Goal: Task Accomplishment & Management: Complete application form

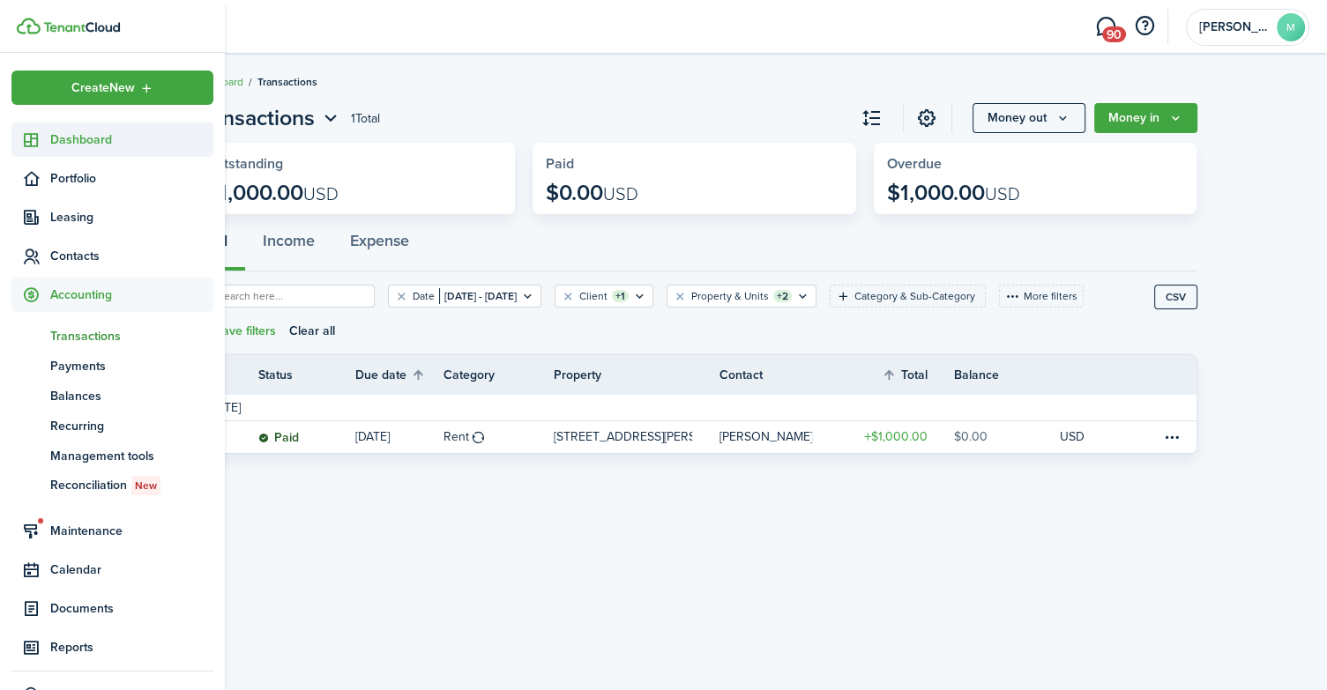
click at [78, 148] on span "Dashboard" at bounding box center [131, 140] width 163 height 19
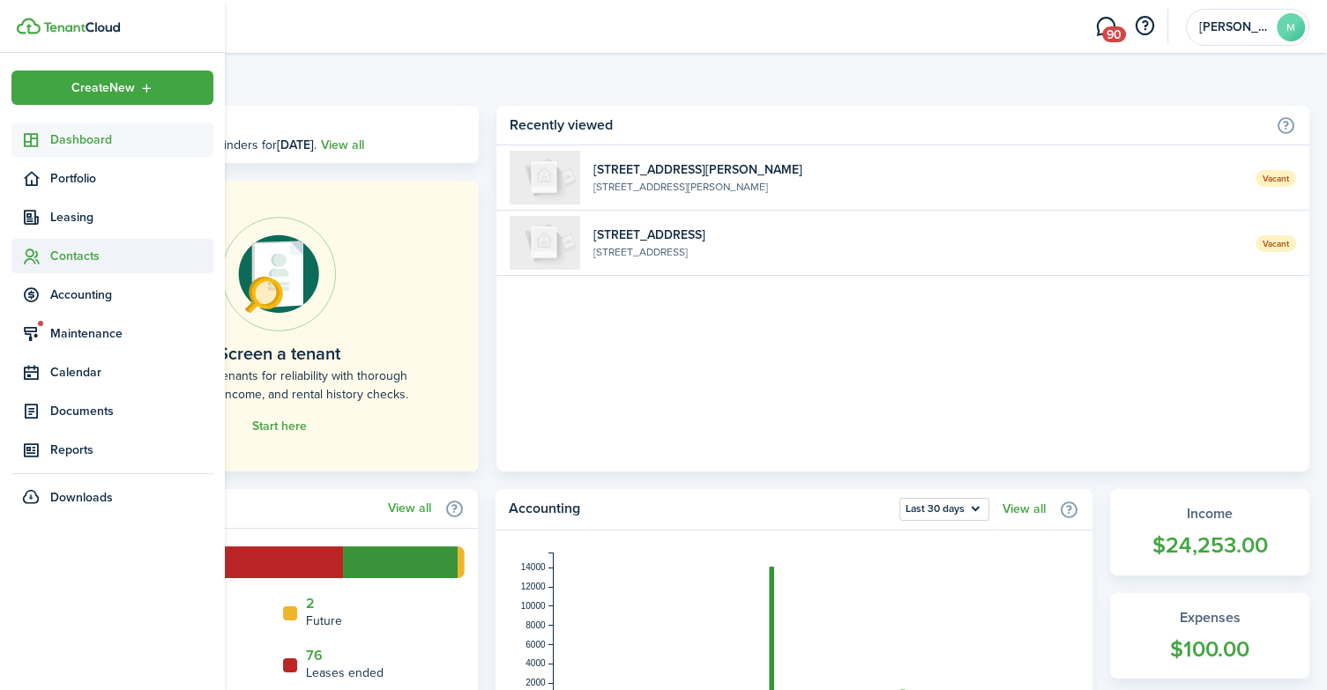
click at [85, 257] on span "Contacts" at bounding box center [131, 256] width 163 height 19
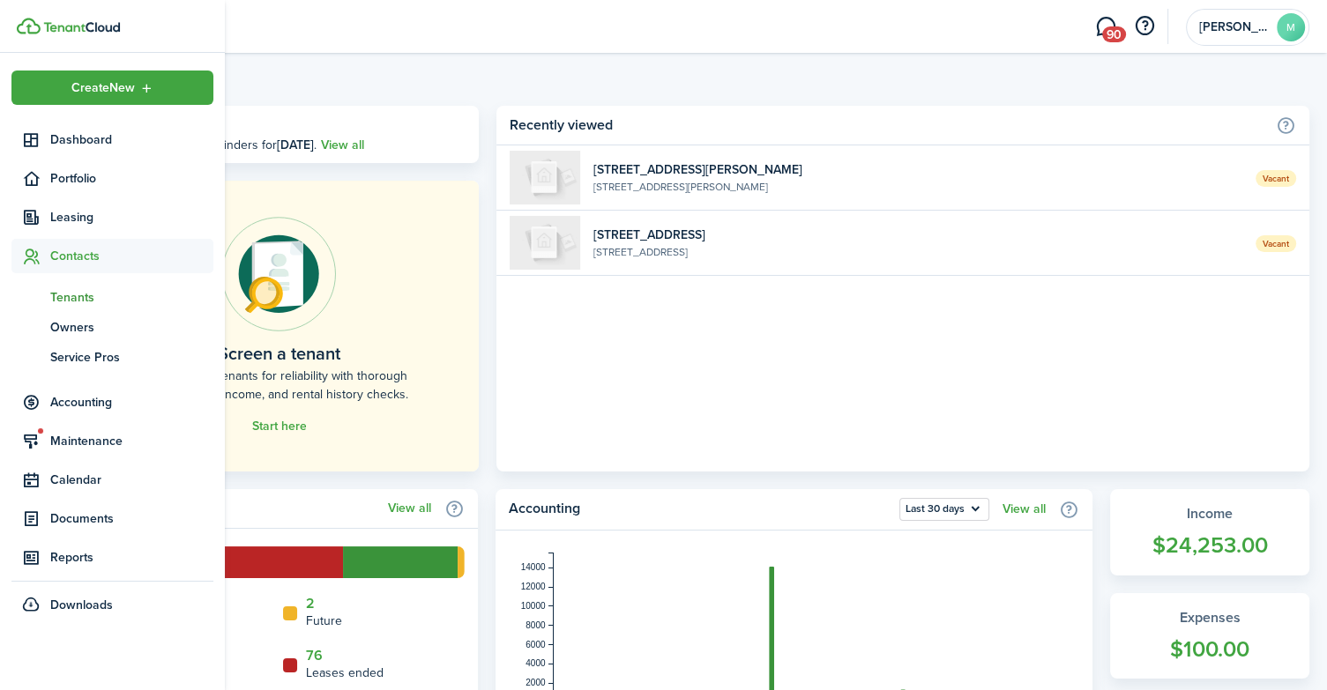
click at [88, 292] on span "Tenants" at bounding box center [131, 297] width 163 height 19
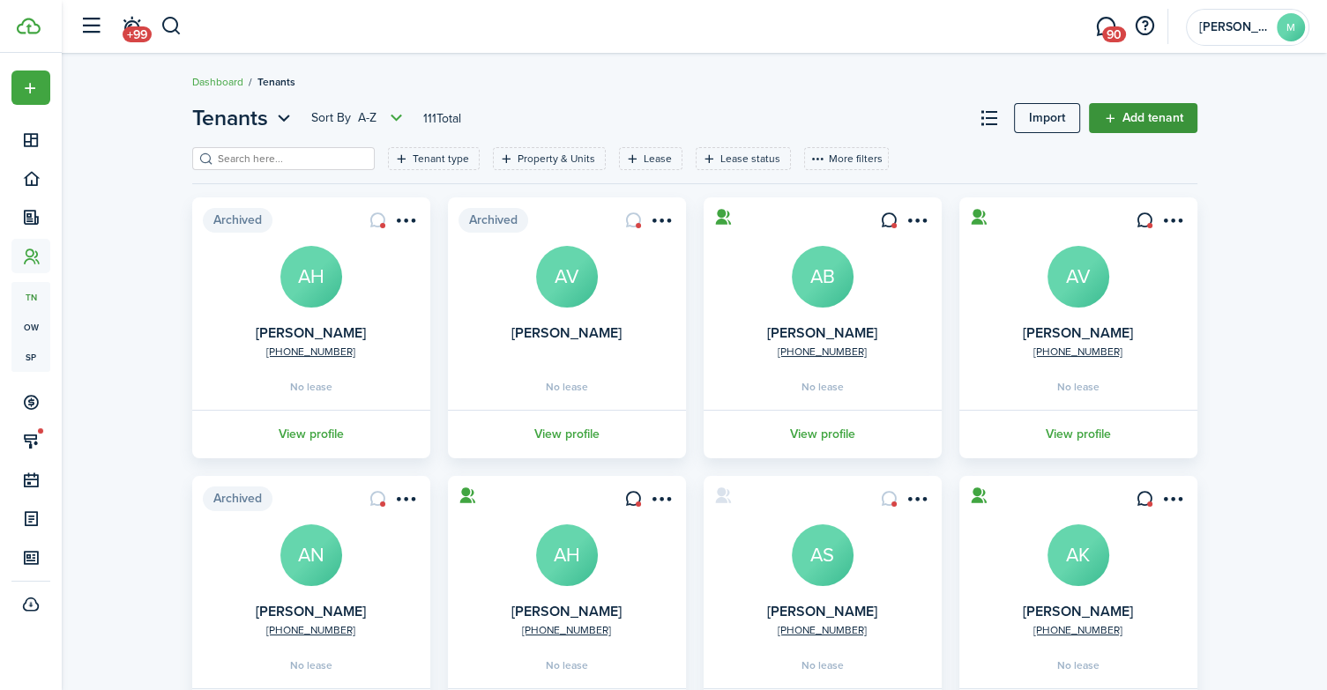
click at [1135, 114] on link "Add tenant" at bounding box center [1143, 118] width 108 height 30
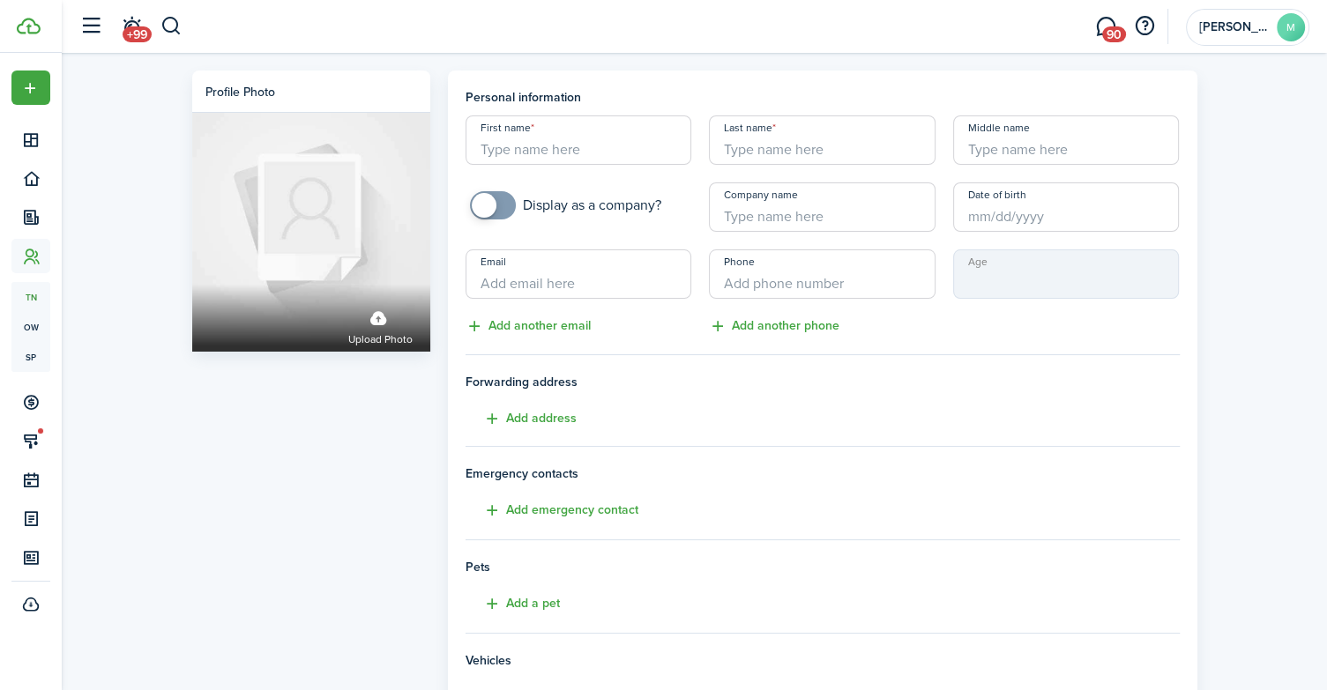
click at [543, 154] on input "First name" at bounding box center [579, 140] width 227 height 49
type input "Malachi"
click at [754, 156] on input "Last name" at bounding box center [822, 140] width 227 height 49
click at [973, 217] on input "Date of birth" at bounding box center [1066, 207] width 227 height 49
type input "[DEMOGRAPHIC_DATA]"
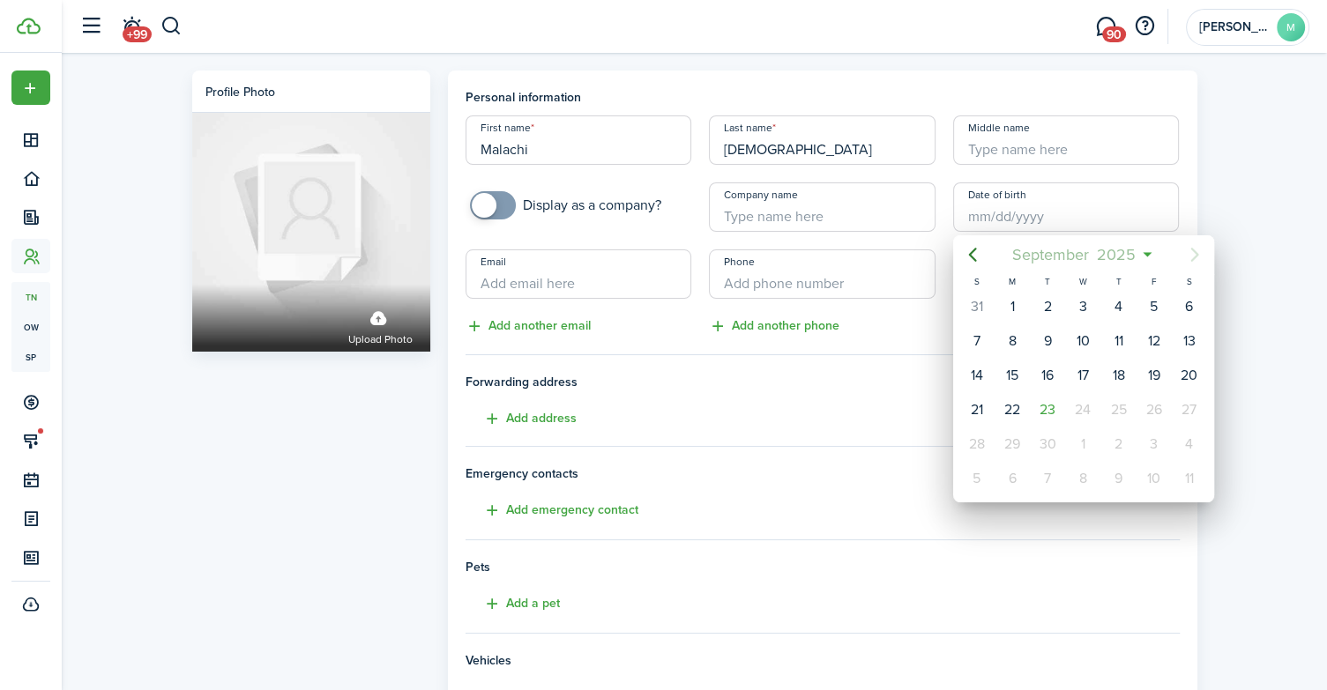
click at [1122, 258] on span "2025" at bounding box center [1116, 255] width 47 height 32
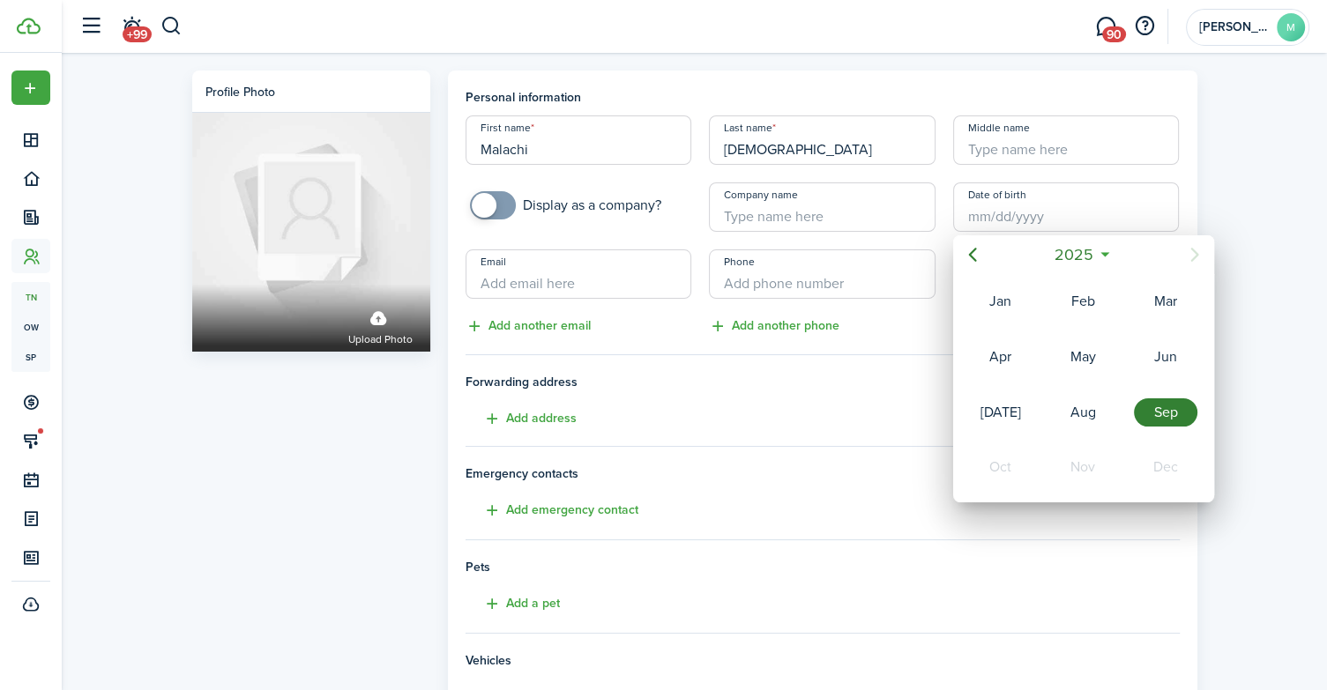
click at [1108, 251] on icon at bounding box center [1105, 255] width 19 height 18
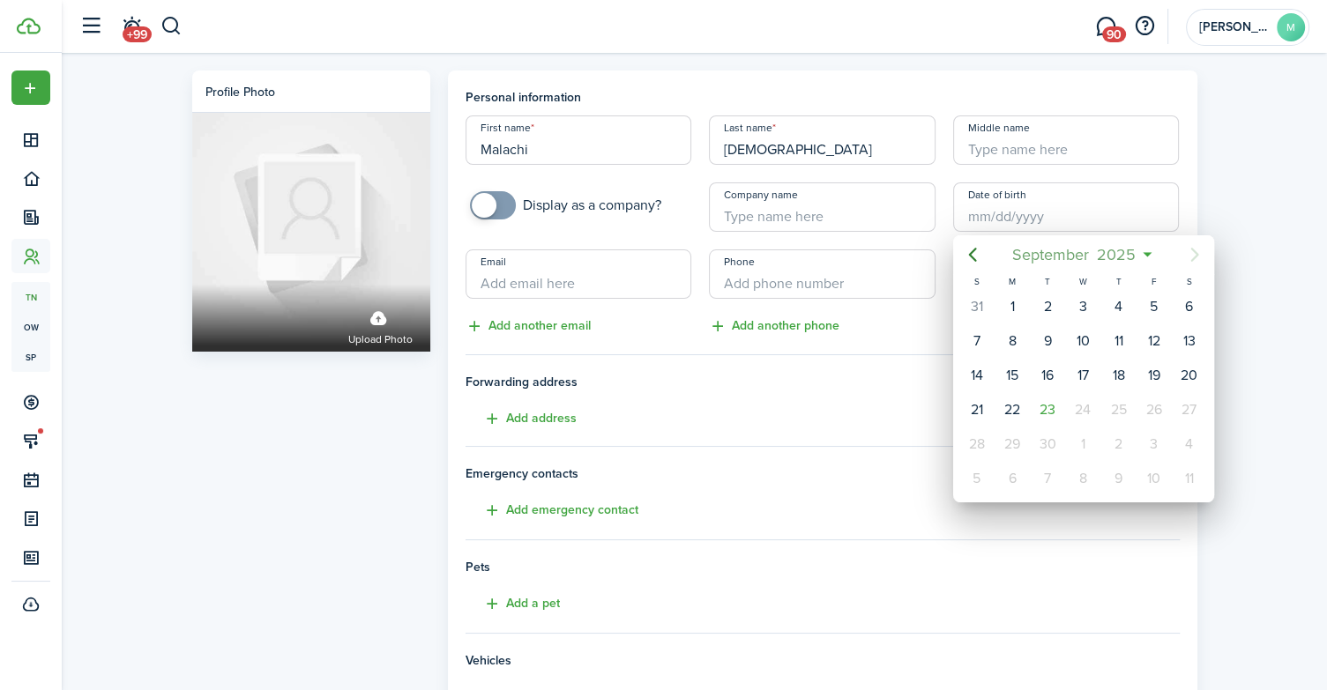
click at [1123, 256] on span "2025" at bounding box center [1116, 255] width 47 height 32
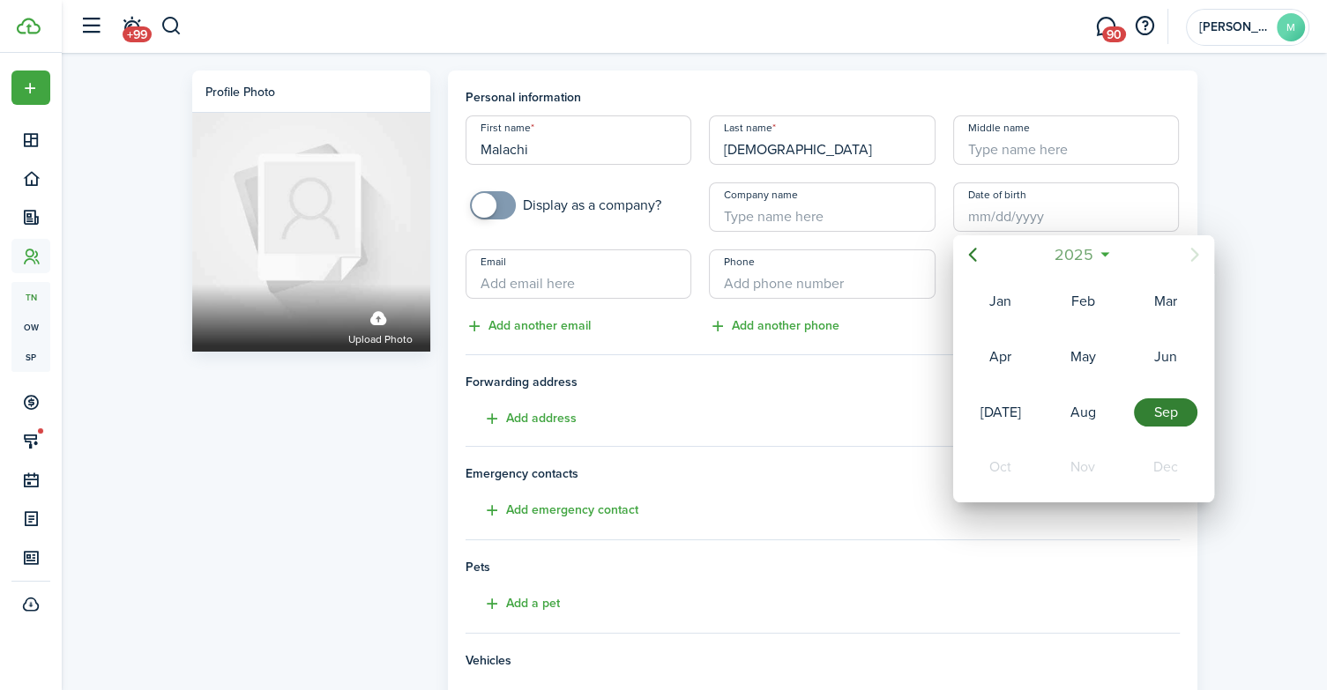
click at [1083, 257] on span "2025" at bounding box center [1074, 255] width 47 height 32
click at [970, 259] on icon "Previous page" at bounding box center [972, 254] width 21 height 21
click at [1010, 459] on div "1991" at bounding box center [1000, 467] width 63 height 28
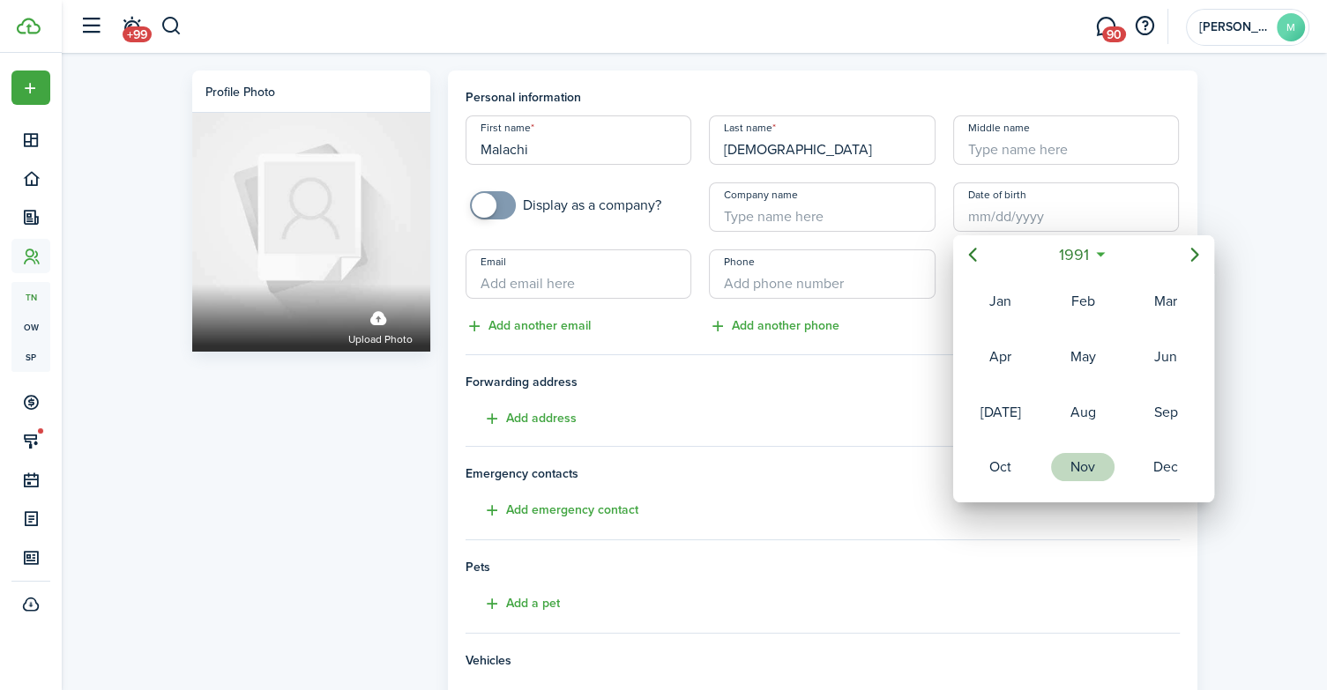
click at [1093, 459] on div "Nov" at bounding box center [1082, 467] width 63 height 28
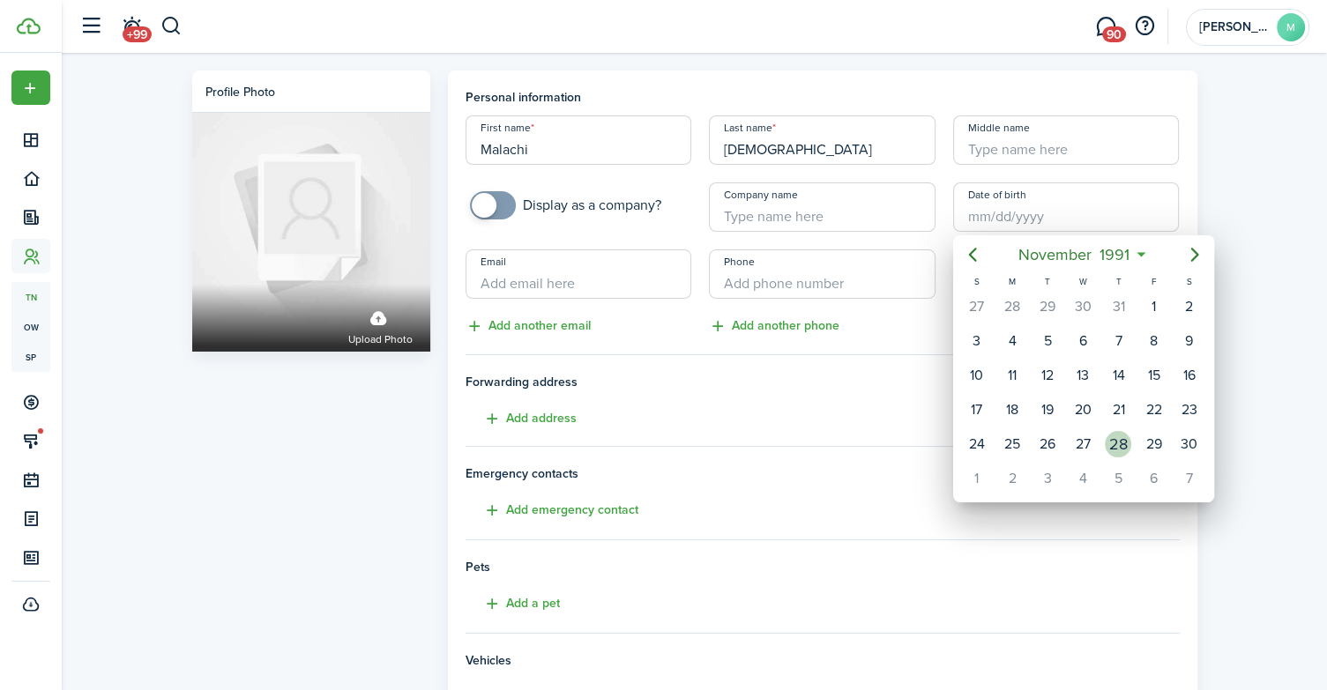
click at [1109, 436] on div "28" at bounding box center [1118, 444] width 26 height 26
type input "[DATE]"
type input "33"
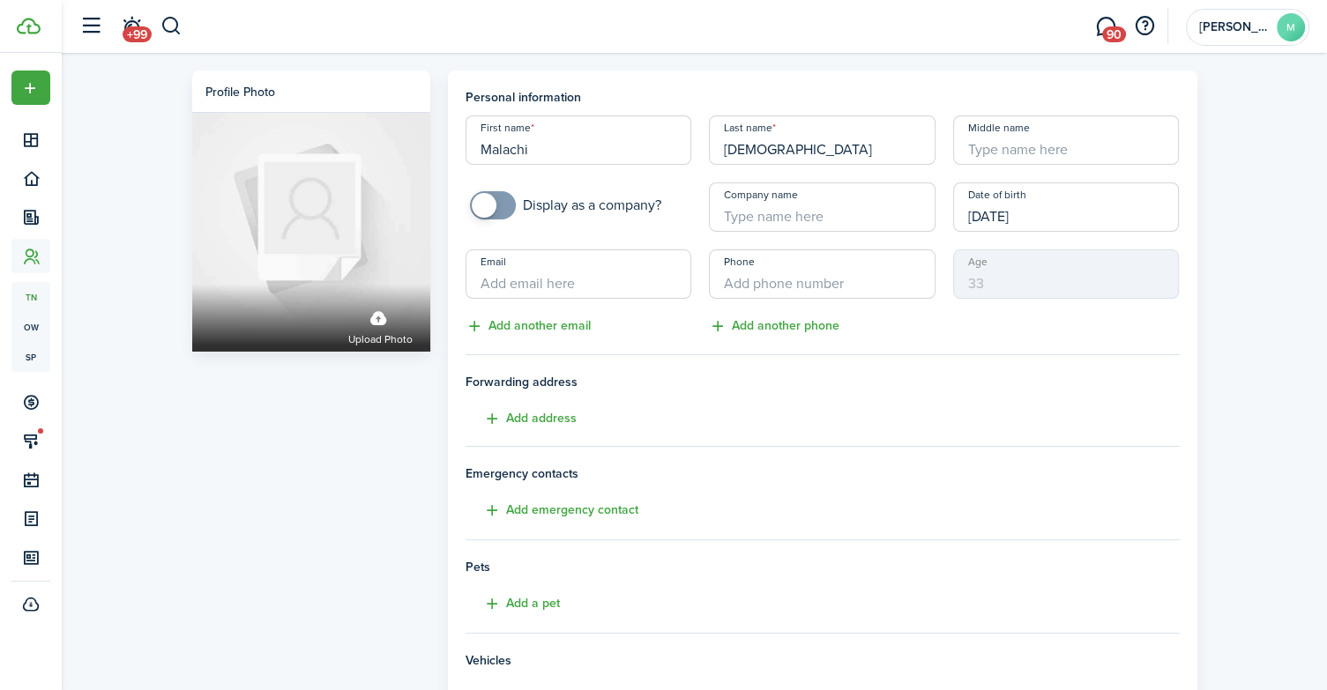
click at [603, 278] on input "Email" at bounding box center [579, 274] width 227 height 49
type input "[EMAIL_ADDRESS][DOMAIN_NAME]"
click at [739, 287] on input "+1" at bounding box center [822, 274] width 227 height 49
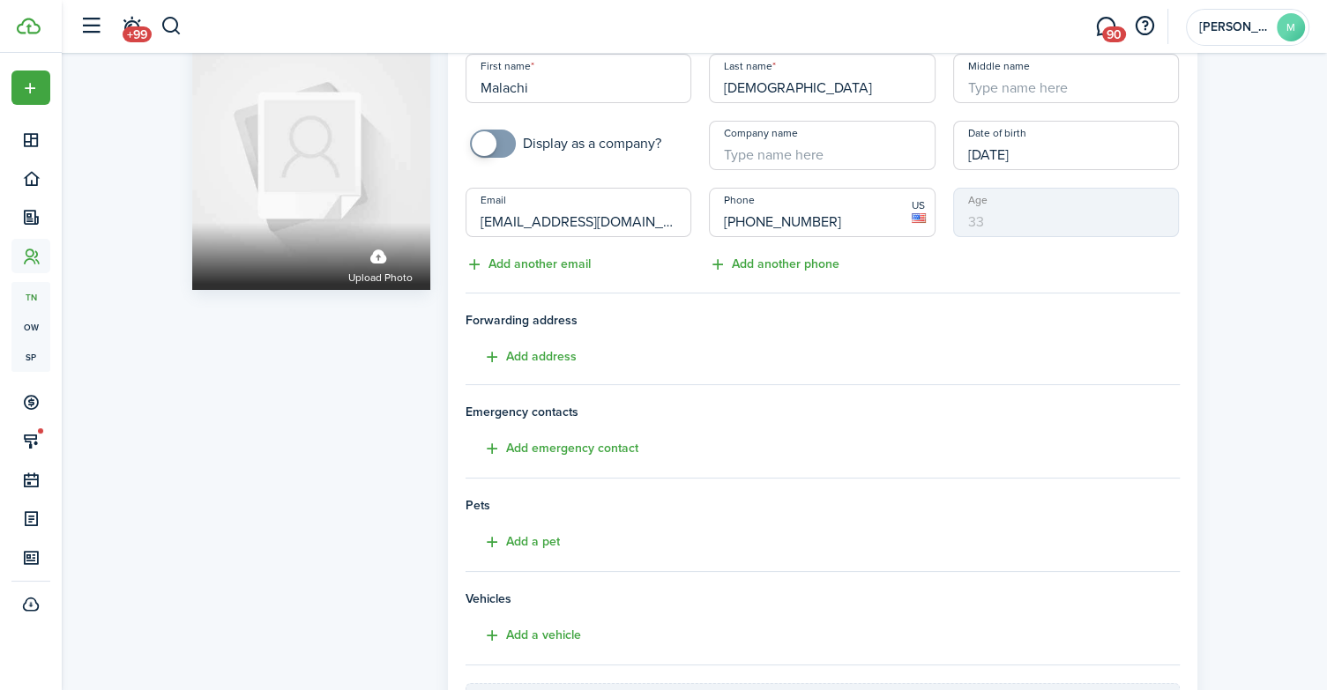
scroll to position [63, 0]
type input "[PHONE_NUMBER]"
click at [564, 450] on button "Add emergency contact" at bounding box center [552, 447] width 173 height 20
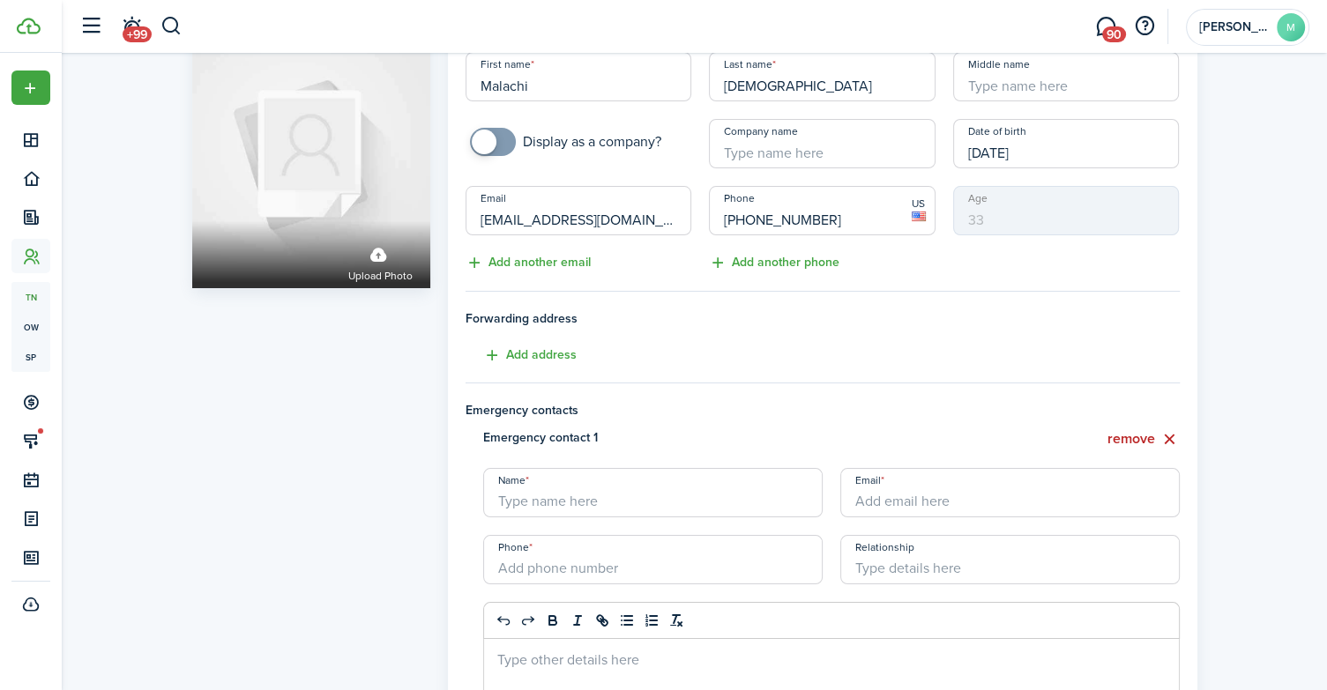
click at [567, 502] on input "Name" at bounding box center [653, 492] width 340 height 49
type input "[PERSON_NAME]"
drag, startPoint x: 660, startPoint y: 219, endPoint x: 474, endPoint y: 216, distance: 185.2
click at [474, 216] on input "[EMAIL_ADDRESS][DOMAIN_NAME]" at bounding box center [579, 210] width 227 height 49
click at [938, 501] on input "Email" at bounding box center [1010, 492] width 340 height 49
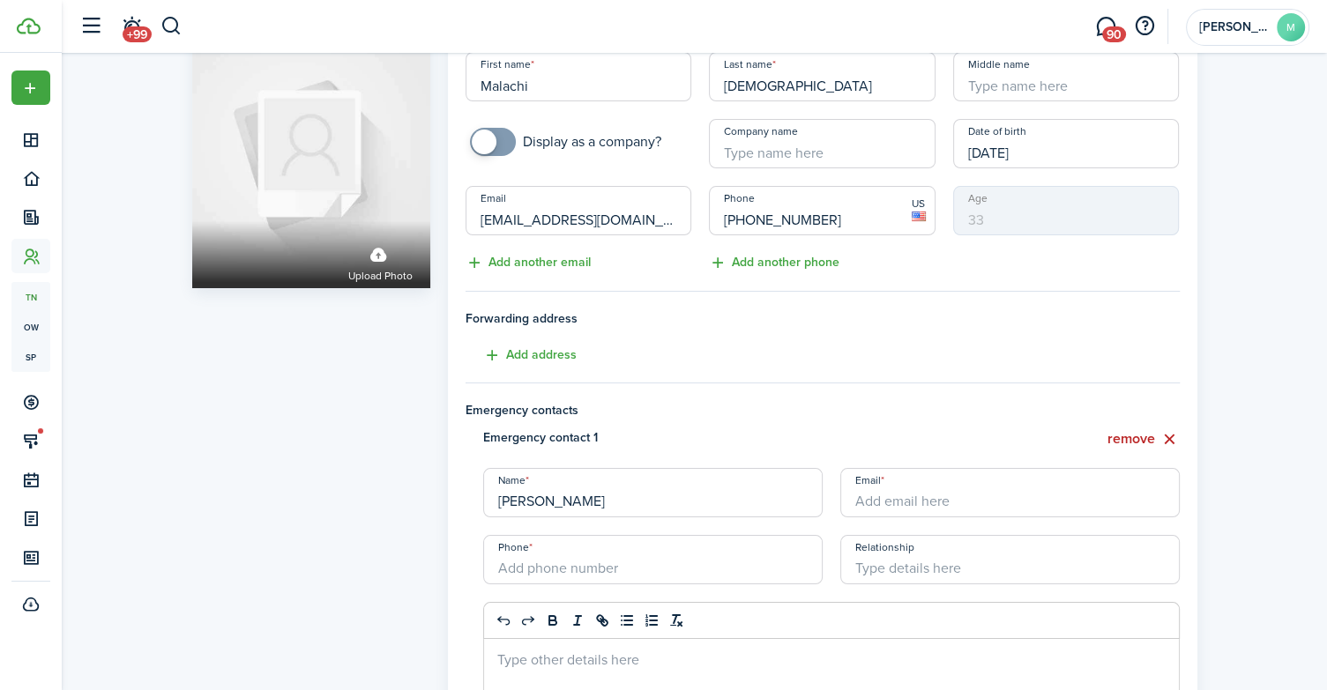
paste input "[EMAIL_ADDRESS][DOMAIN_NAME]"
type input "[EMAIL_ADDRESS][DOMAIN_NAME]"
click at [610, 564] on input "+1" at bounding box center [653, 559] width 340 height 49
type input "[PHONE_NUMBER]"
click at [871, 562] on input "Relationship" at bounding box center [1010, 559] width 340 height 49
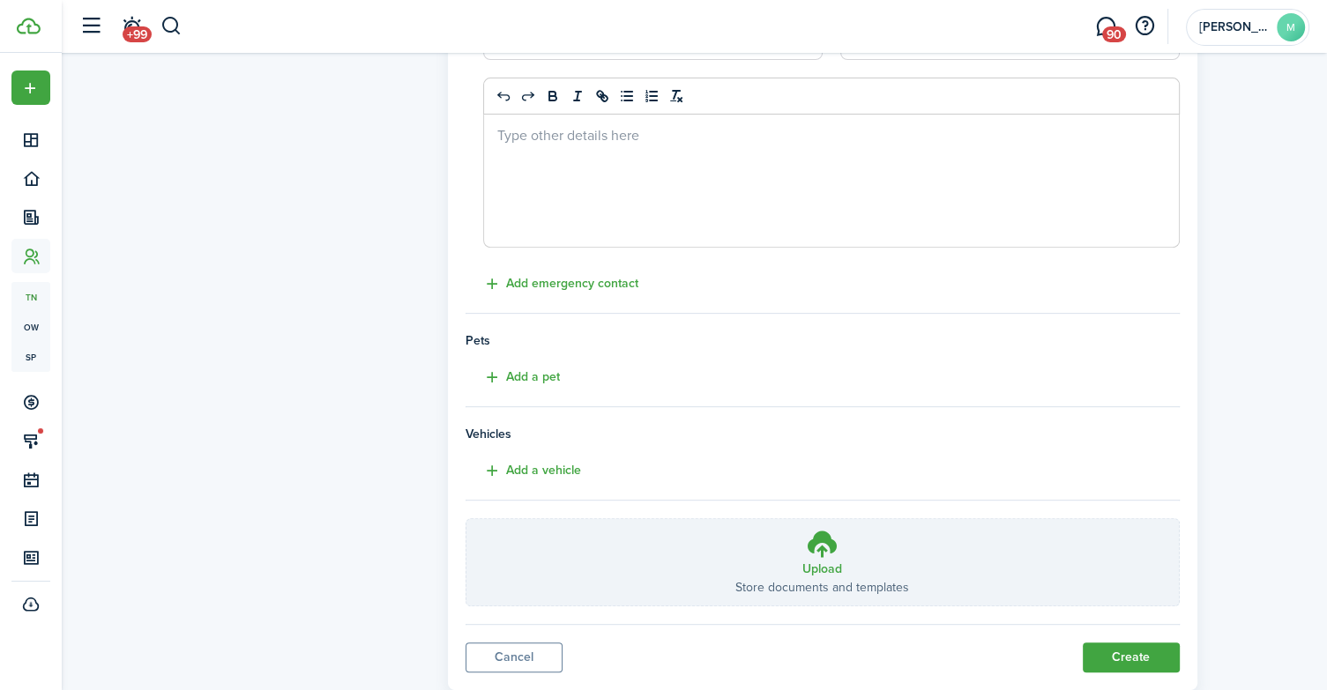
scroll to position [632, 0]
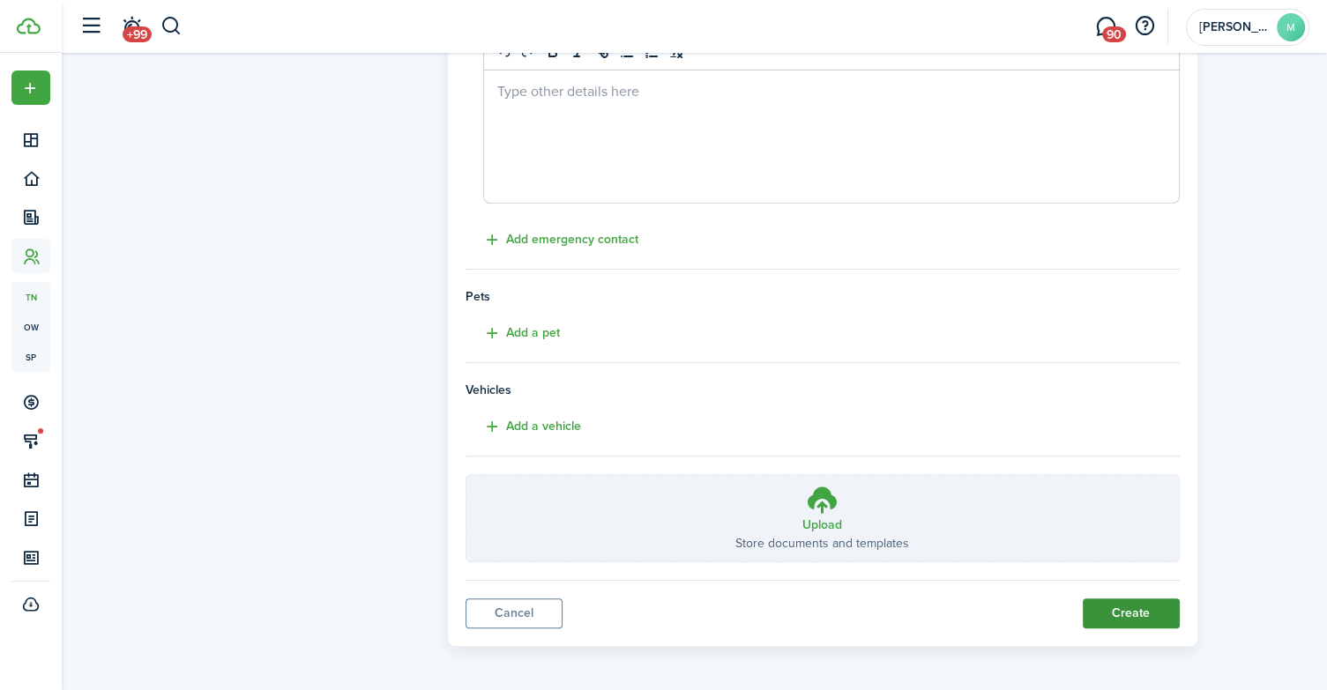
type input "Grandmother"
click at [1135, 600] on button "Create" at bounding box center [1131, 614] width 97 height 30
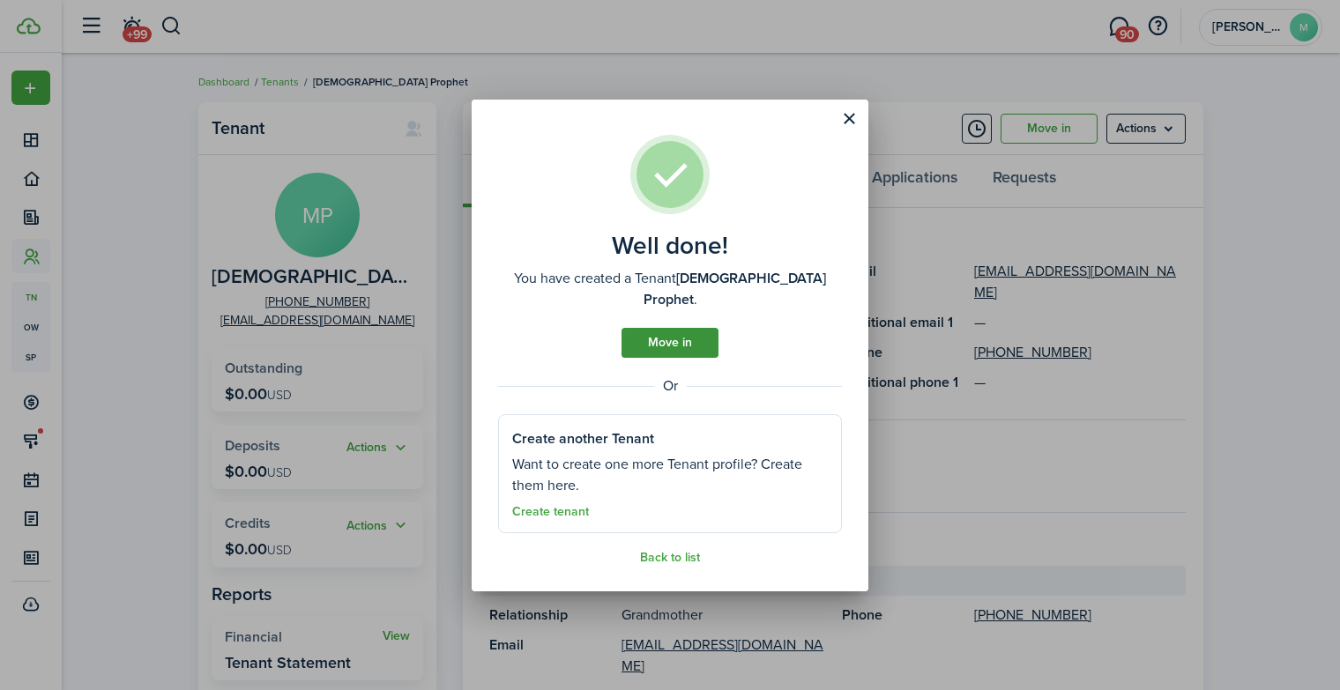
click at [668, 340] on link "Move in" at bounding box center [670, 343] width 97 height 30
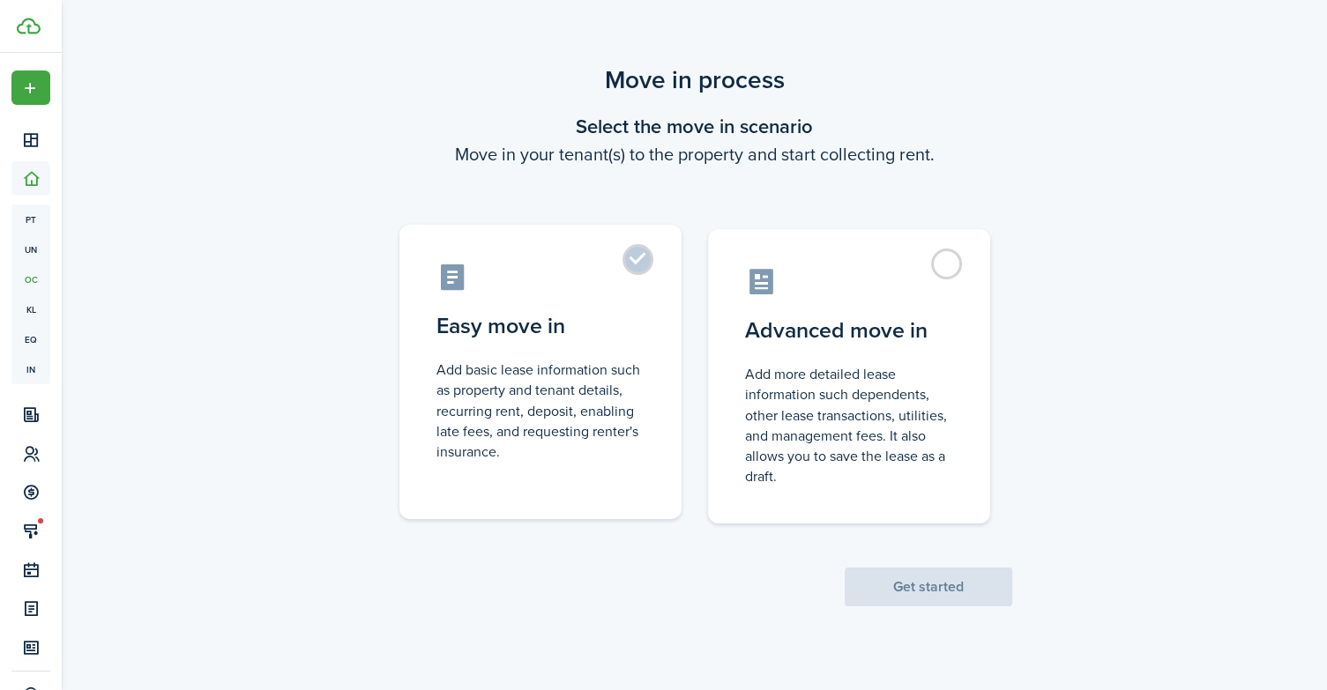
click at [638, 256] on label "Easy move in Add basic lease information such as property and tenant details, r…" at bounding box center [540, 372] width 282 height 295
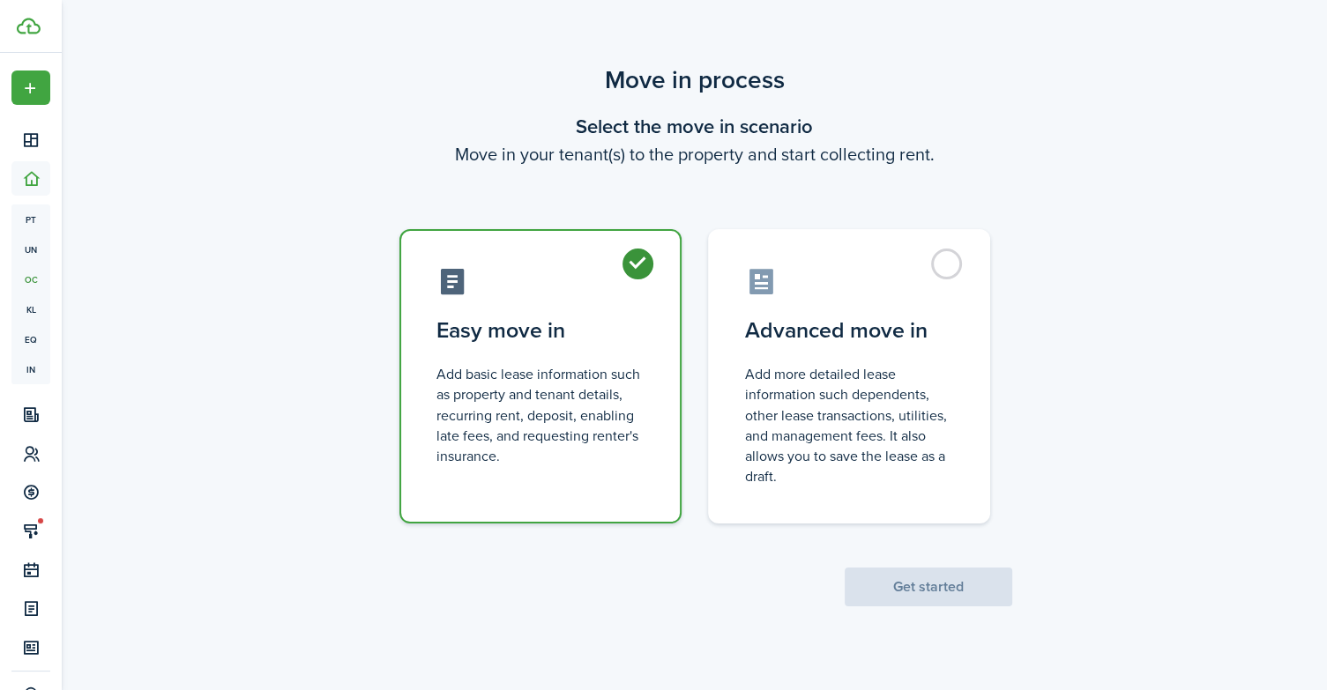
radio input "true"
click at [922, 586] on button "Get started" at bounding box center [929, 587] width 168 height 39
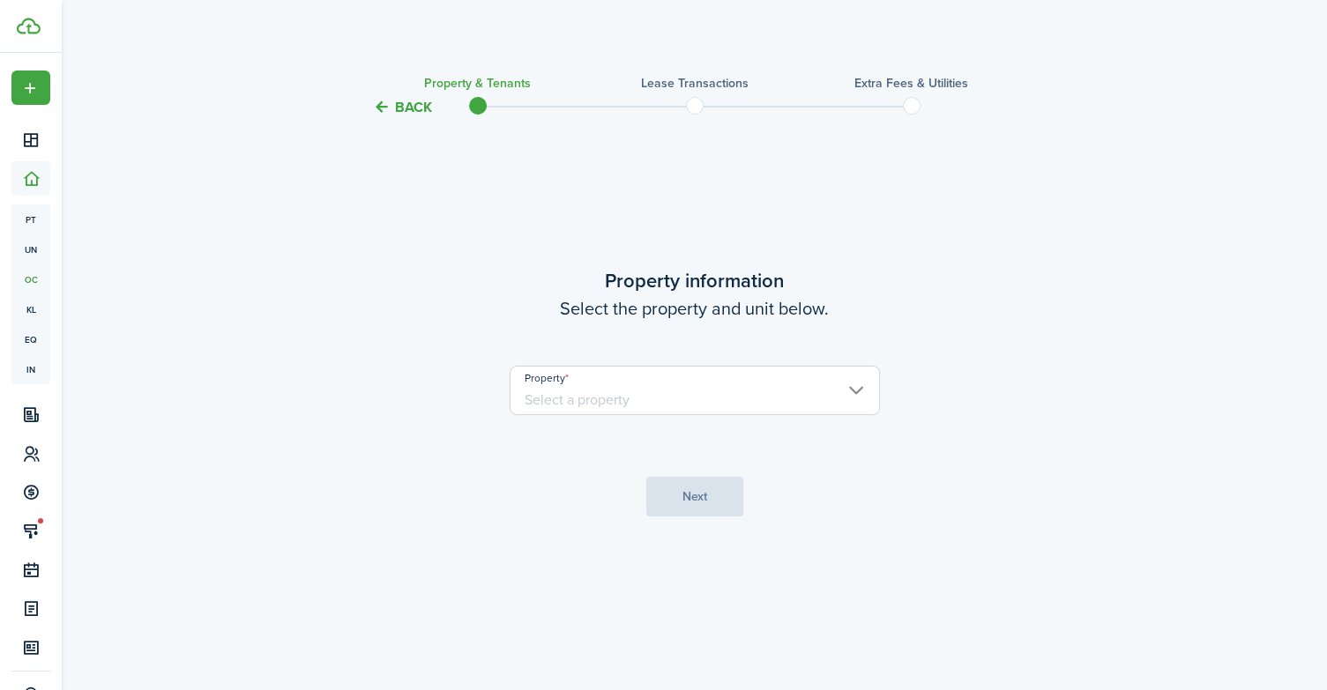
click at [794, 392] on input "Property" at bounding box center [695, 390] width 370 height 49
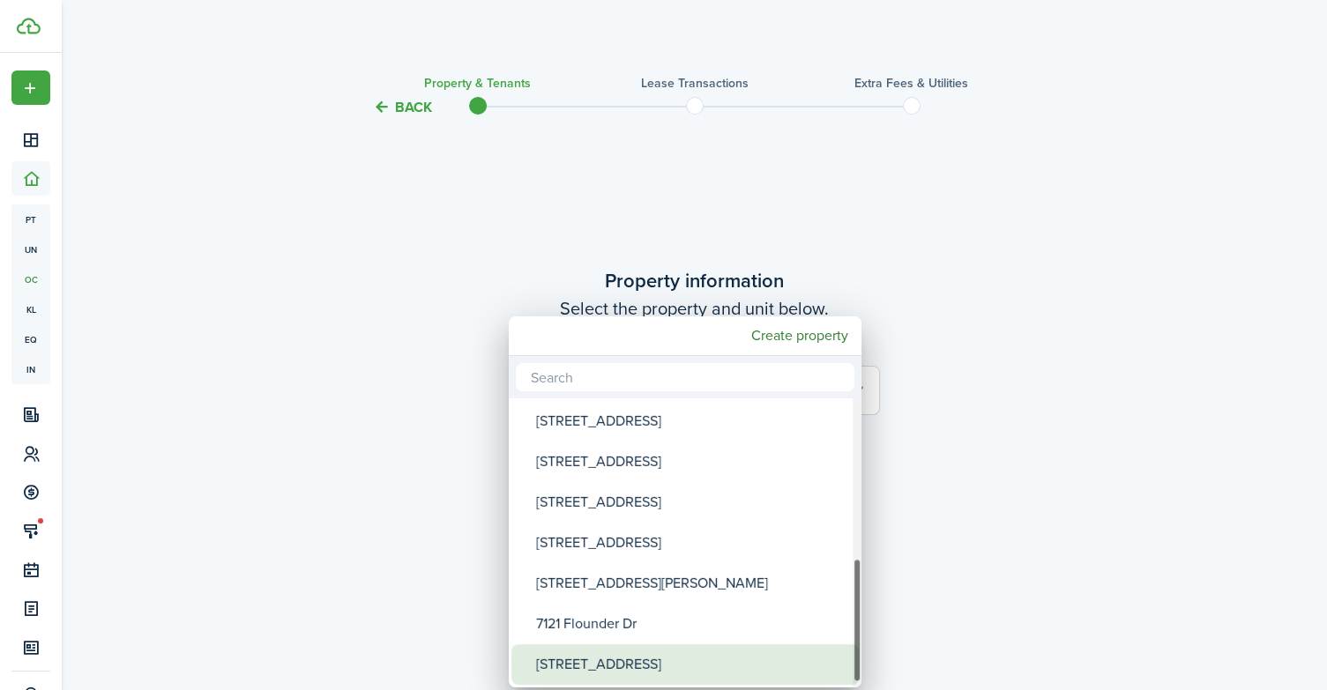
click at [610, 668] on div "[STREET_ADDRESS]" at bounding box center [692, 665] width 312 height 41
type input "[STREET_ADDRESS]"
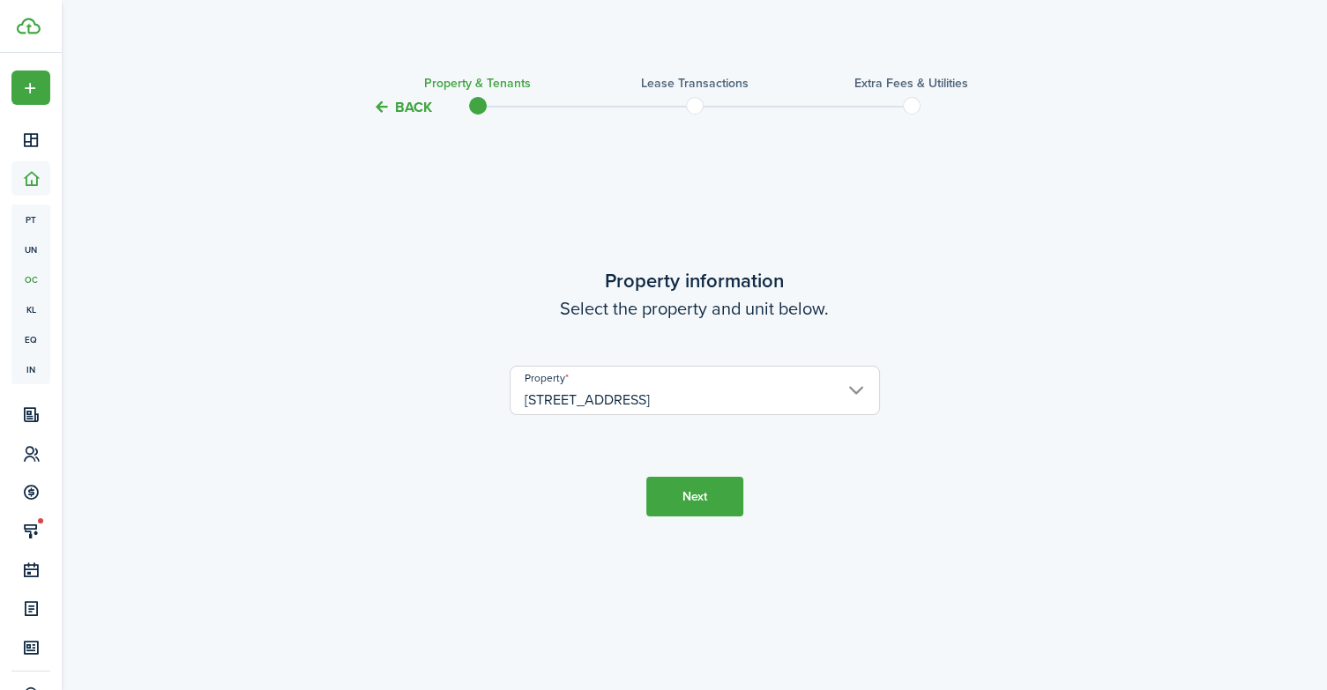
click at [684, 496] on button "Next" at bounding box center [694, 497] width 97 height 40
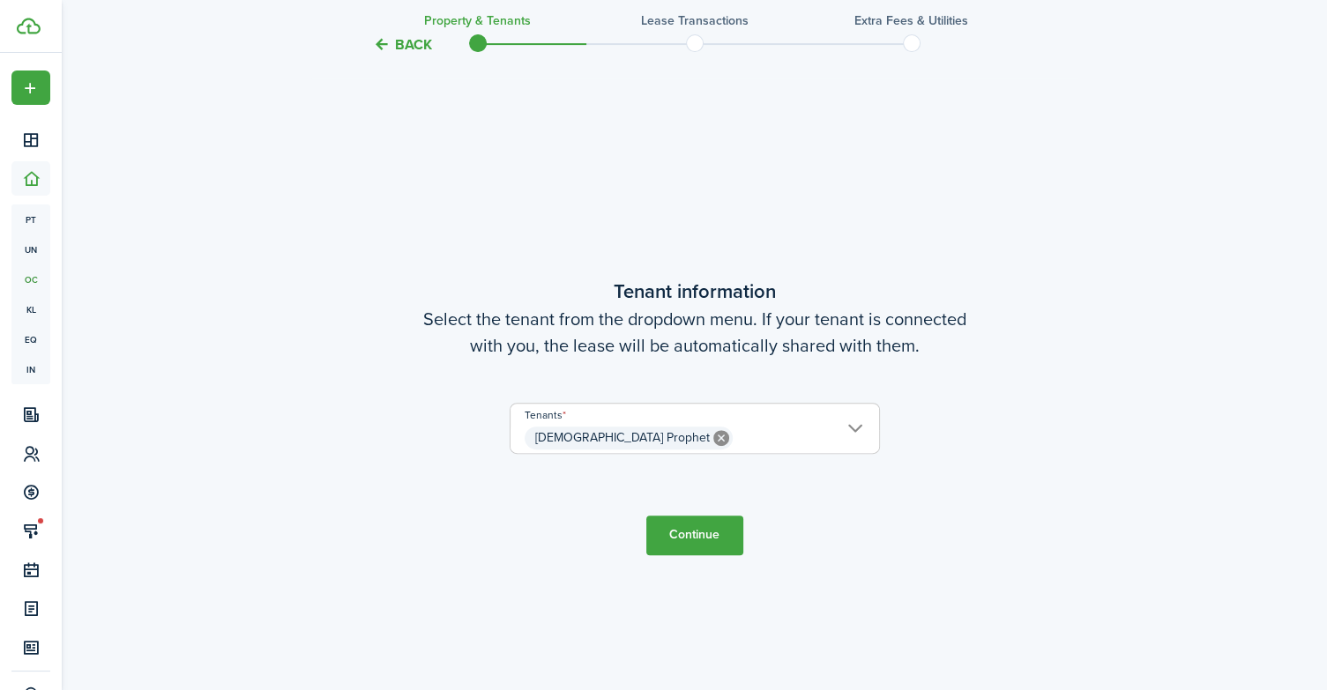
scroll to position [572, 0]
click at [698, 546] on button "Continue" at bounding box center [694, 535] width 97 height 40
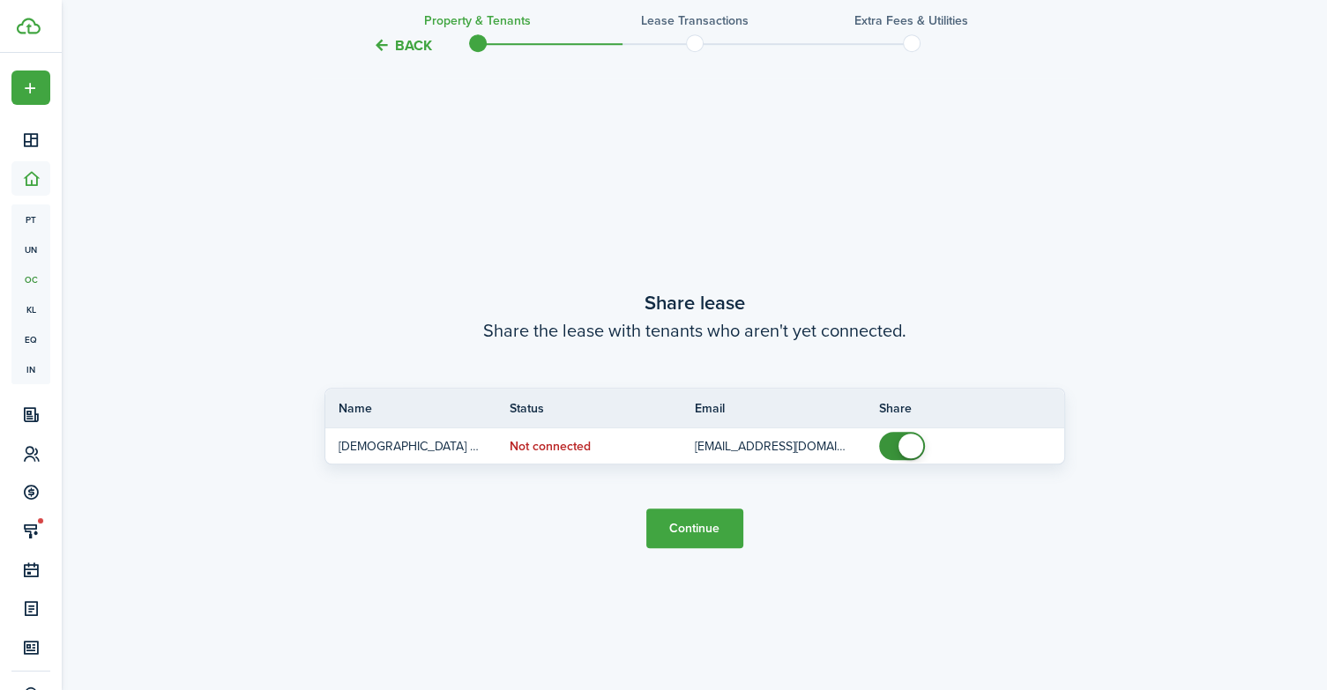
scroll to position [1263, 0]
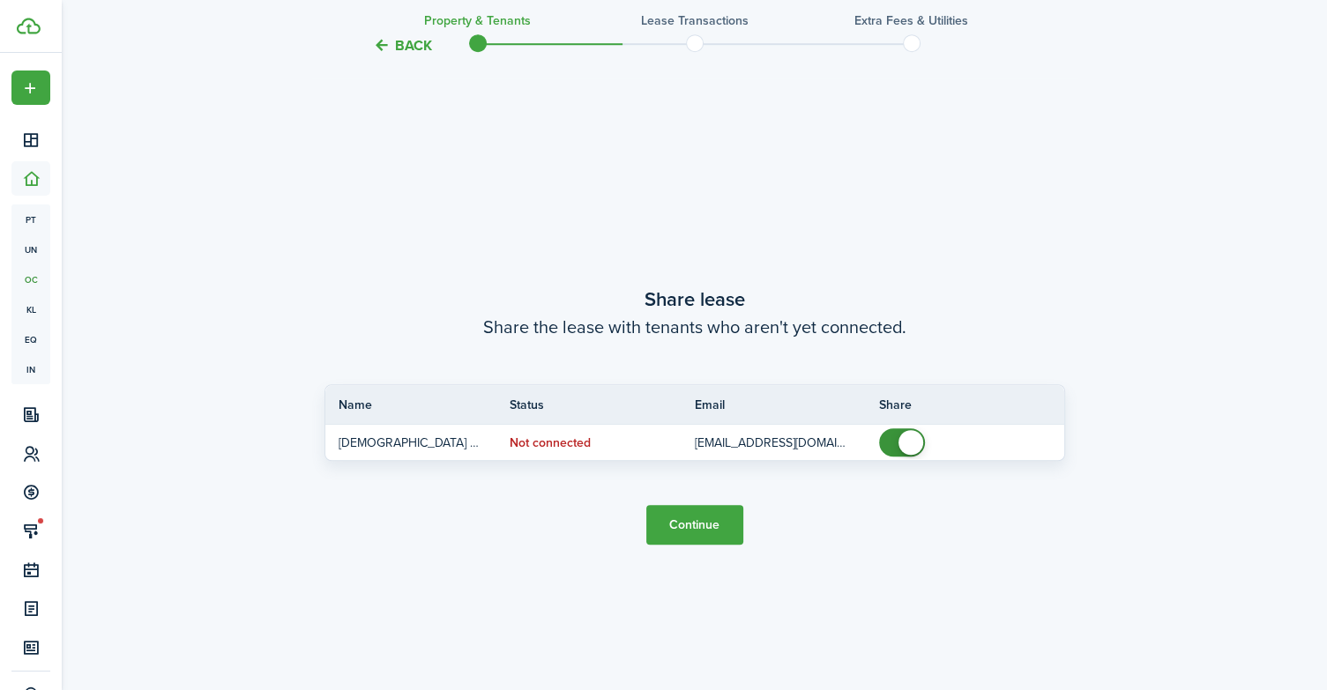
click at [694, 523] on button "Continue" at bounding box center [694, 525] width 97 height 40
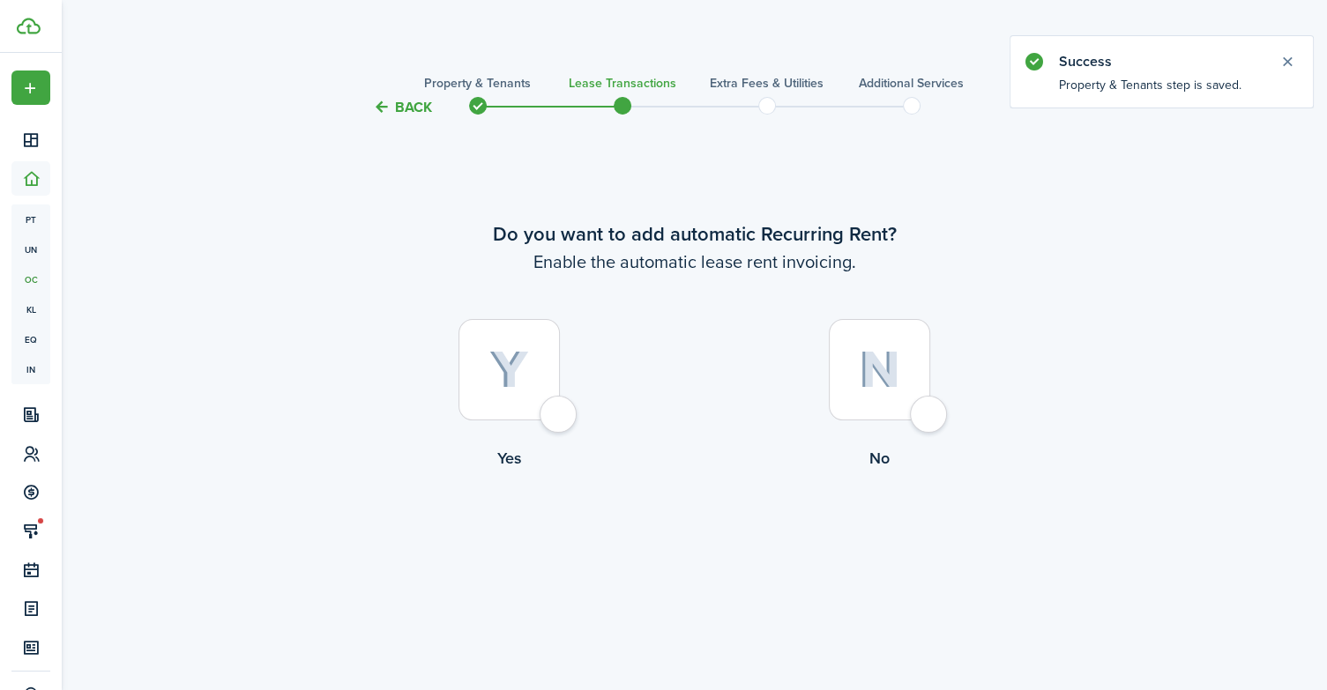
click at [558, 418] on div at bounding box center [509, 369] width 101 height 101
radio input "true"
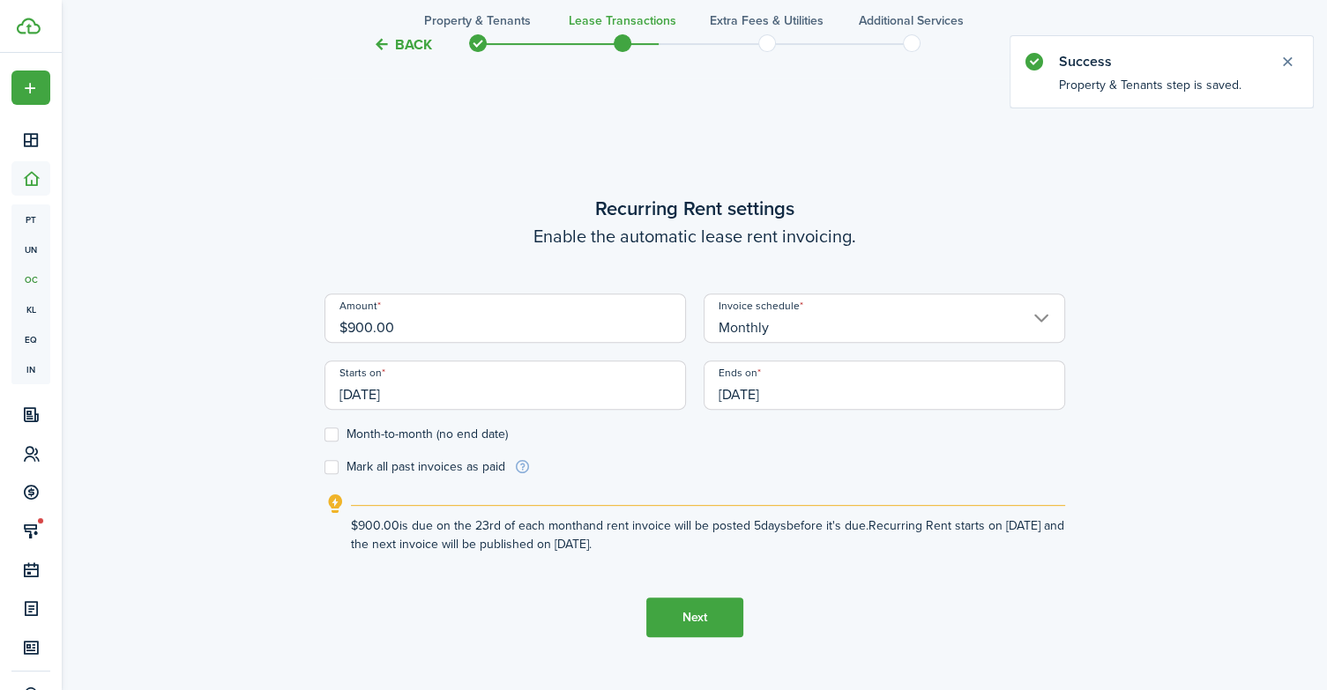
scroll to position [572, 0]
click at [410, 42] on button "Back" at bounding box center [402, 44] width 59 height 19
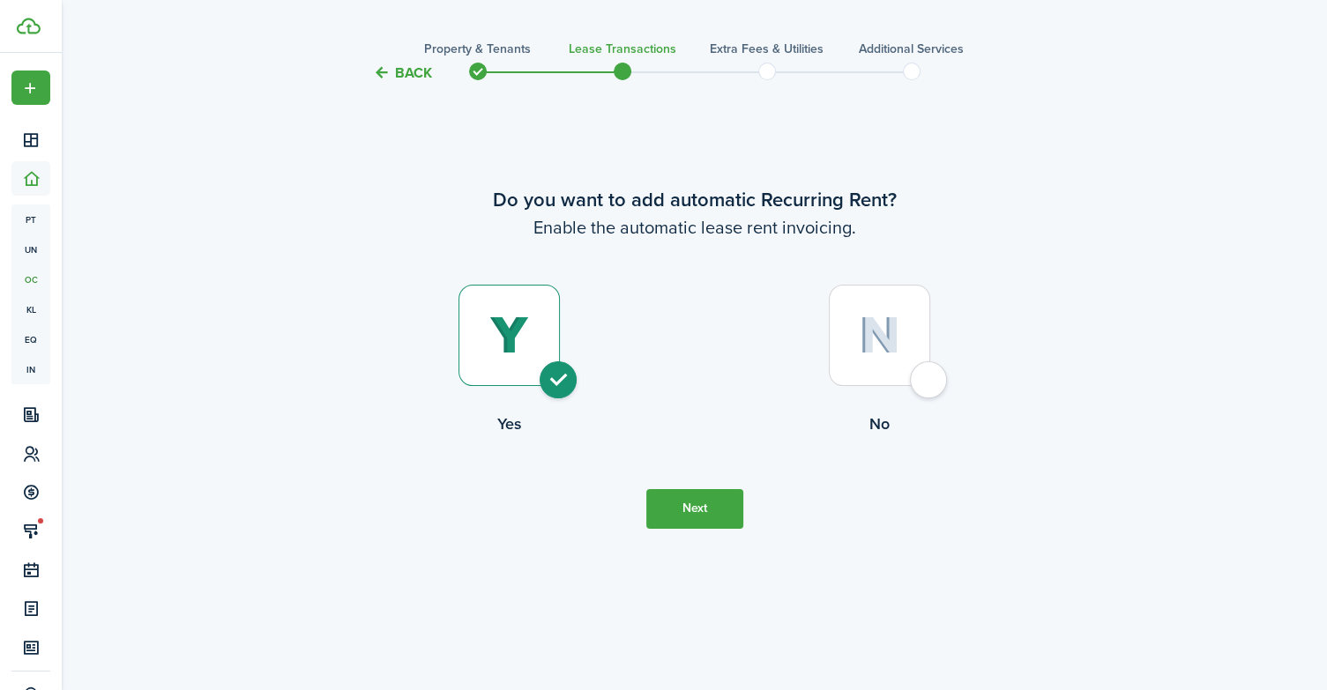
scroll to position [0, 0]
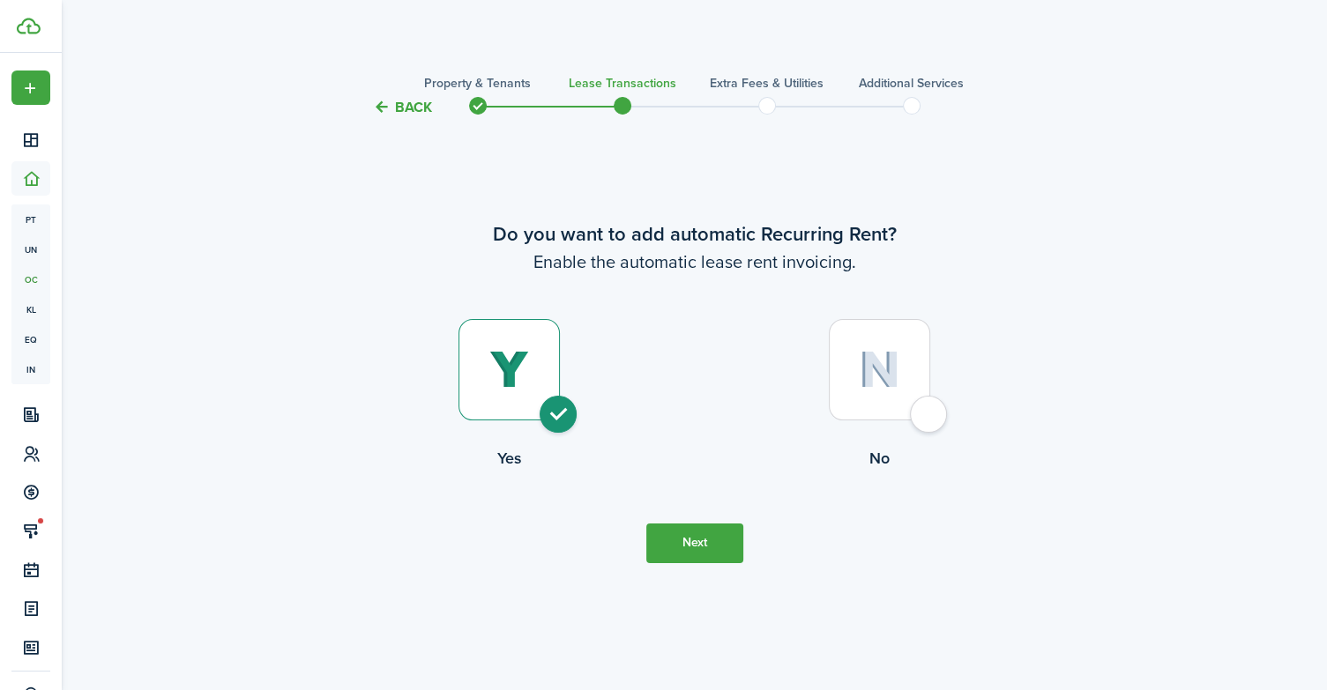
click at [393, 103] on button "Back" at bounding box center [402, 107] width 59 height 19
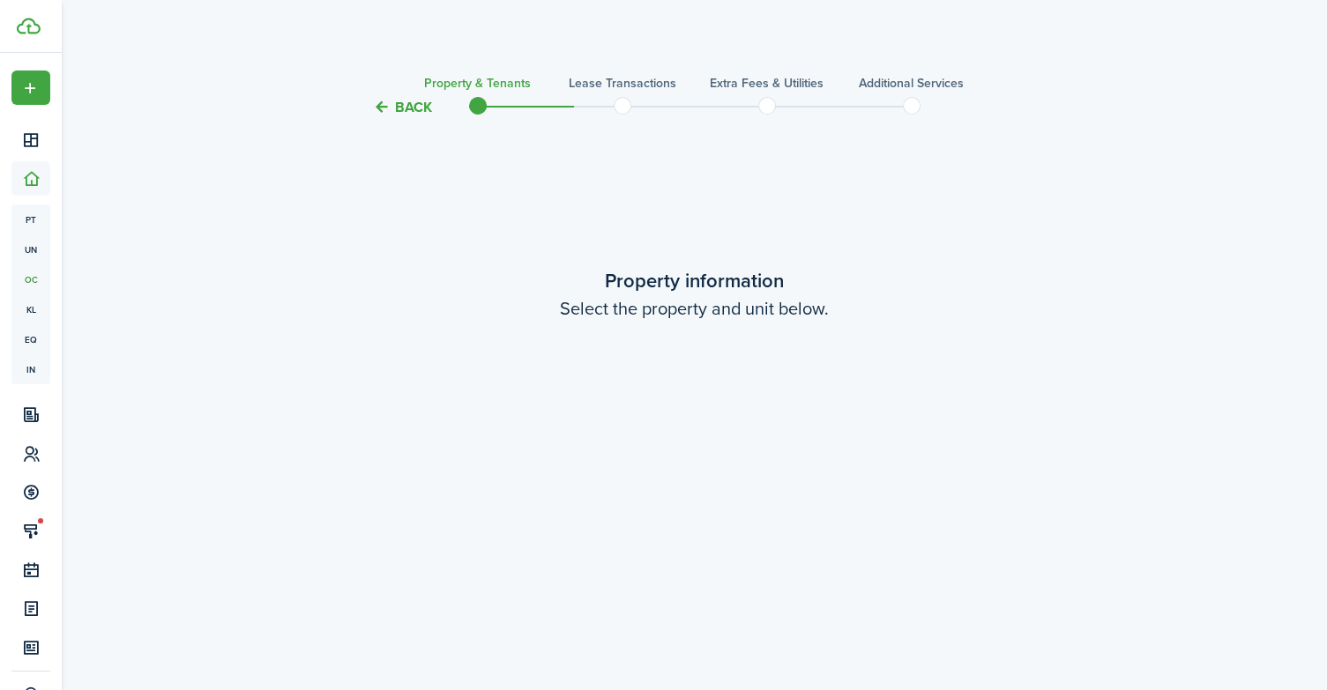
scroll to position [1263, 0]
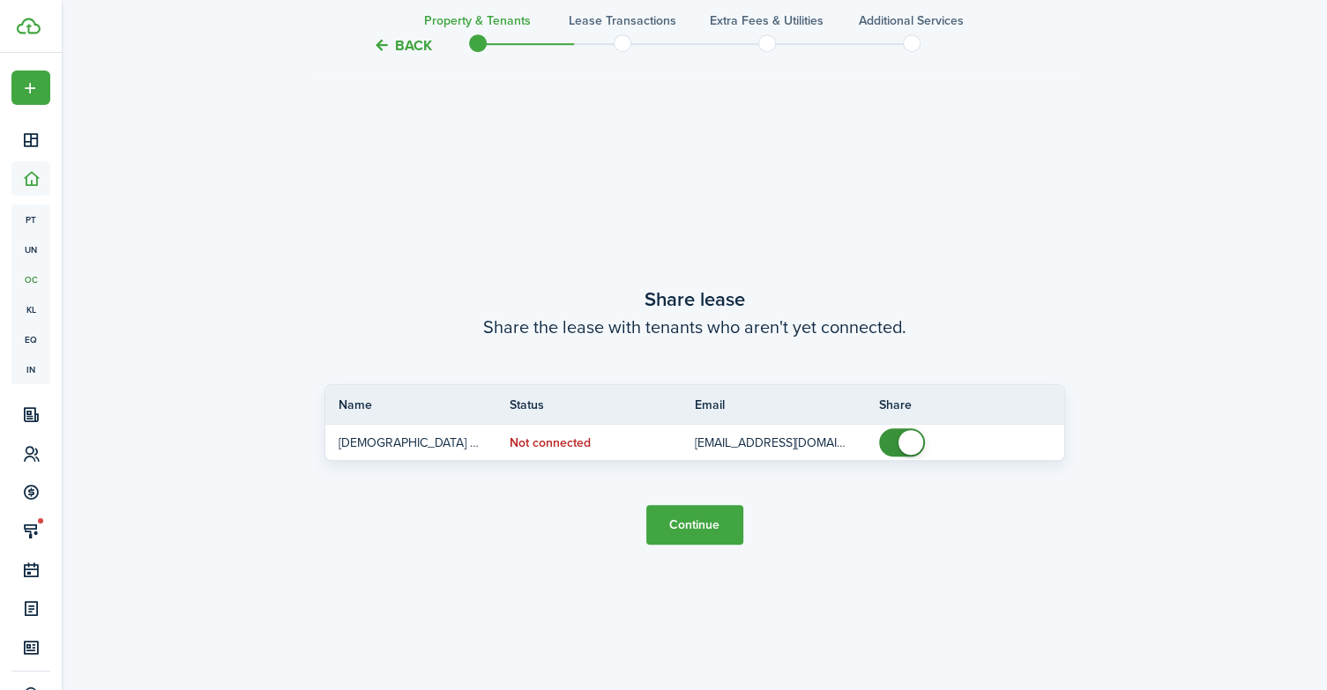
click at [393, 44] on button "Back" at bounding box center [402, 44] width 59 height 19
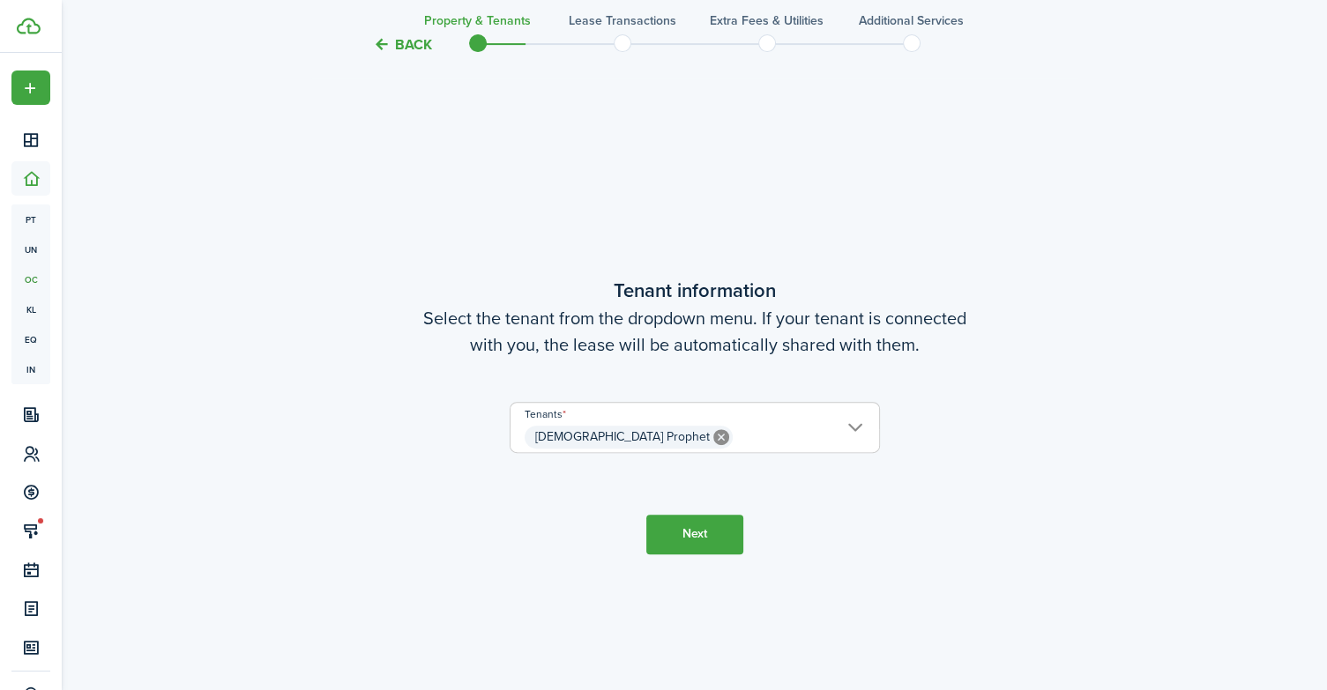
click at [393, 44] on button "Back" at bounding box center [402, 44] width 59 height 19
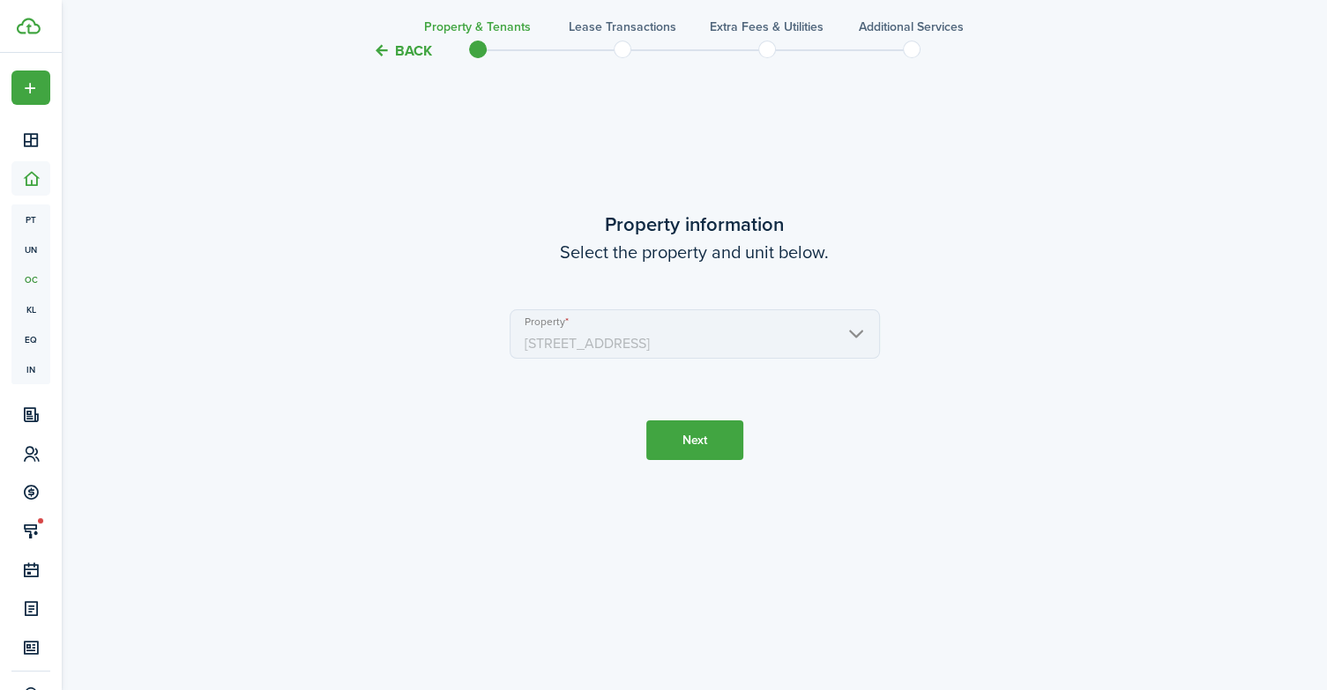
scroll to position [0, 0]
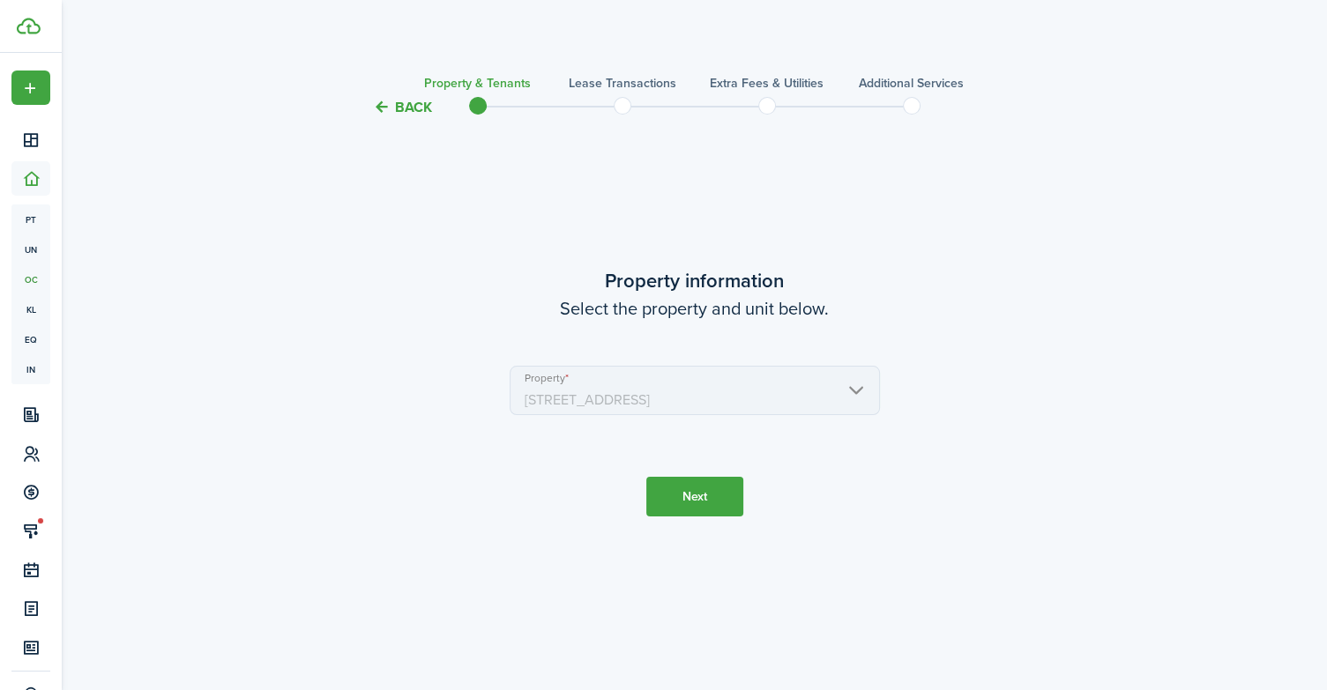
click at [393, 44] on dashboard-content "Back Property & Tenants Lease Transactions Extra fees & Utilities Additional Se…" at bounding box center [694, 345] width 1265 height 690
click at [407, 105] on button "Back" at bounding box center [402, 107] width 59 height 19
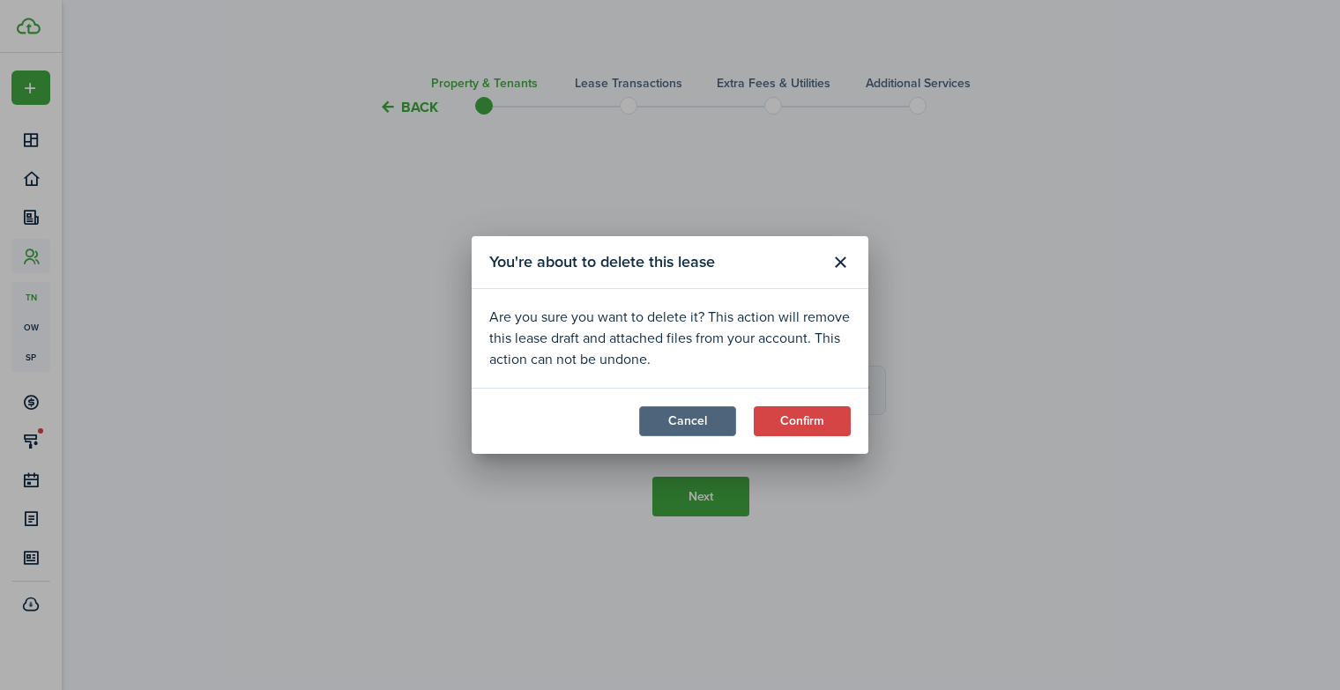
click at [717, 414] on button "Cancel" at bounding box center [687, 422] width 97 height 30
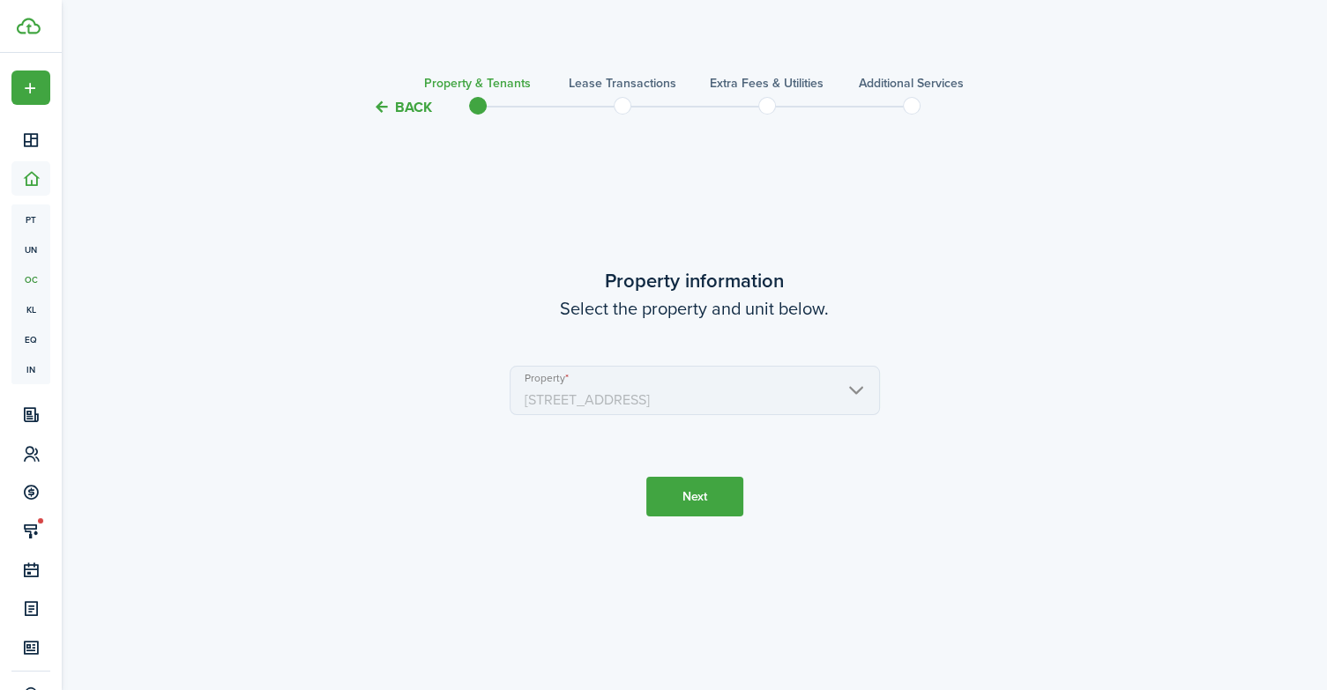
click at [681, 496] on button "Next" at bounding box center [694, 497] width 97 height 40
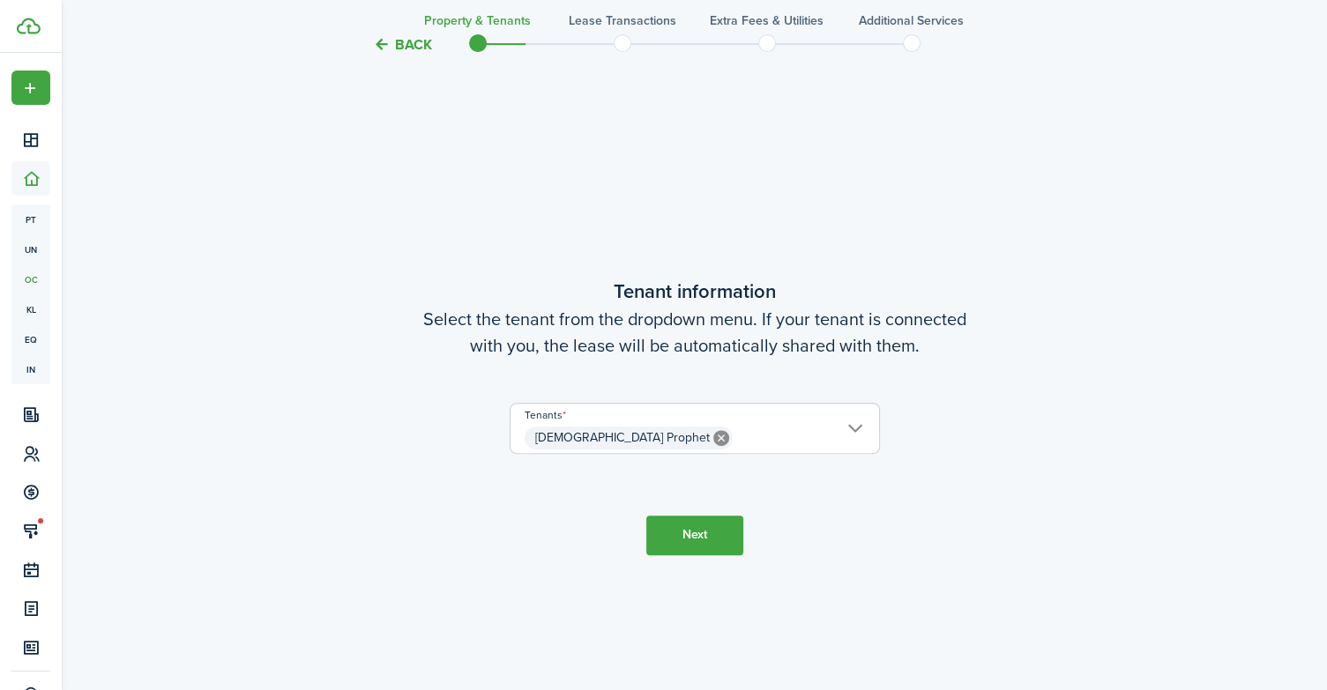
scroll to position [572, 0]
click at [684, 535] on button "Next" at bounding box center [694, 535] width 97 height 40
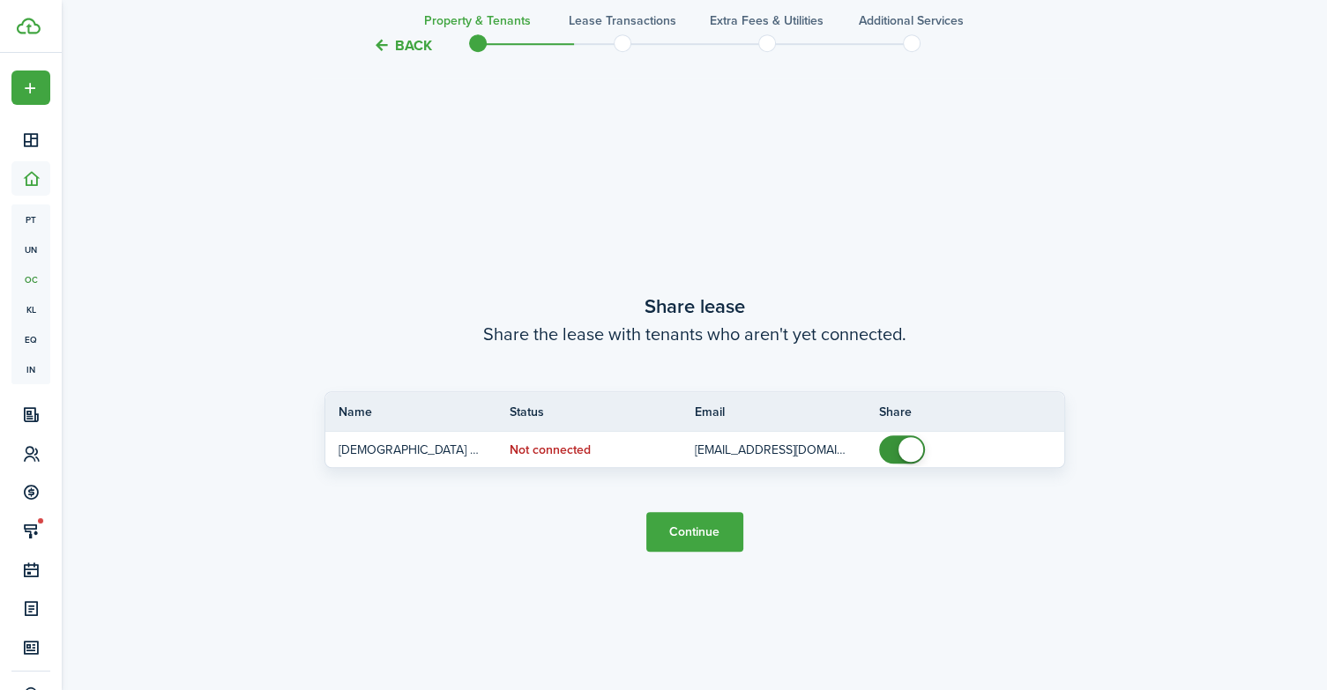
scroll to position [1263, 0]
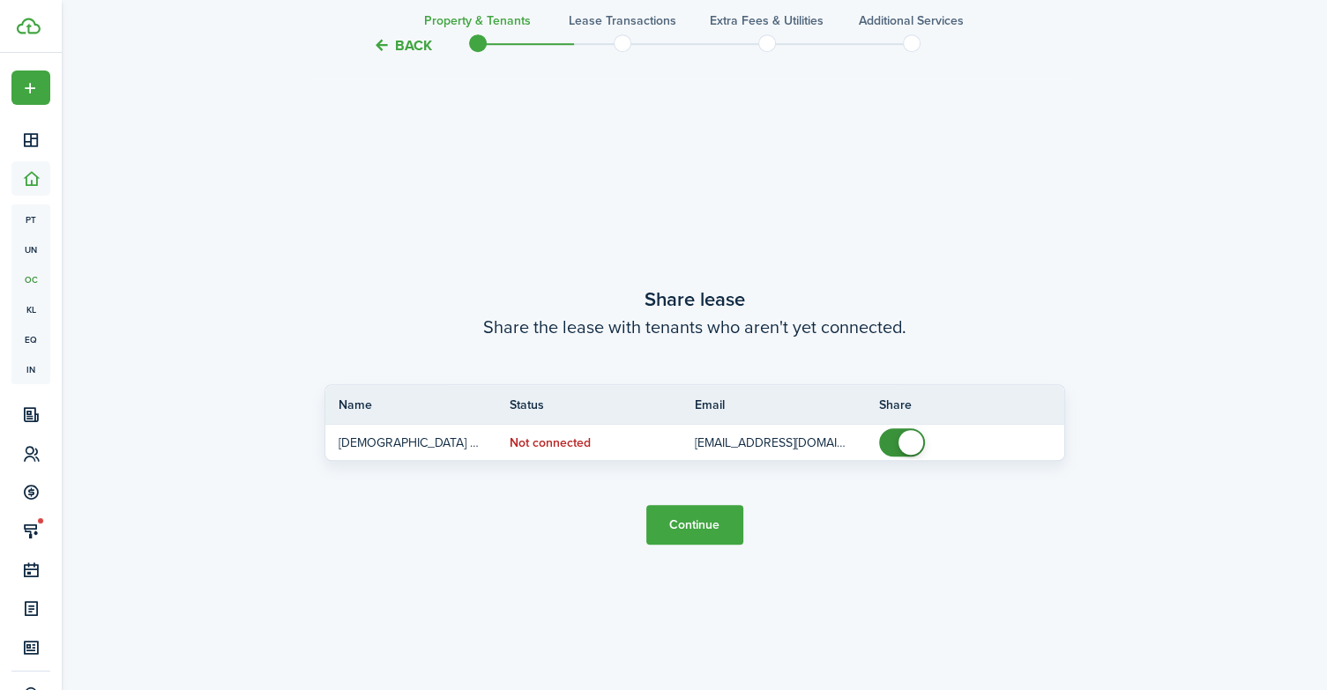
click at [684, 528] on button "Continue" at bounding box center [694, 525] width 97 height 40
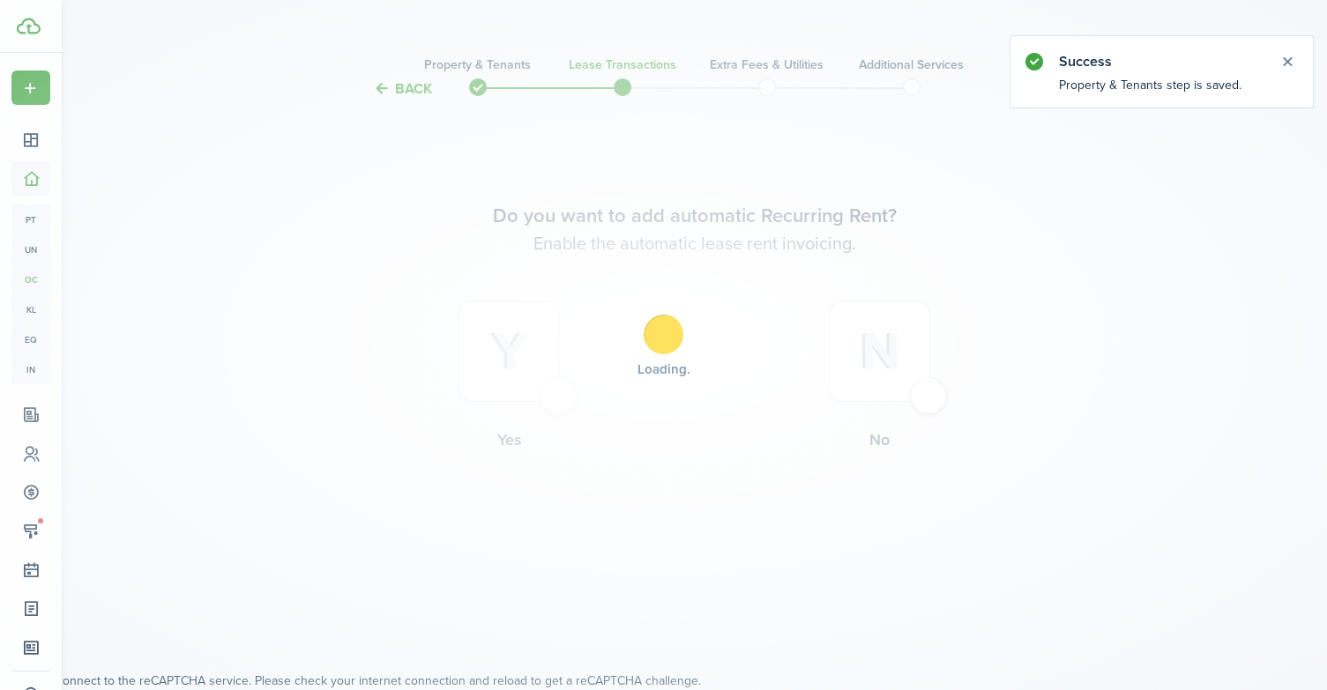
scroll to position [0, 0]
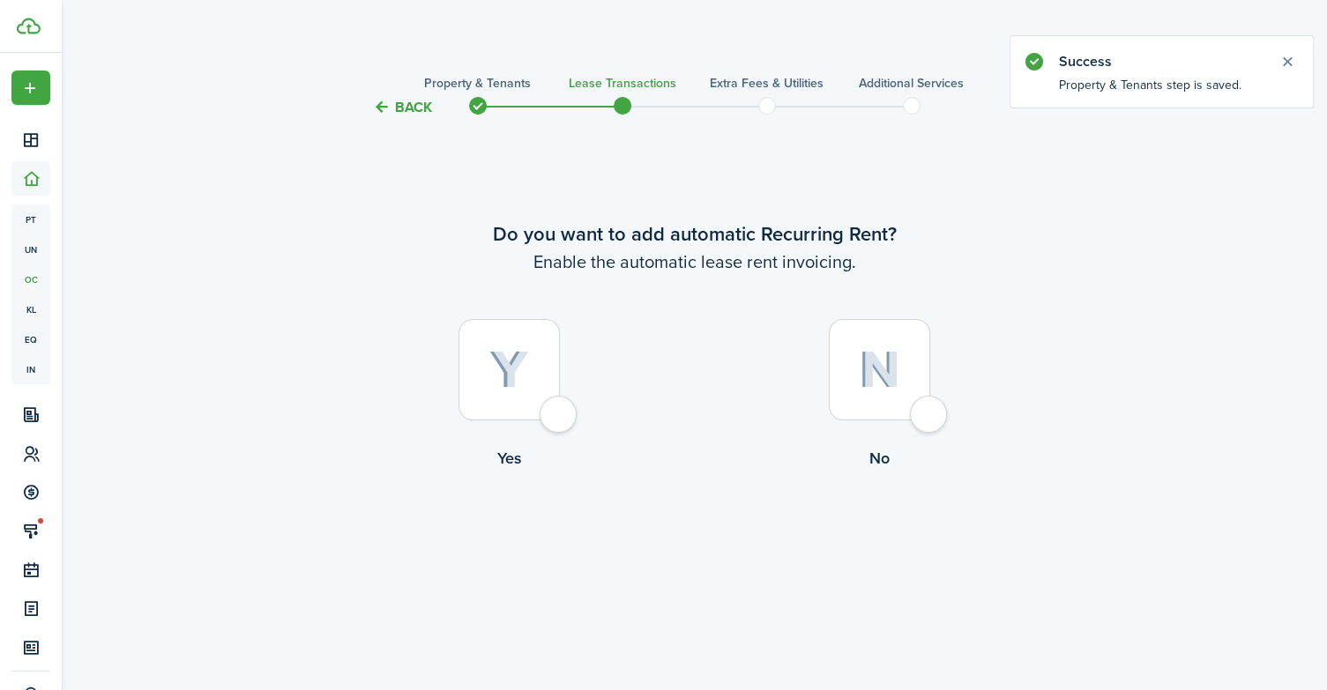
click at [560, 418] on div at bounding box center [509, 369] width 101 height 101
radio input "true"
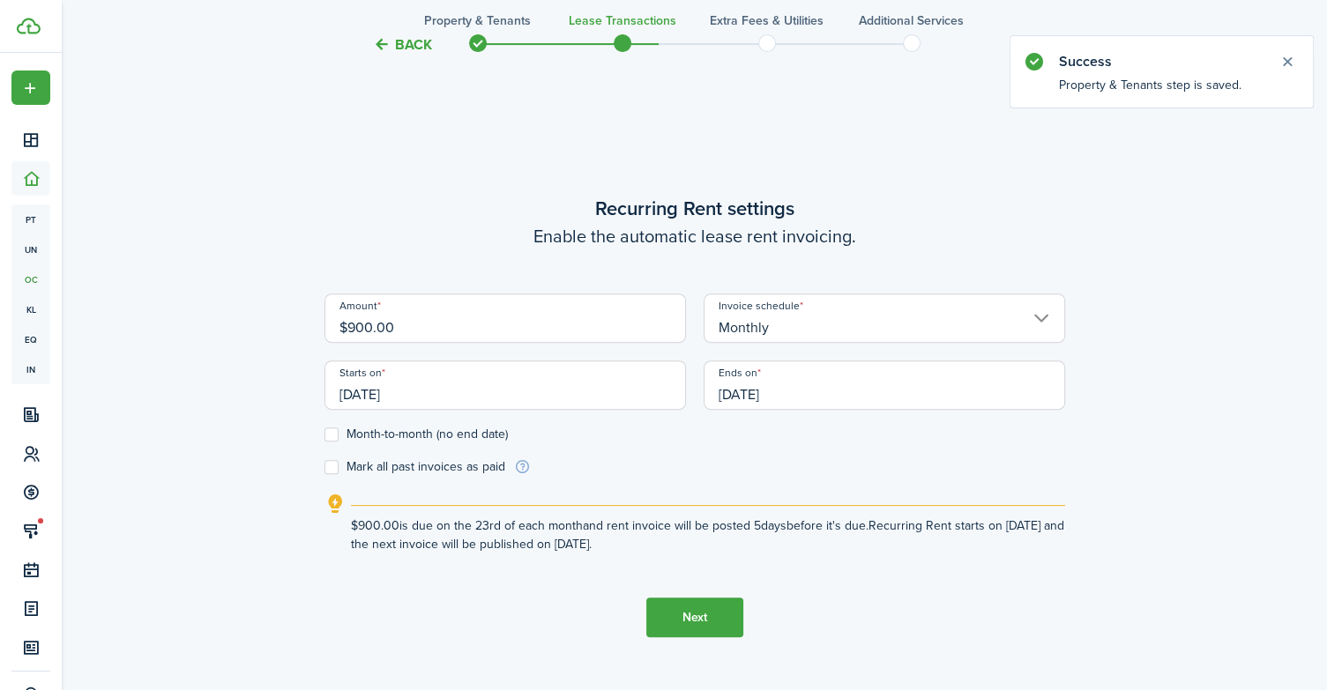
scroll to position [572, 0]
click at [509, 322] on input "$900.00" at bounding box center [506, 317] width 362 height 49
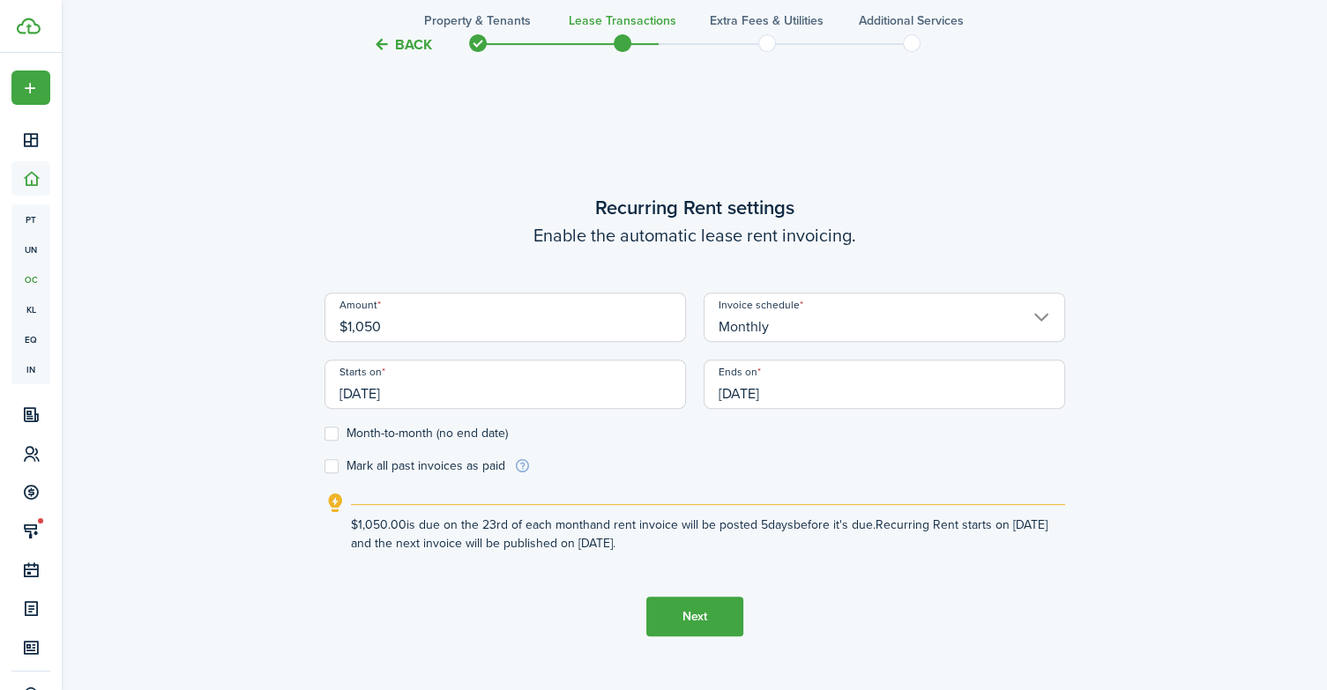
click at [427, 387] on input "[DATE]" at bounding box center [506, 384] width 362 height 49
type input "$1,050.00"
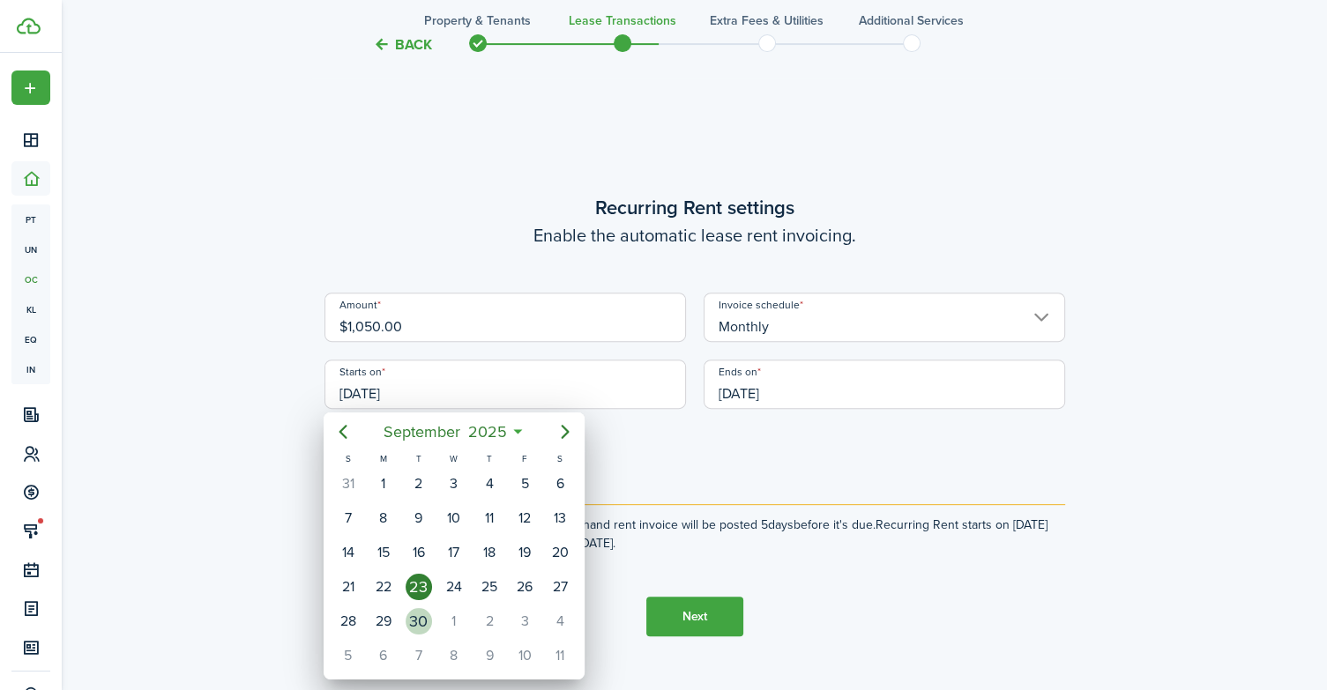
click at [423, 609] on div "30" at bounding box center [419, 621] width 26 height 26
type input "[DATE]"
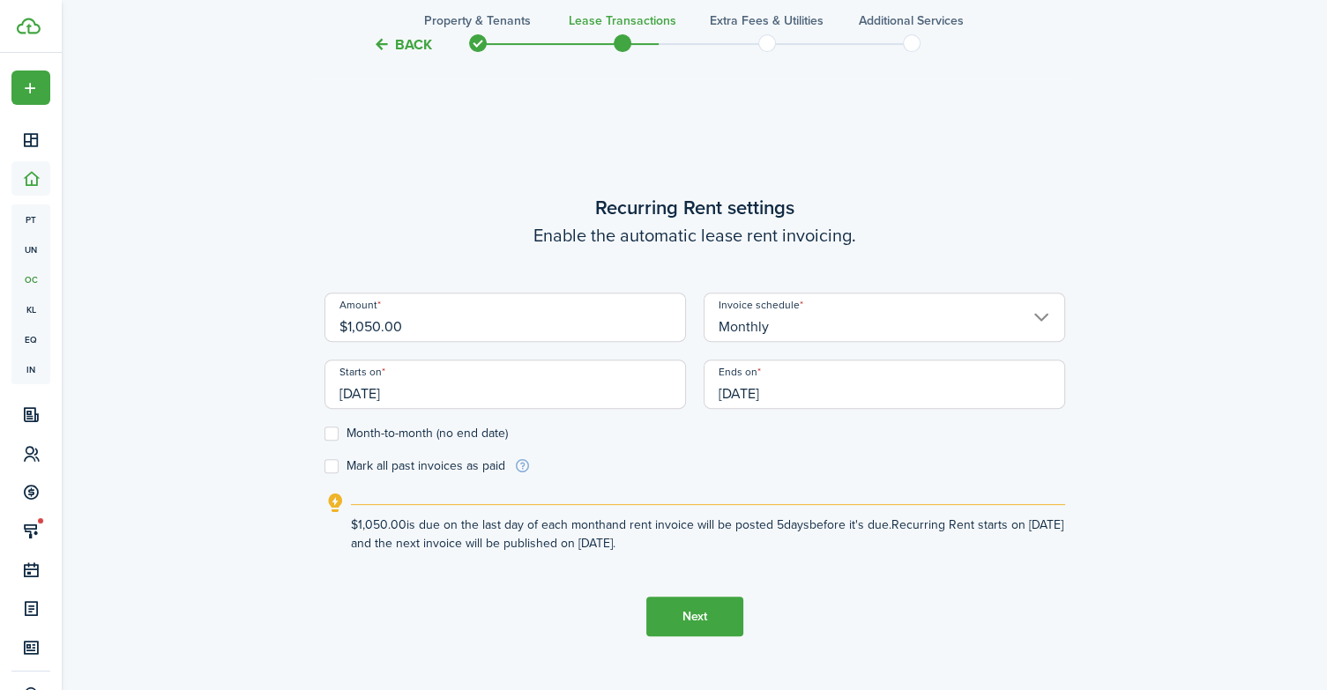
click at [835, 389] on input "[DATE]" at bounding box center [885, 384] width 362 height 49
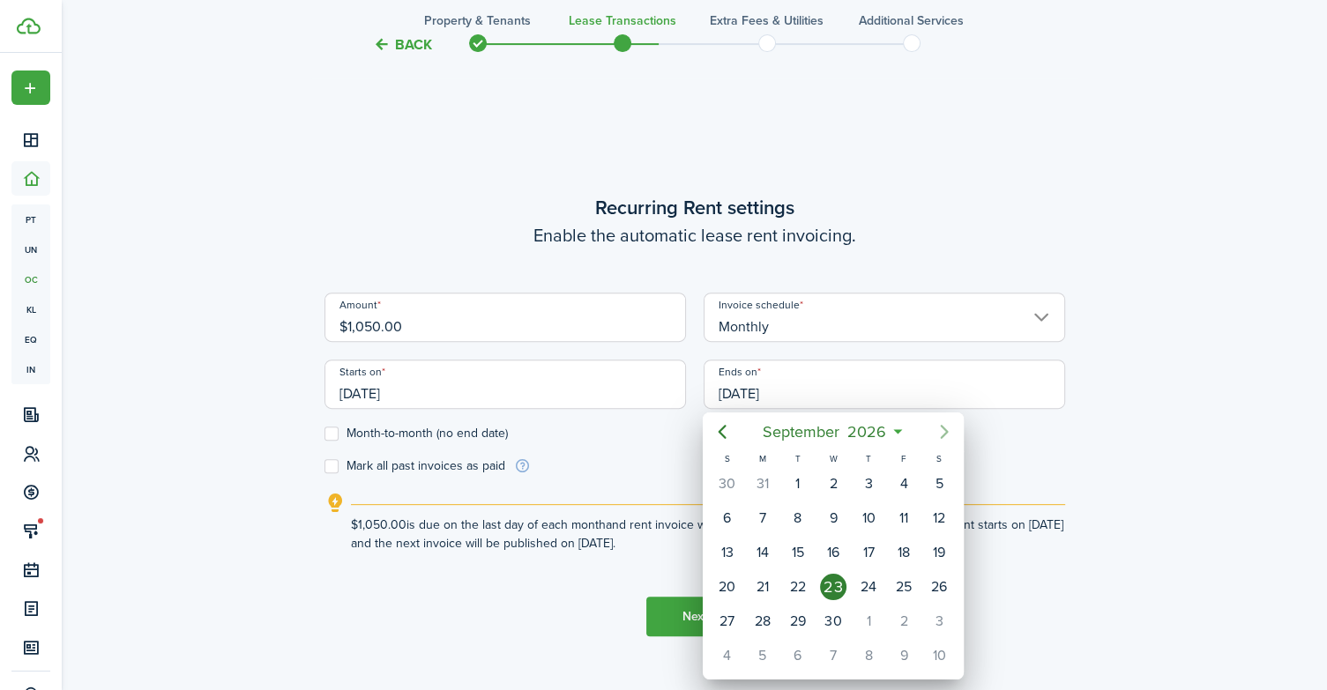
click at [949, 424] on icon "Next page" at bounding box center [944, 432] width 21 height 21
click at [947, 430] on icon "Next page" at bounding box center [945, 432] width 8 height 14
click at [832, 621] on div "30" at bounding box center [833, 621] width 26 height 26
type input "[DATE]"
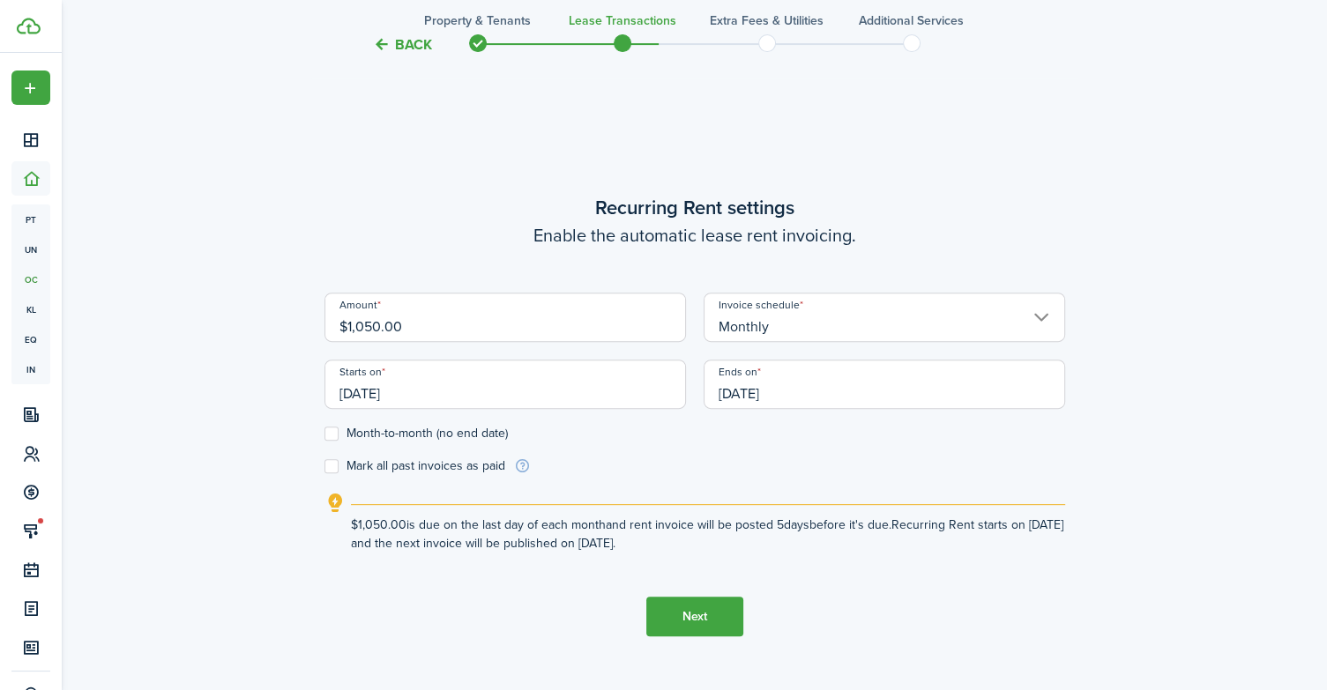
click at [694, 611] on button "Next" at bounding box center [694, 617] width 97 height 40
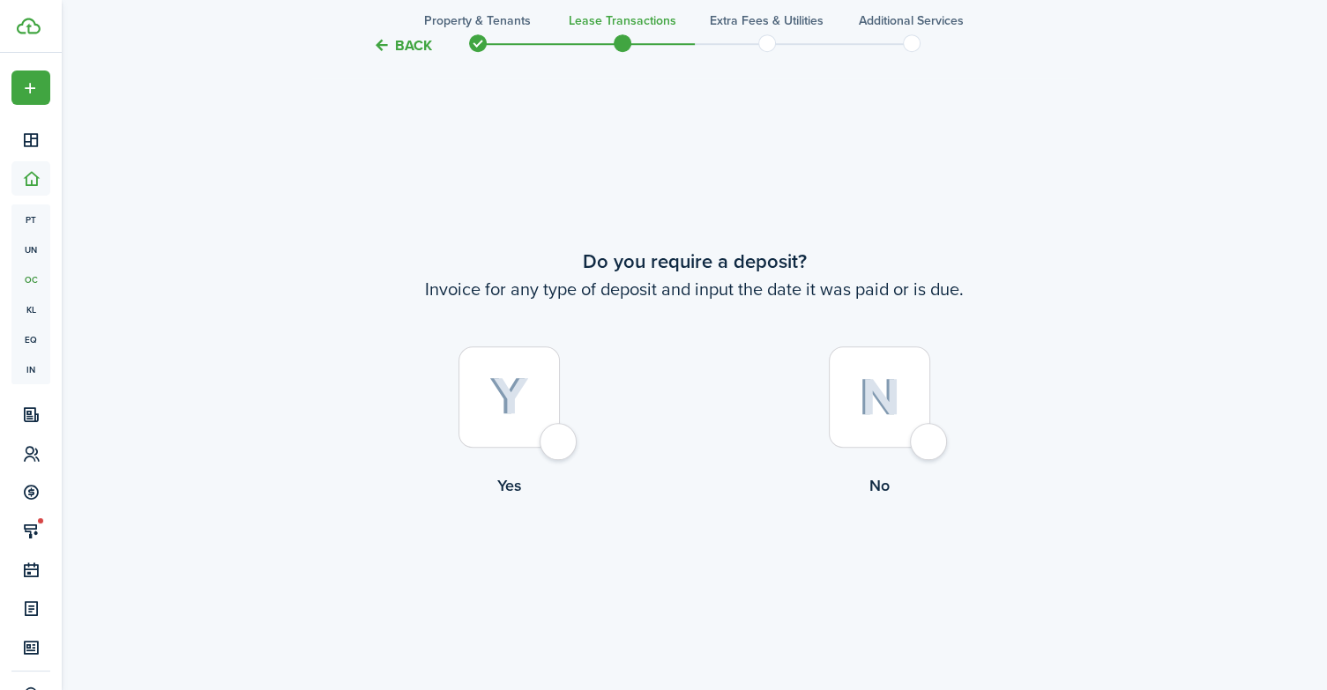
scroll to position [1263, 0]
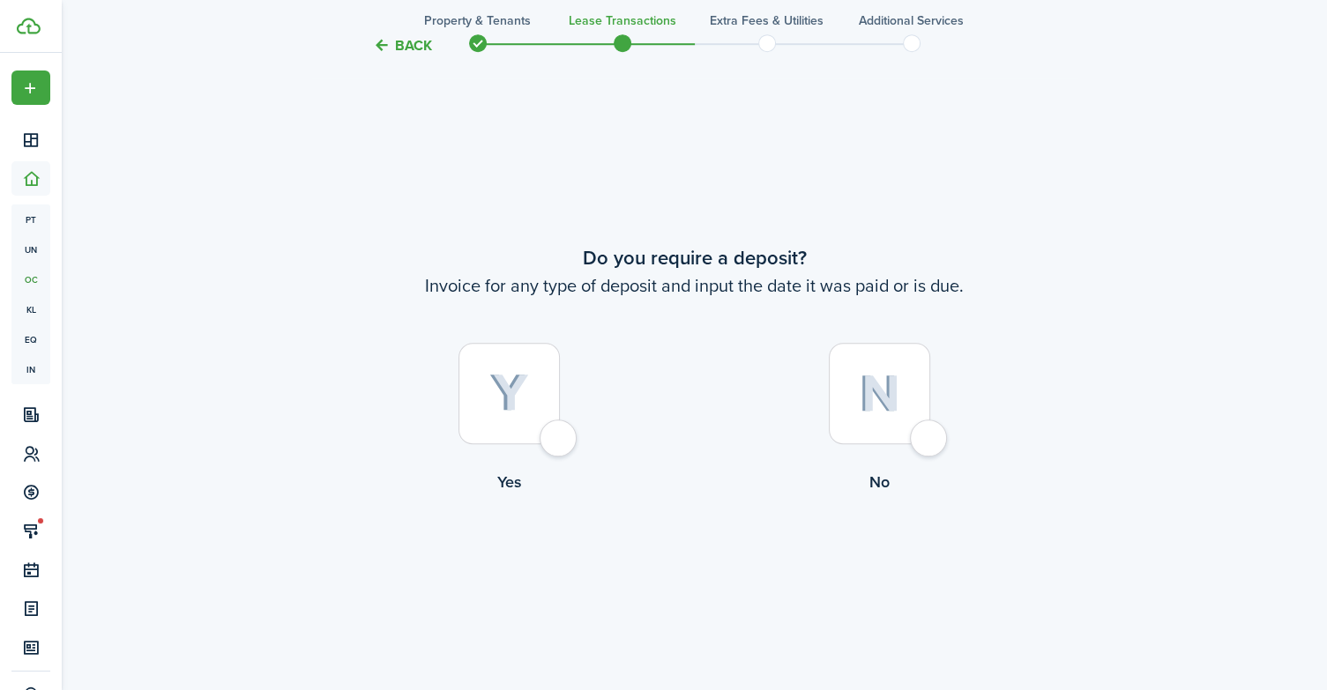
click at [559, 437] on div at bounding box center [509, 393] width 101 height 101
radio input "true"
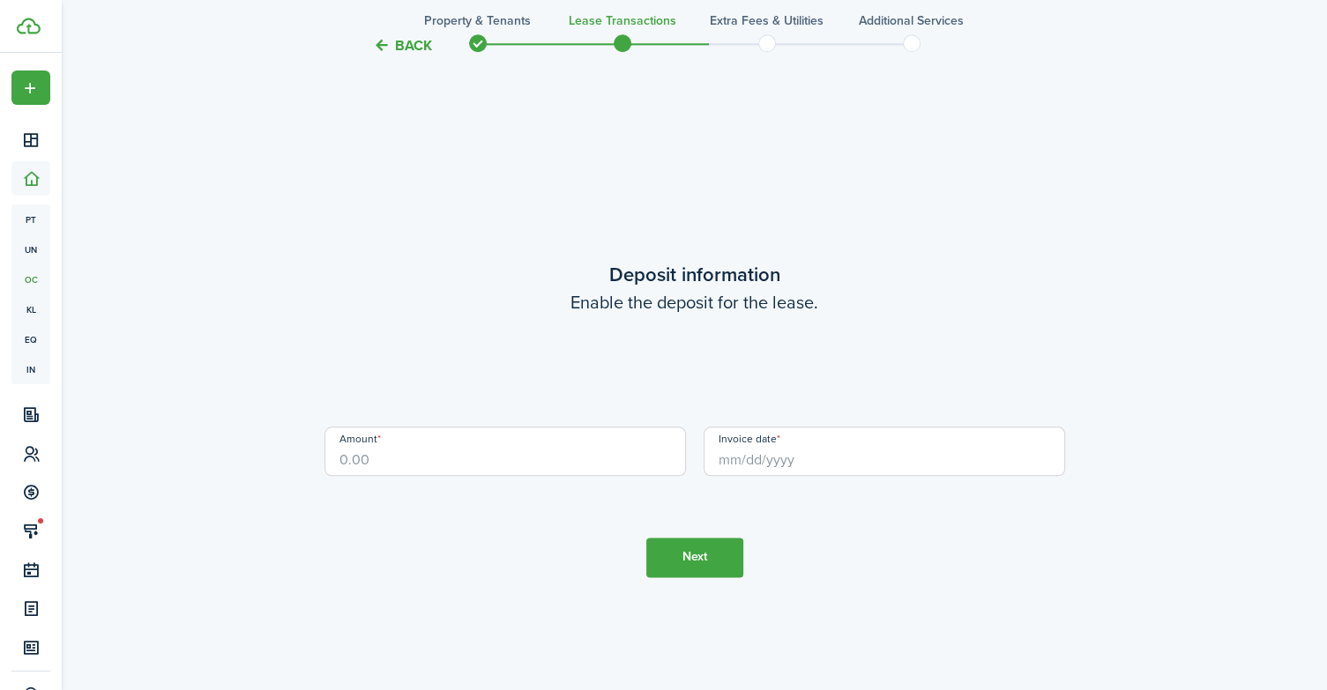
scroll to position [1954, 0]
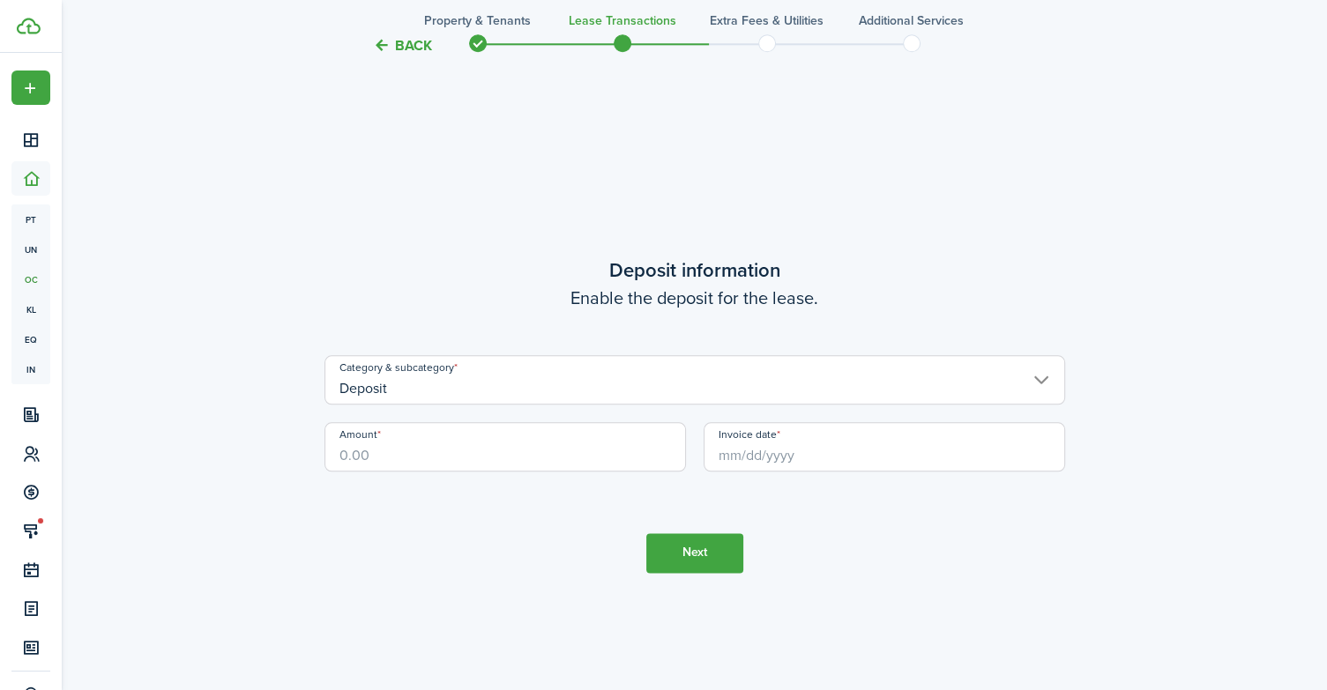
click at [392, 452] on input "Amount" at bounding box center [506, 446] width 362 height 49
click at [762, 466] on input "Invoice date" at bounding box center [885, 446] width 362 height 49
type input "$500.00"
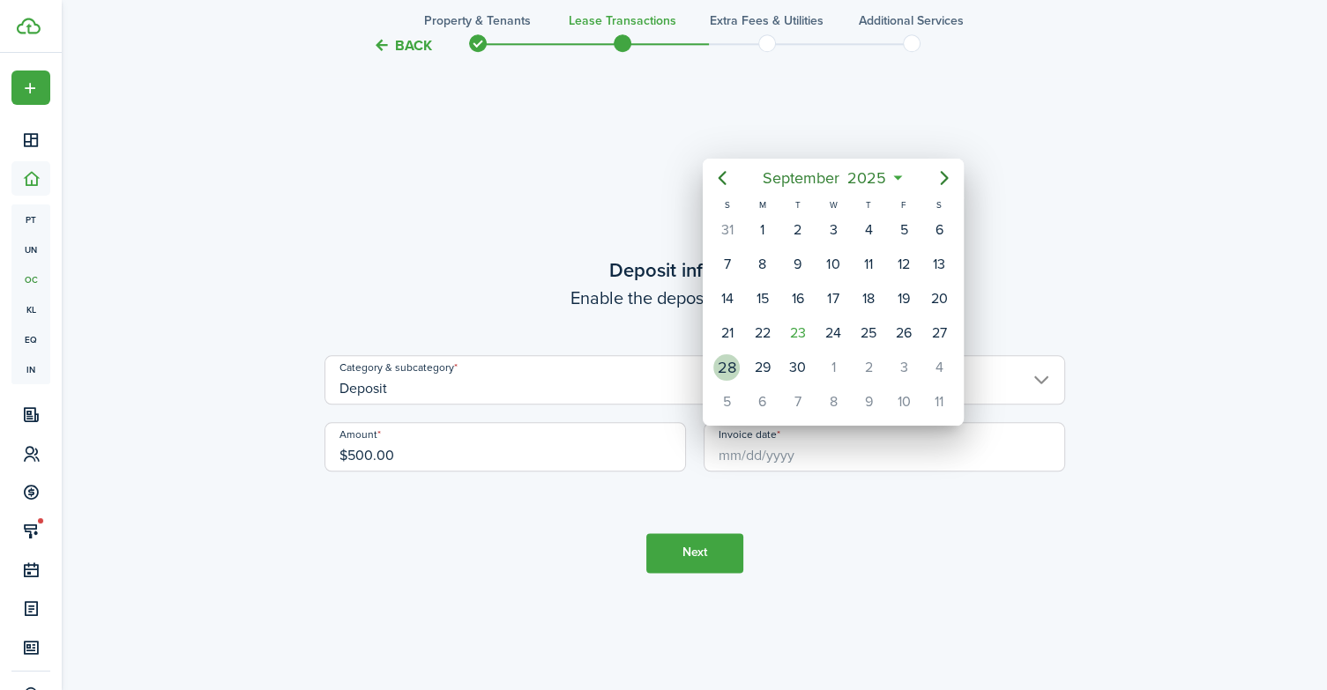
click at [733, 361] on div "28" at bounding box center [726, 367] width 26 height 26
type input "[DATE]"
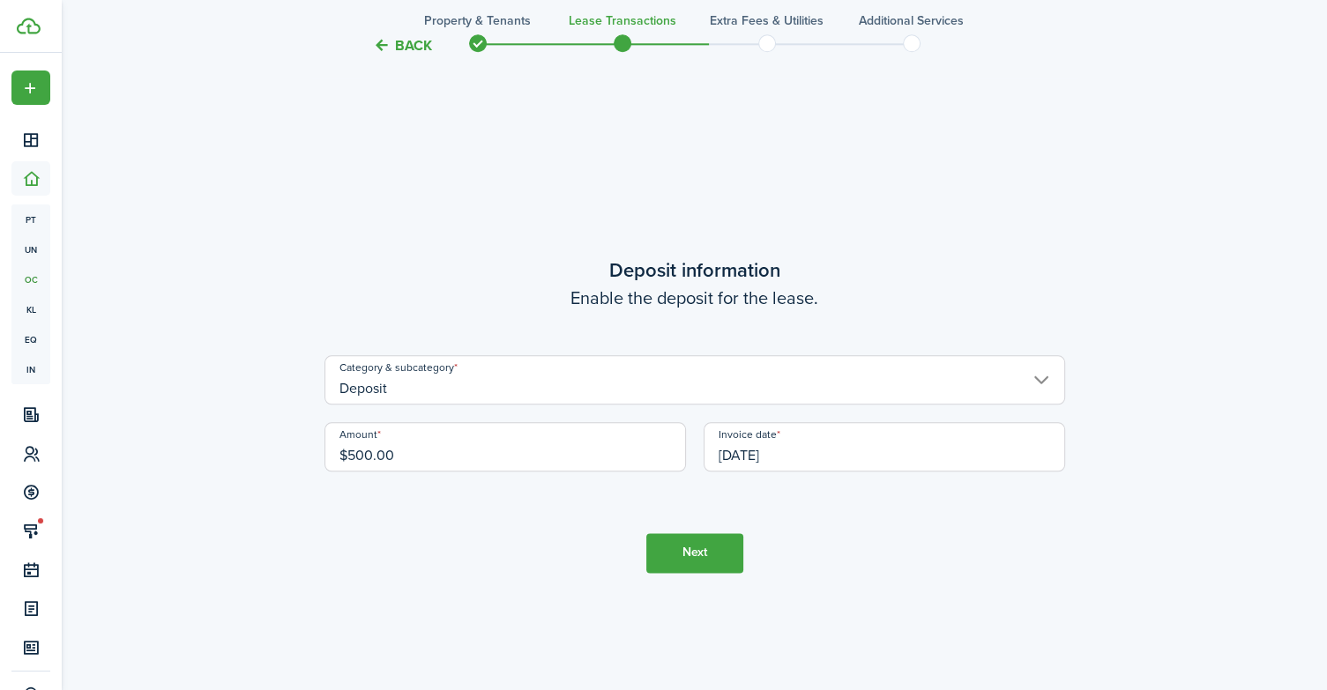
click at [697, 548] on button "Next" at bounding box center [694, 554] width 97 height 40
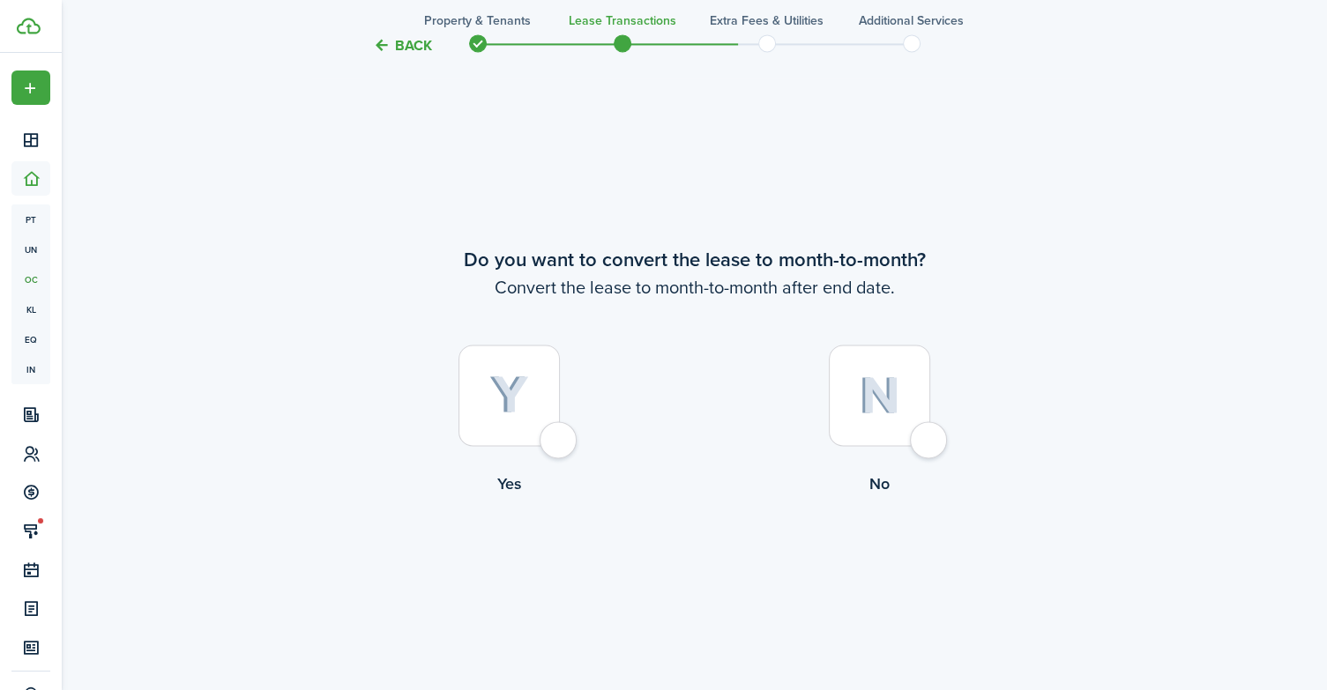
scroll to position [2645, 0]
click at [560, 438] on div at bounding box center [509, 392] width 101 height 101
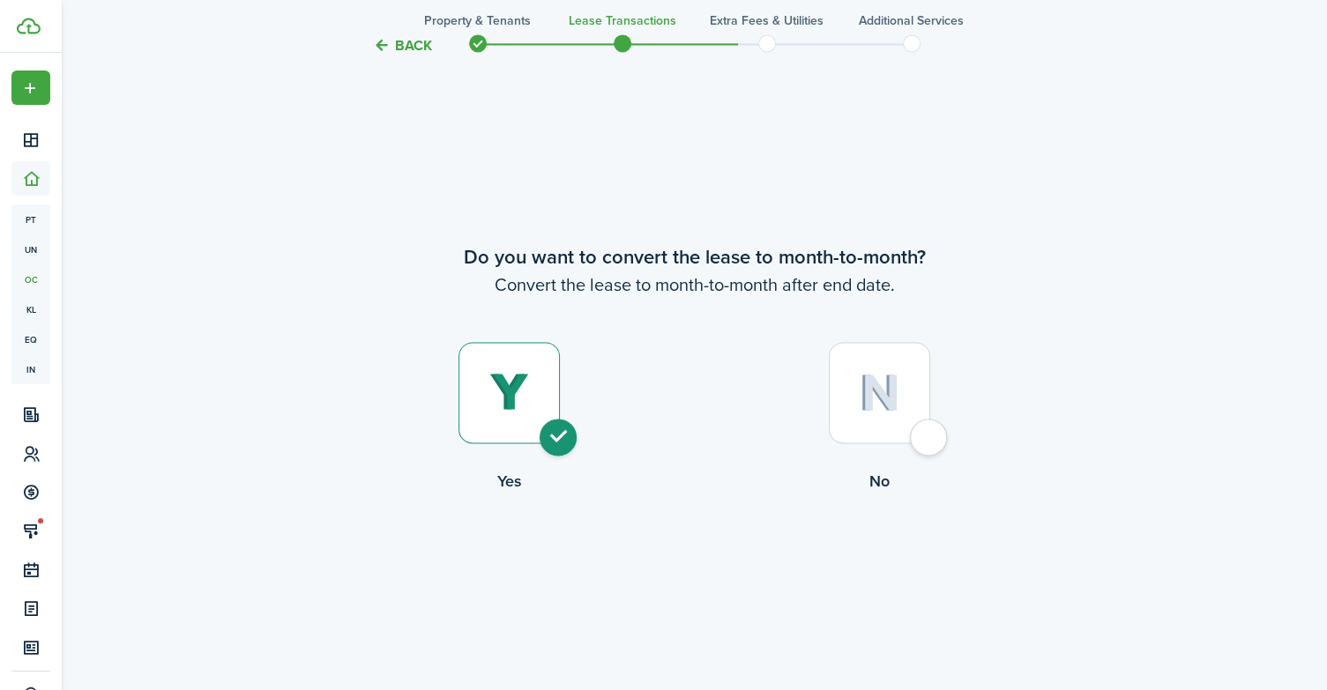
radio input "true"
click at [671, 562] on button "Continue" at bounding box center [694, 566] width 97 height 40
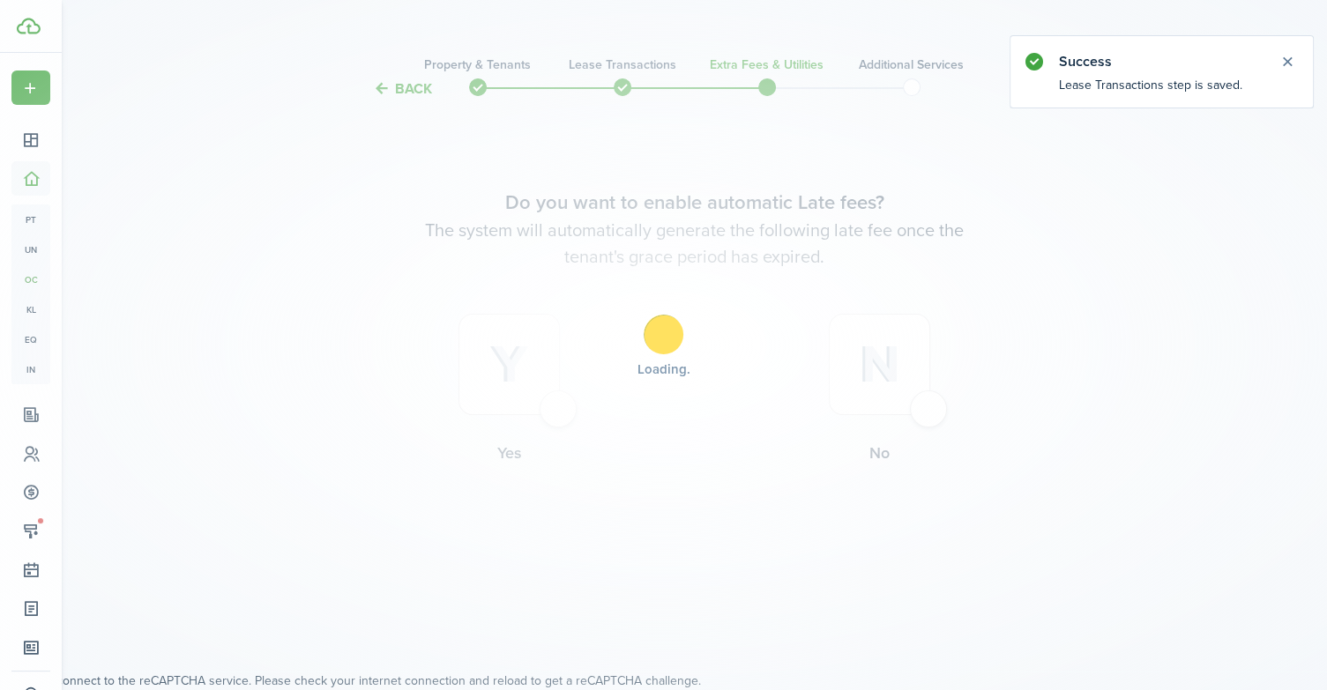
scroll to position [0, 0]
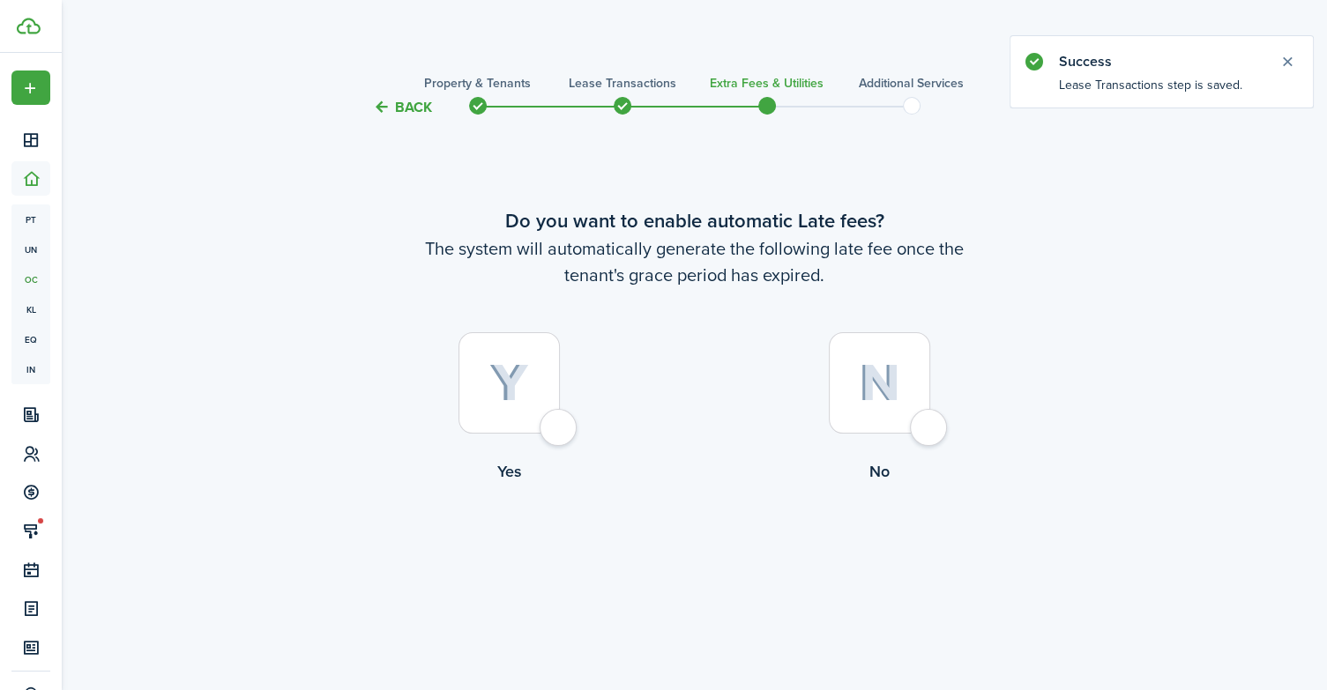
click at [557, 434] on div at bounding box center [509, 382] width 101 height 101
radio input "true"
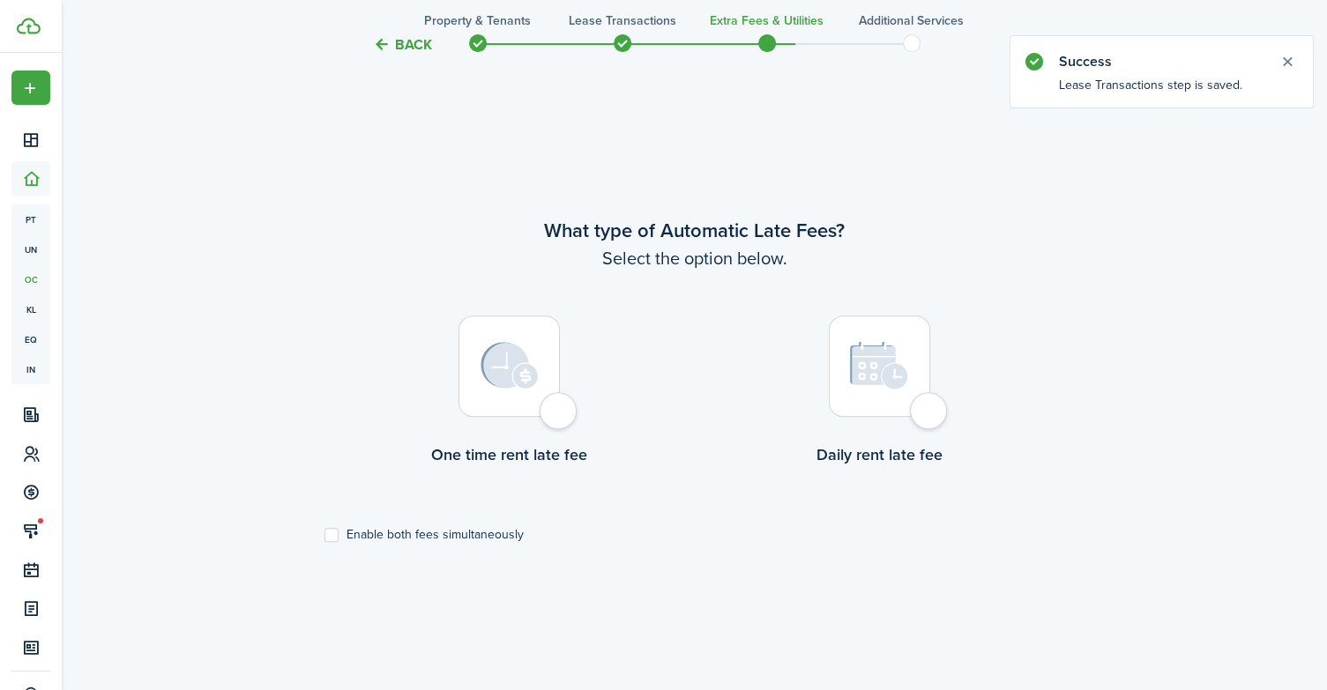
scroll to position [572, 0]
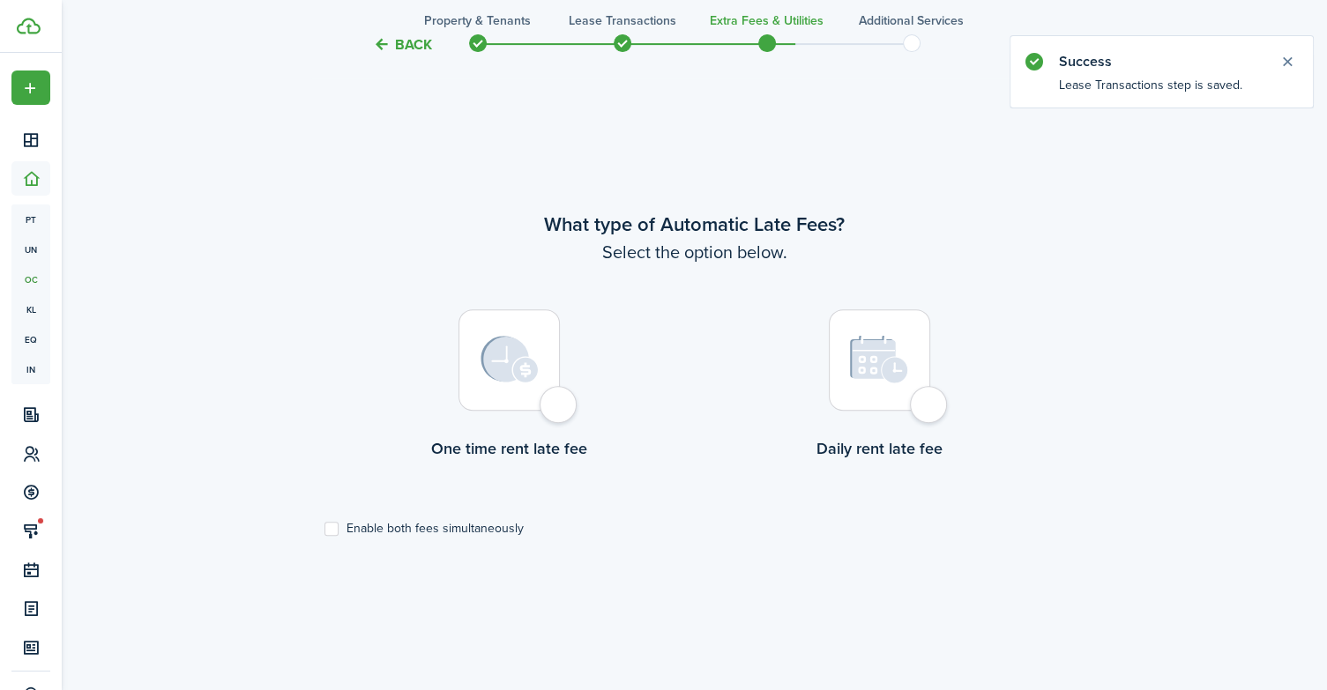
click at [930, 399] on div at bounding box center [879, 360] width 101 height 101
radio input "true"
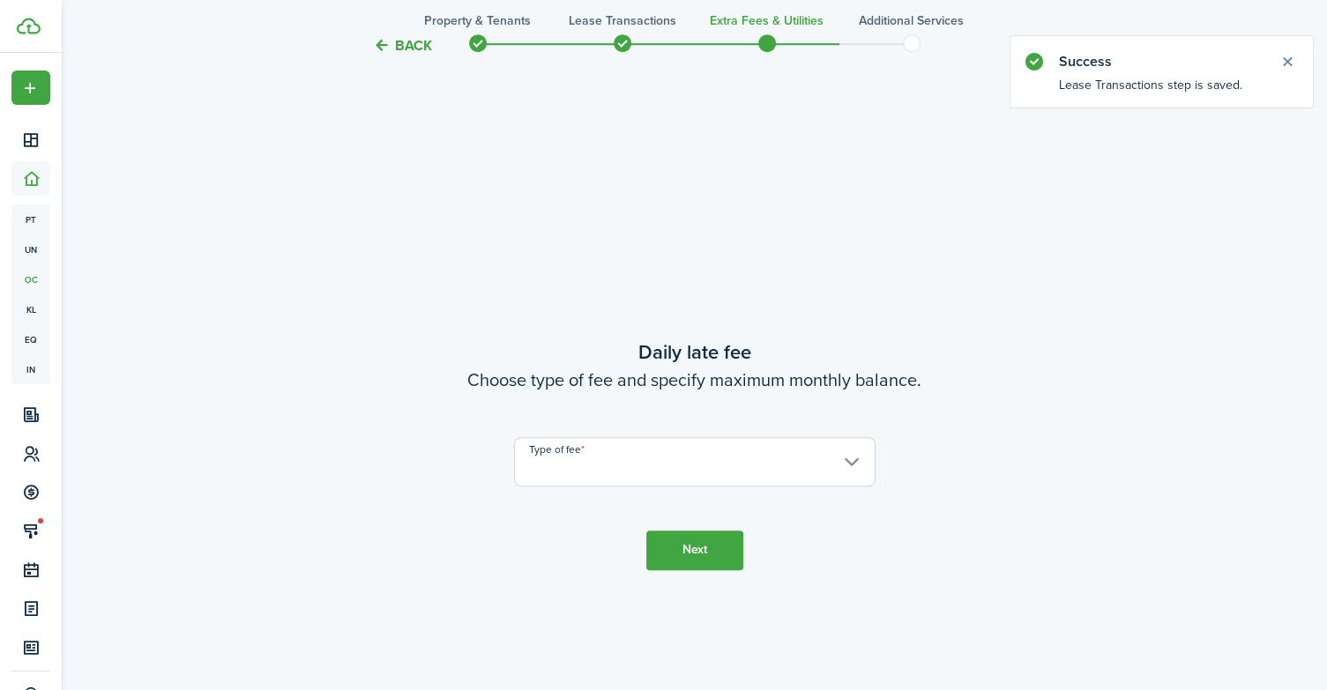
scroll to position [1263, 0]
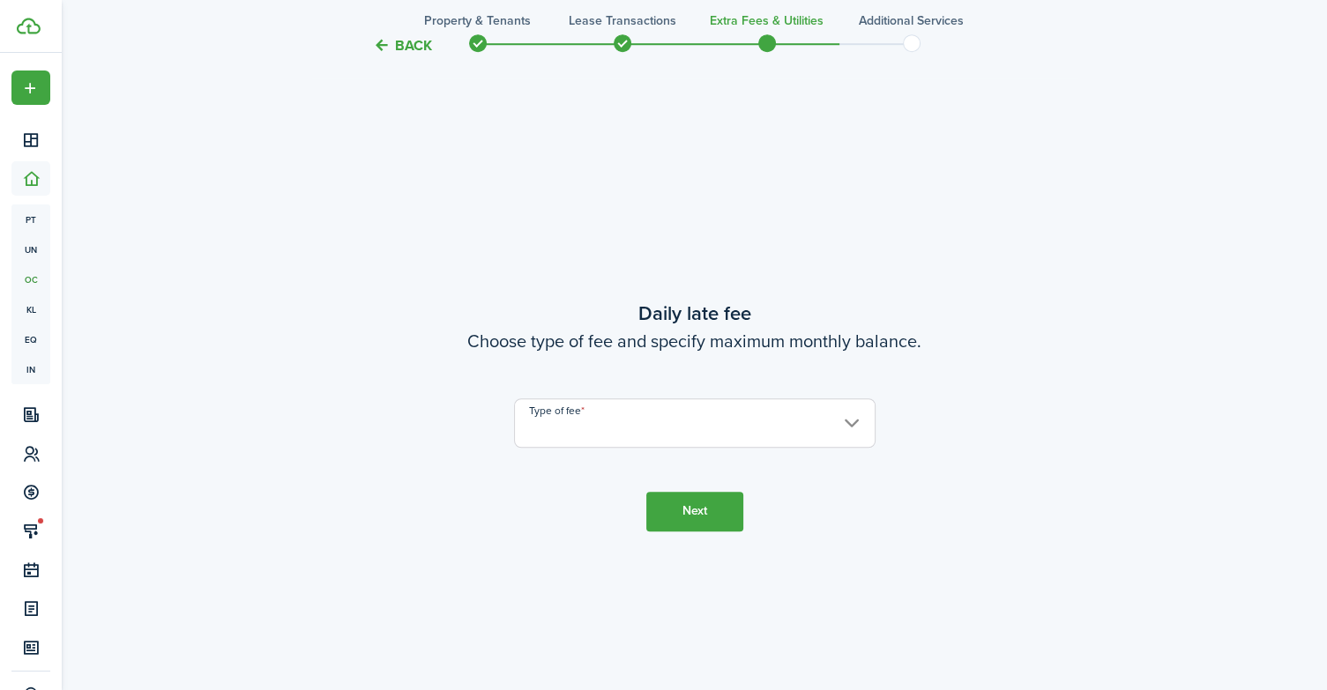
click at [668, 433] on input "Type of fee" at bounding box center [695, 423] width 362 height 49
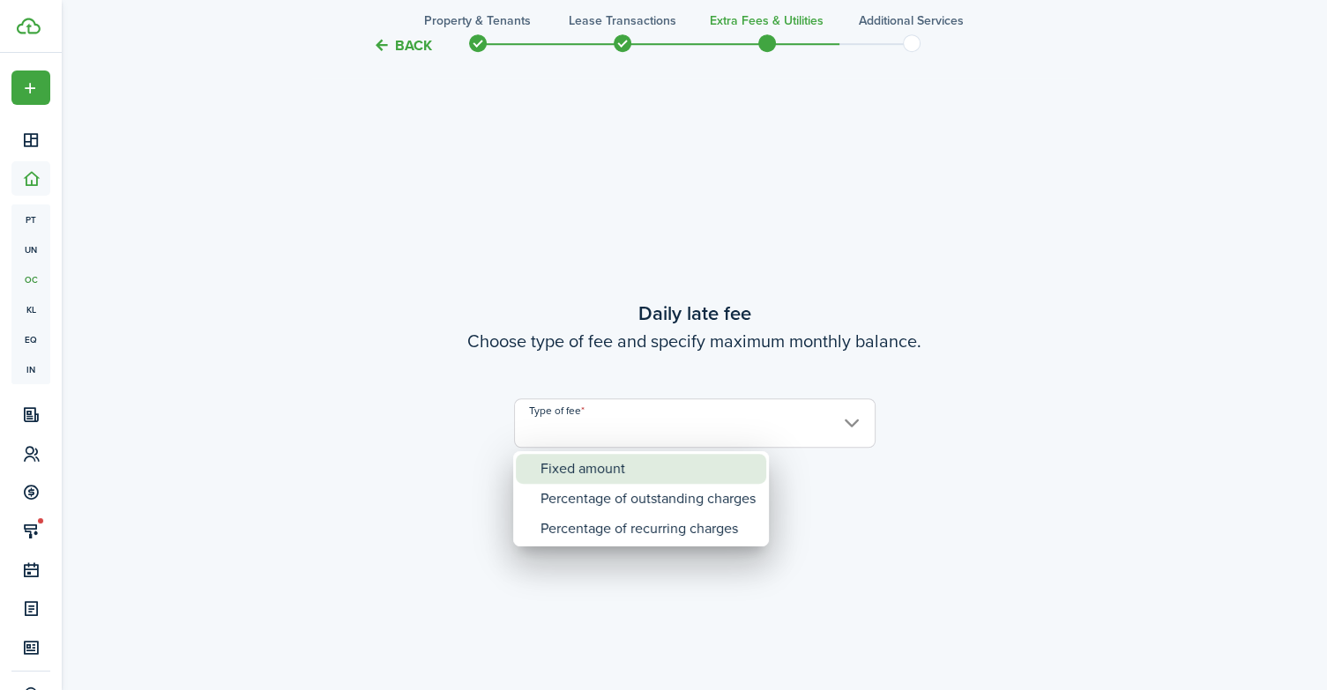
click at [647, 473] on div "Fixed amount" at bounding box center [648, 469] width 215 height 30
type input "Fixed amount"
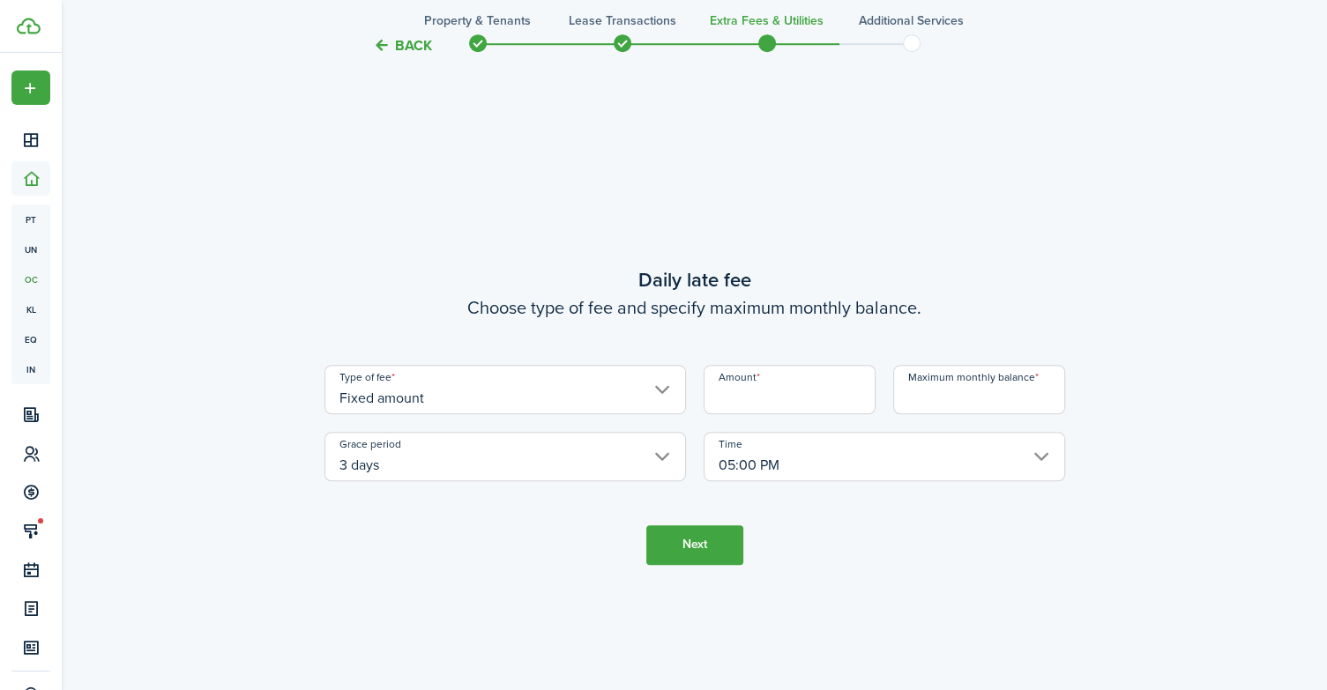
click at [795, 392] on input "Amount" at bounding box center [790, 389] width 172 height 49
type input "$35.00"
click at [938, 408] on input "Maximum monthly balance" at bounding box center [979, 389] width 172 height 49
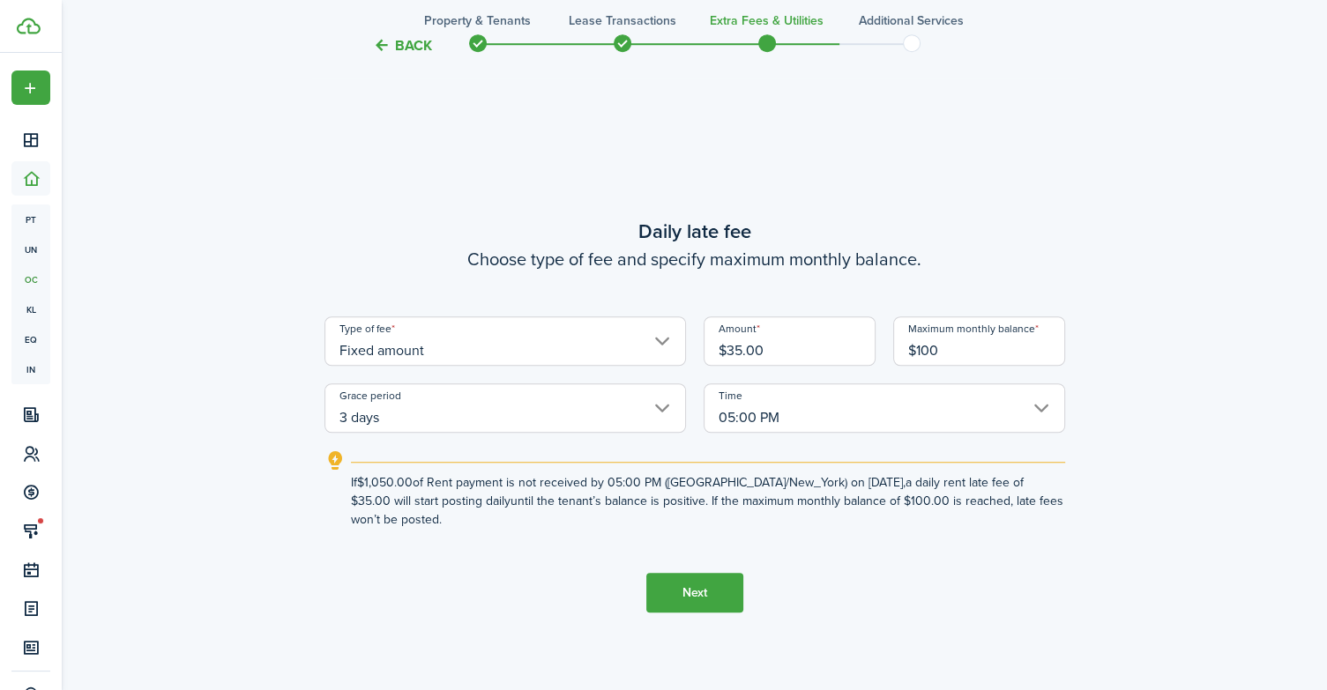
type input "$100.00"
click at [716, 588] on button "Next" at bounding box center [694, 593] width 97 height 40
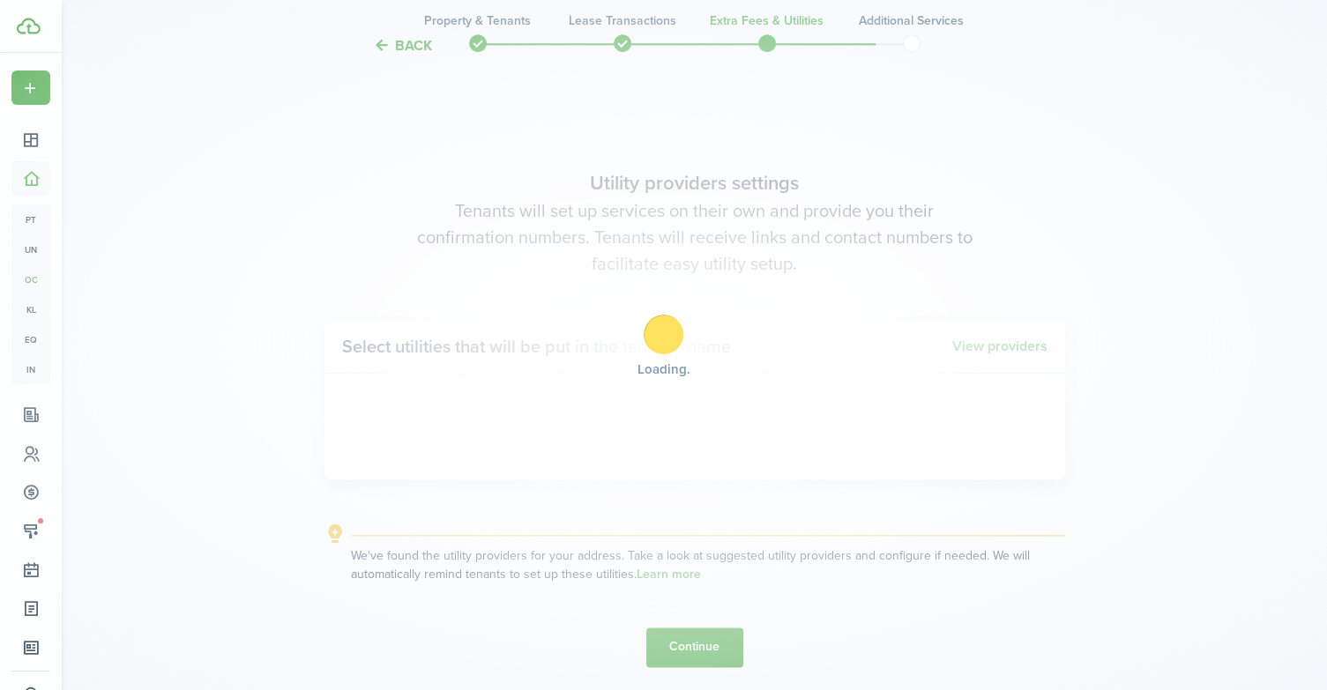
scroll to position [1954, 0]
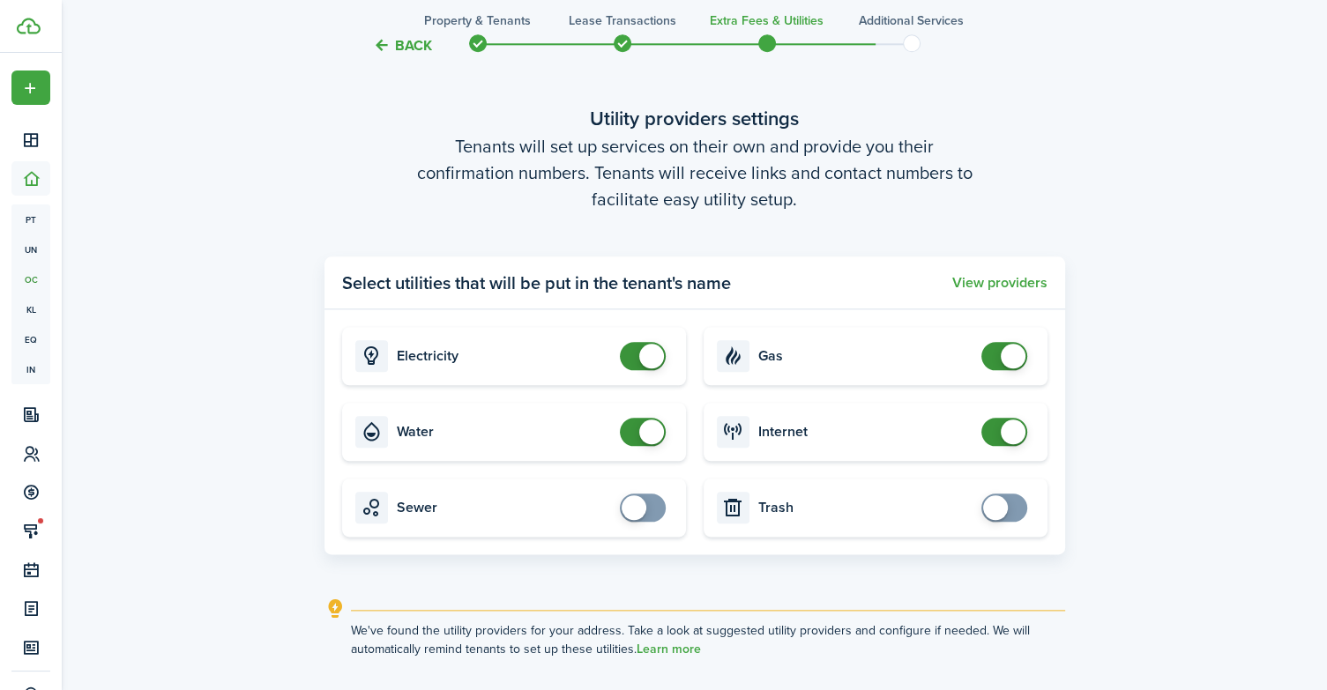
checkbox input "false"
click at [645, 355] on span at bounding box center [651, 356] width 25 height 25
checkbox input "false"
click at [652, 423] on span at bounding box center [651, 432] width 25 height 25
checkbox input "false"
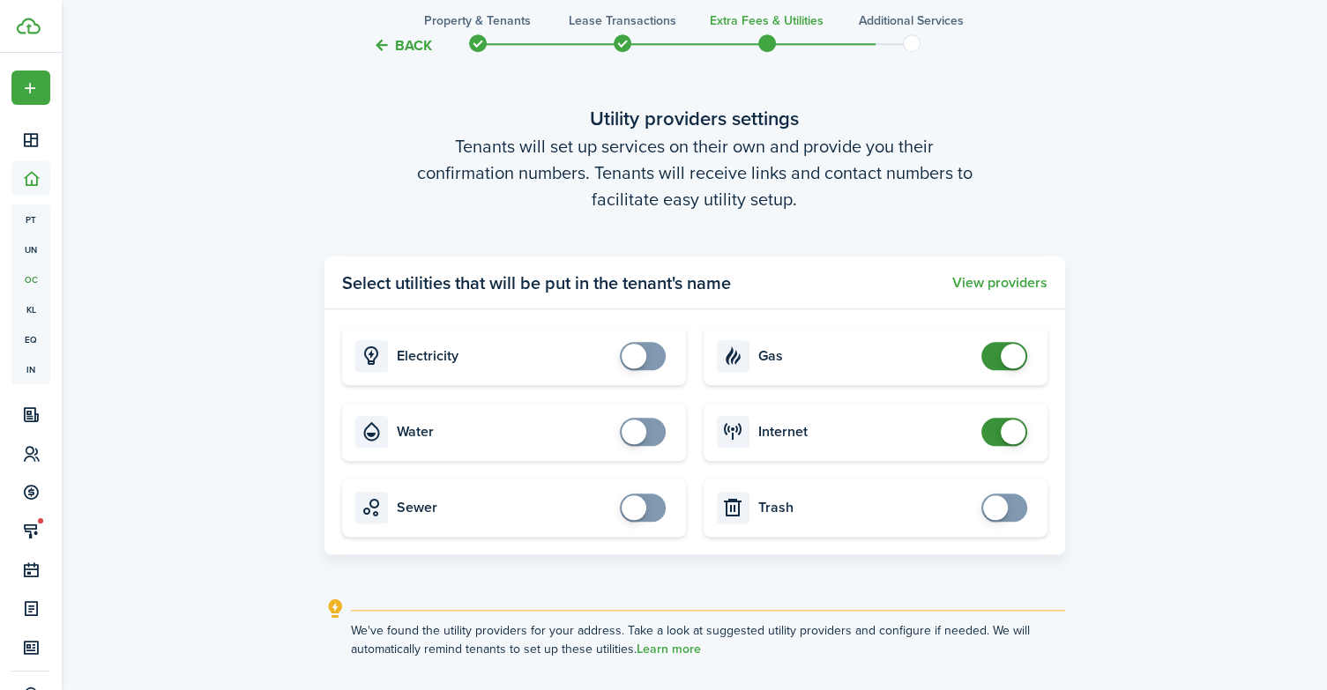
click at [1010, 354] on span at bounding box center [1013, 356] width 25 height 25
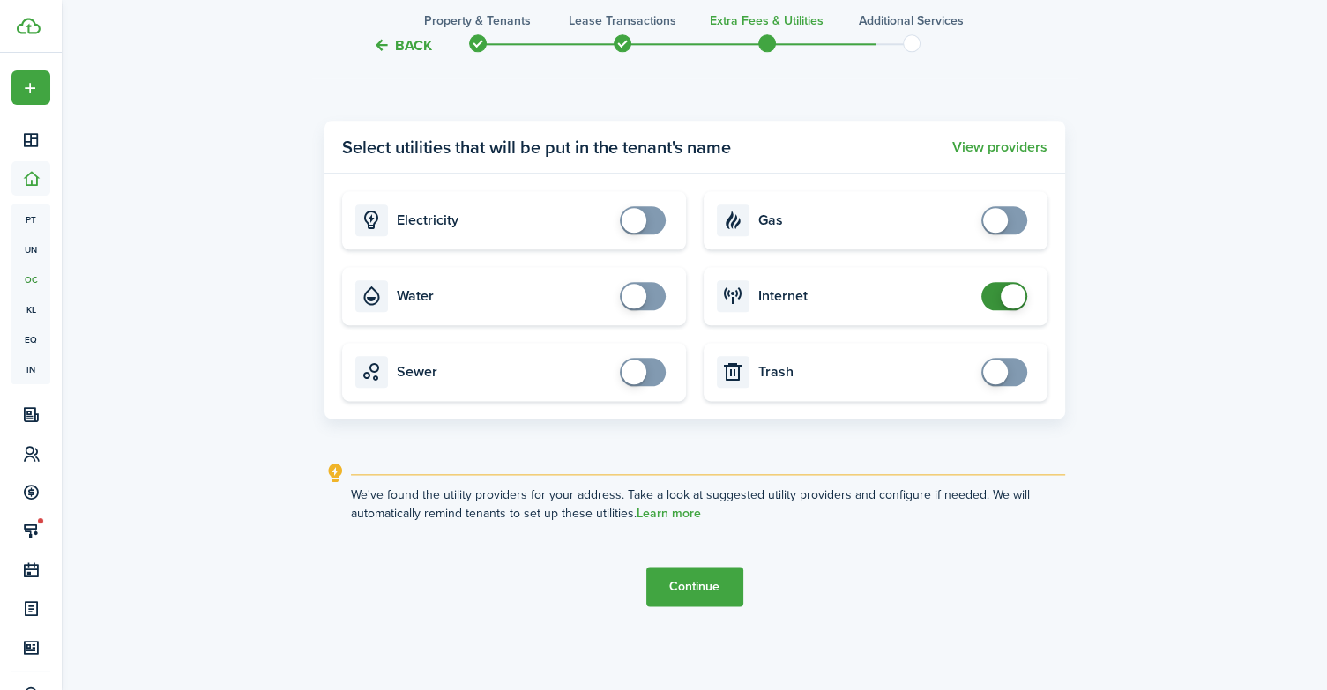
click at [681, 572] on button "Continue" at bounding box center [694, 587] width 97 height 40
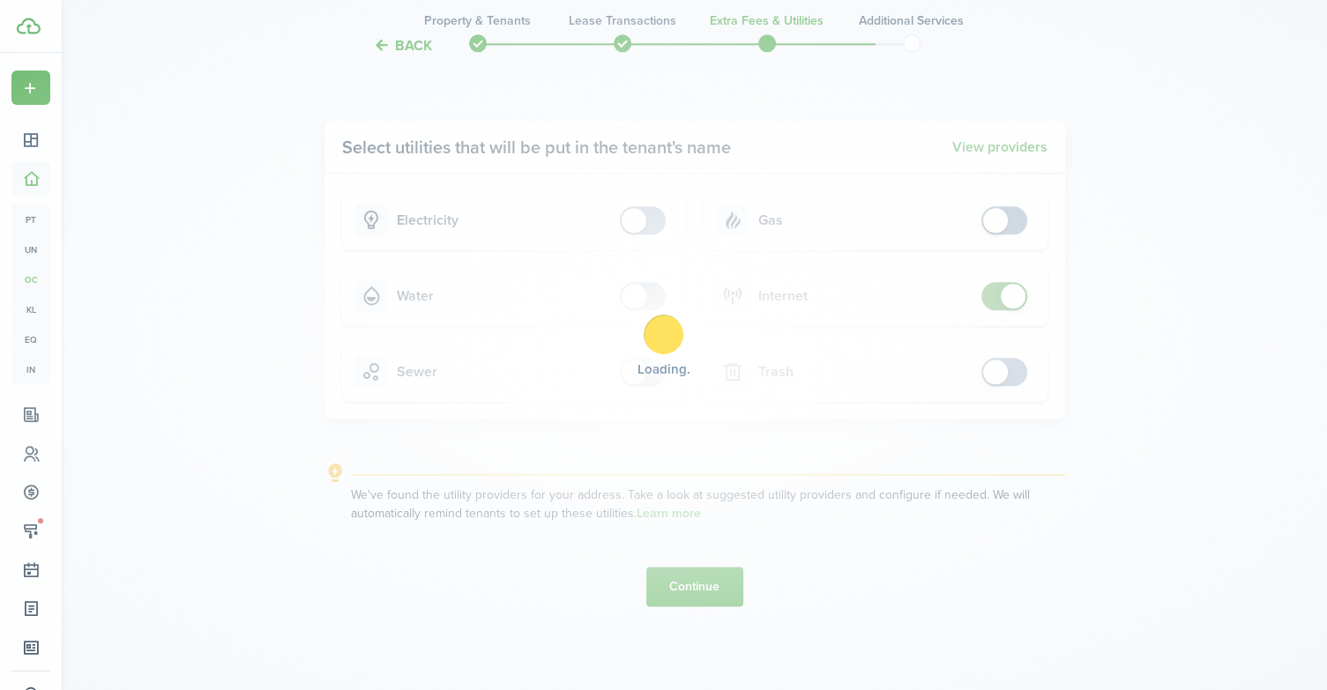
scroll to position [0, 0]
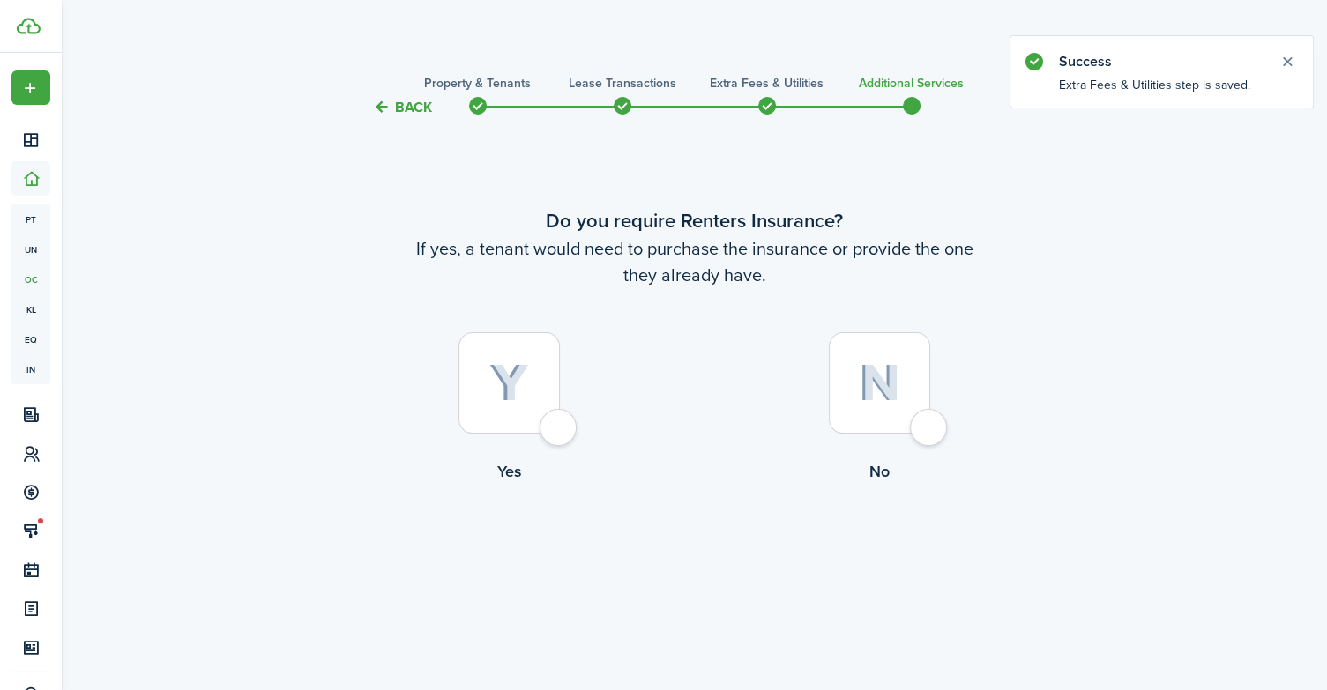
click at [926, 428] on div at bounding box center [879, 382] width 101 height 101
radio input "true"
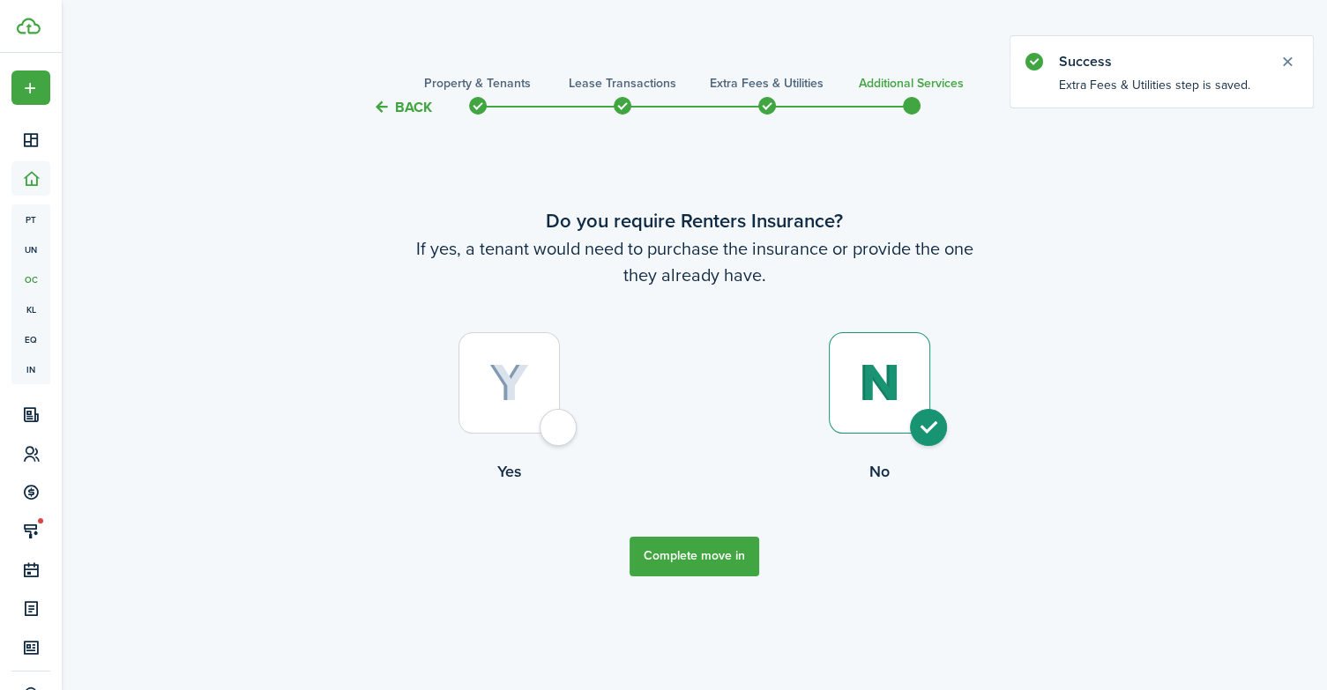
click at [716, 548] on button "Complete move in" at bounding box center [695, 557] width 130 height 40
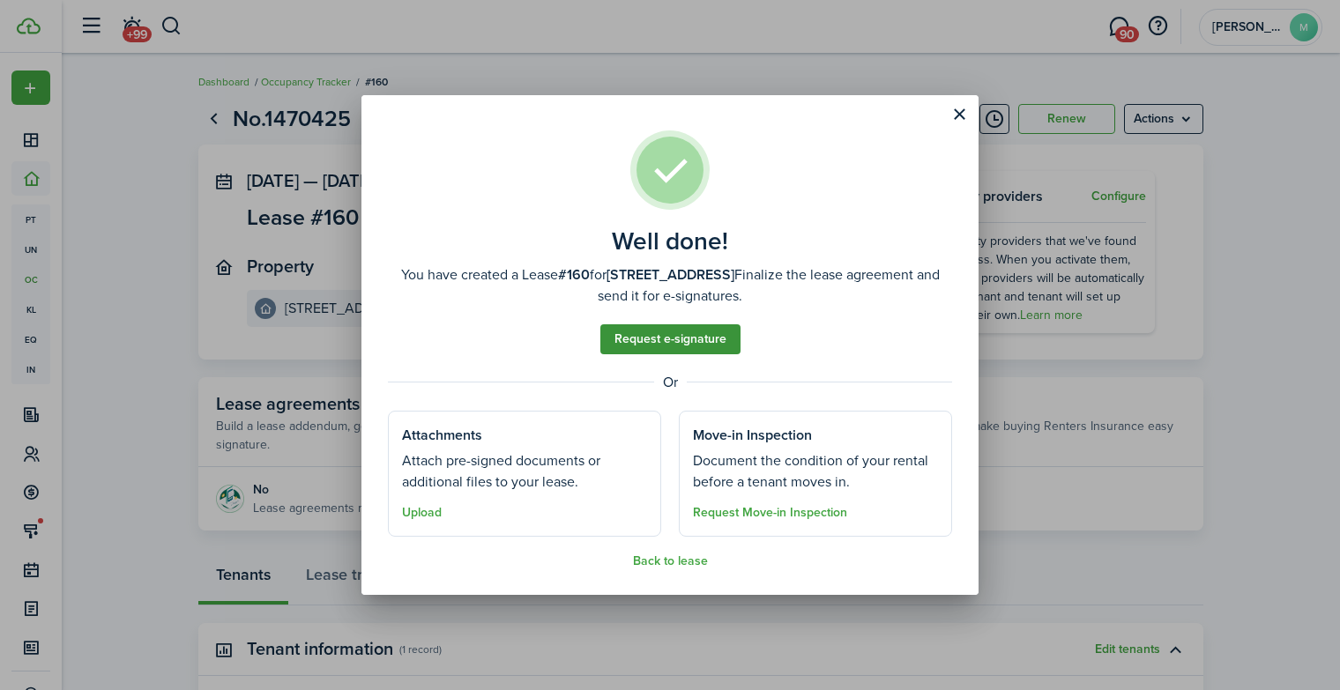
click at [703, 331] on link "Request e-signature" at bounding box center [671, 340] width 140 height 30
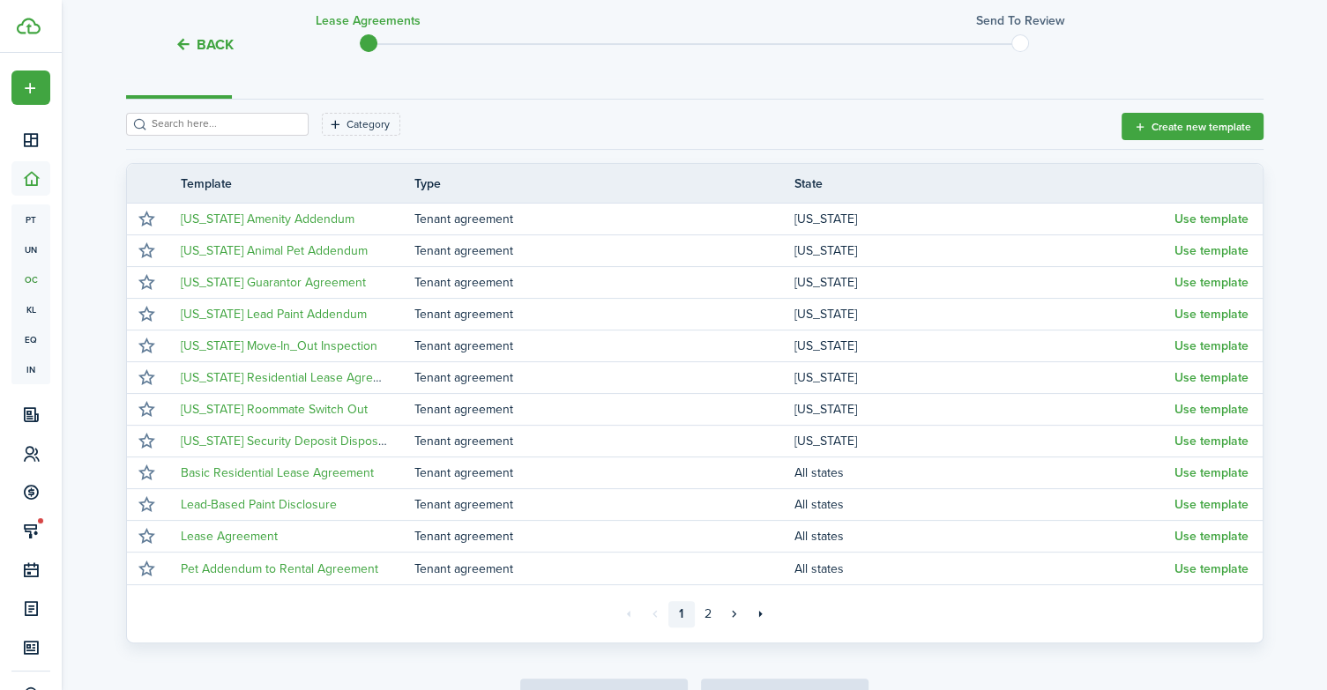
scroll to position [232, 0]
click at [709, 611] on link "2" at bounding box center [708, 612] width 26 height 26
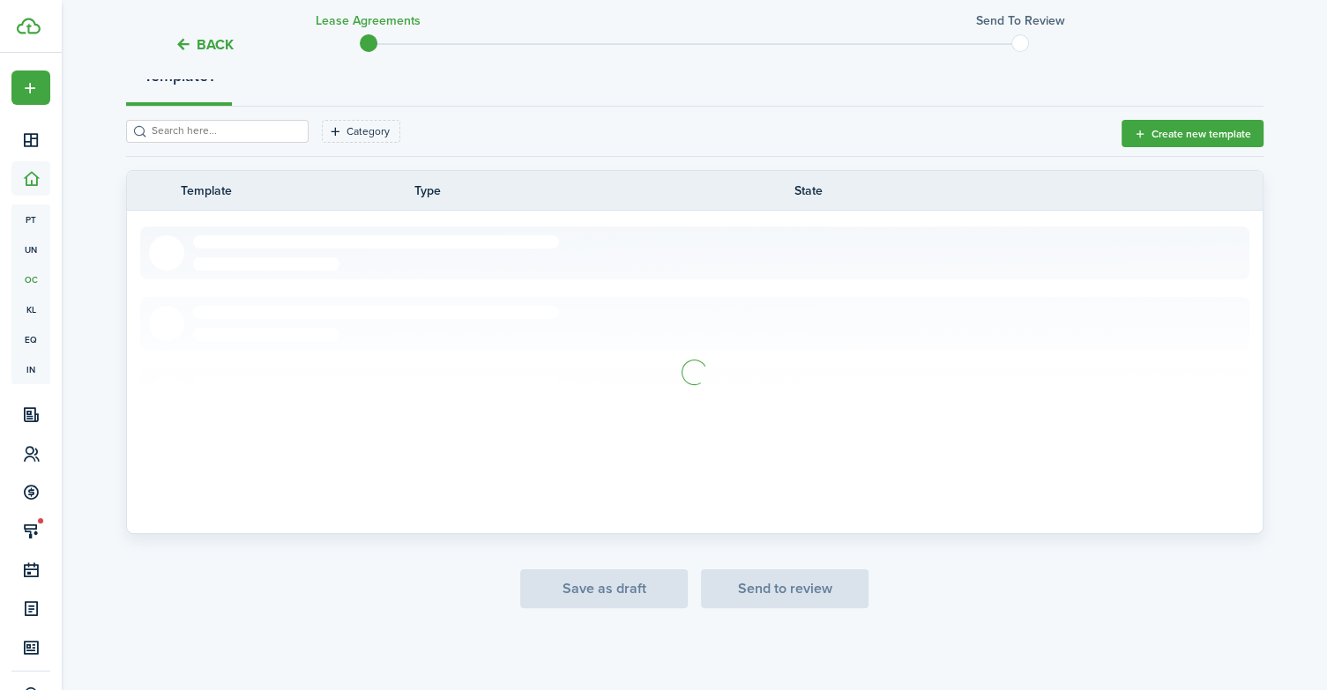
scroll to position [53, 0]
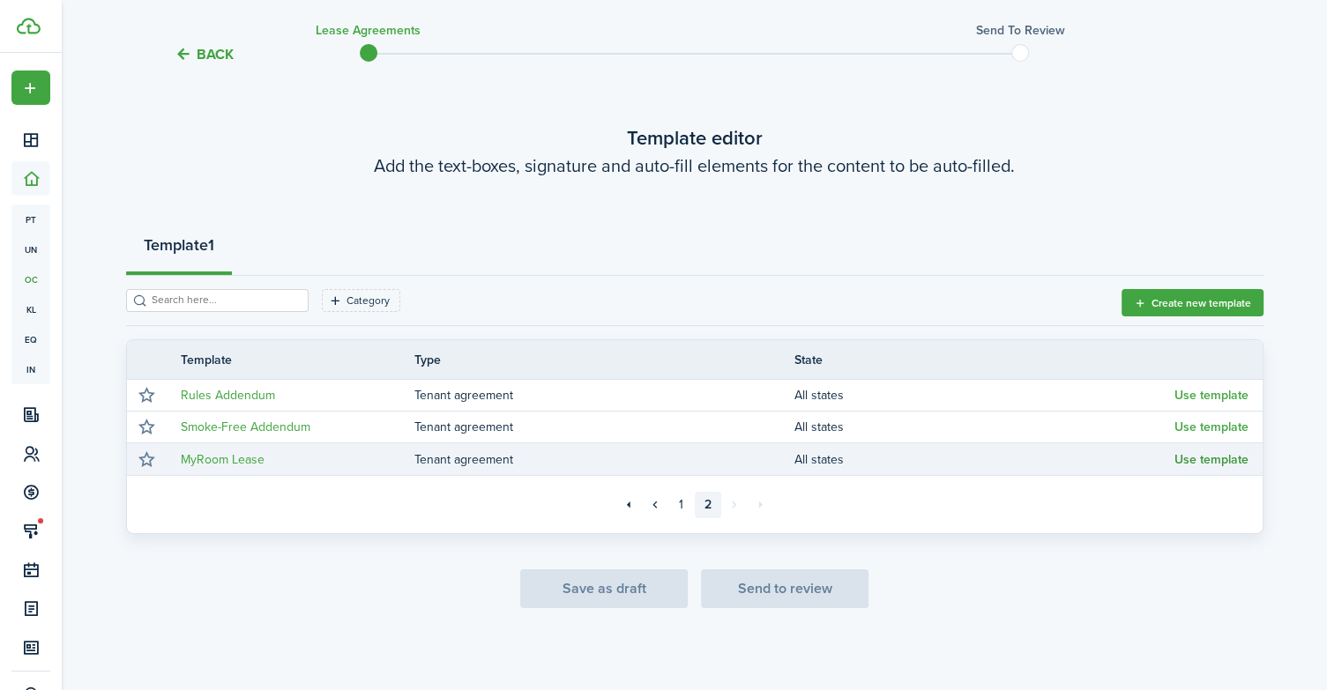
click at [1195, 458] on button "Use template" at bounding box center [1212, 460] width 74 height 14
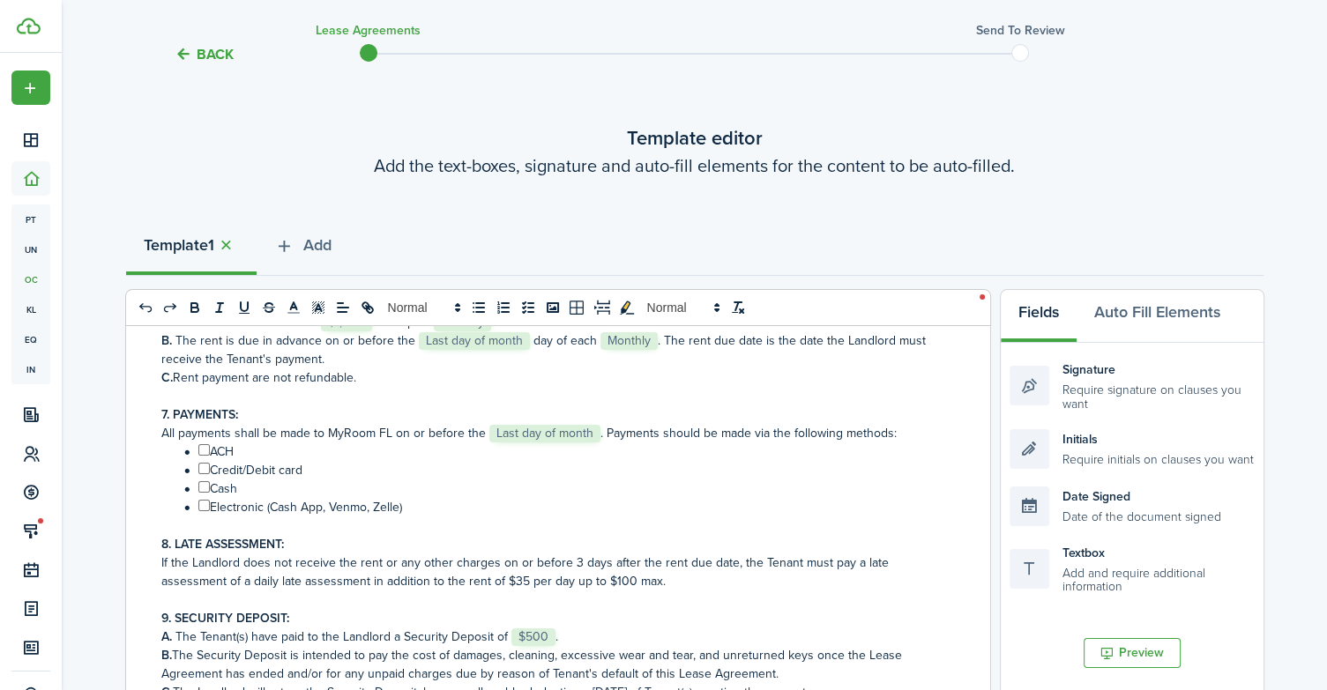
scroll to position [483, 0]
click at [206, 502] on input "﻿ ﻿" at bounding box center [203, 504] width 11 height 11
checkbox input "true"
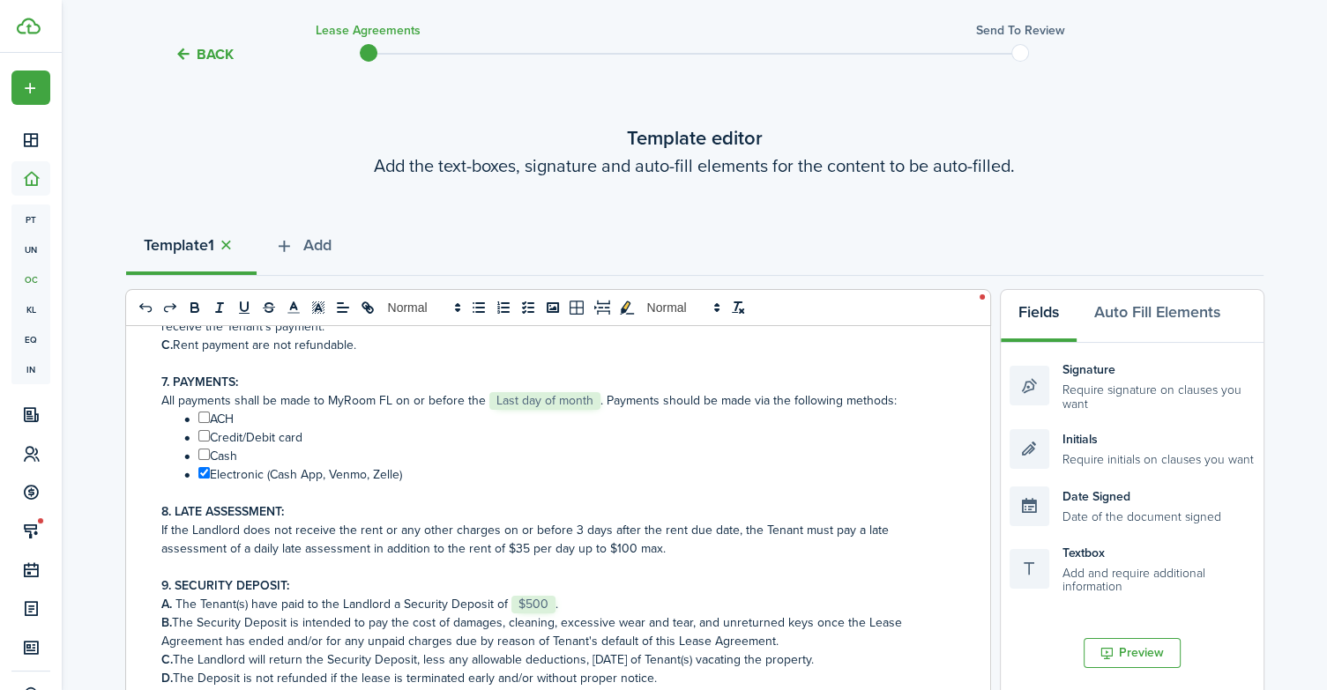
scroll to position [517, 0]
click at [559, 602] on p "A. The Tenant(s) have paid to the Landlord a Security Deposit of ﻿ $500 ﻿." at bounding box center [551, 602] width 780 height 19
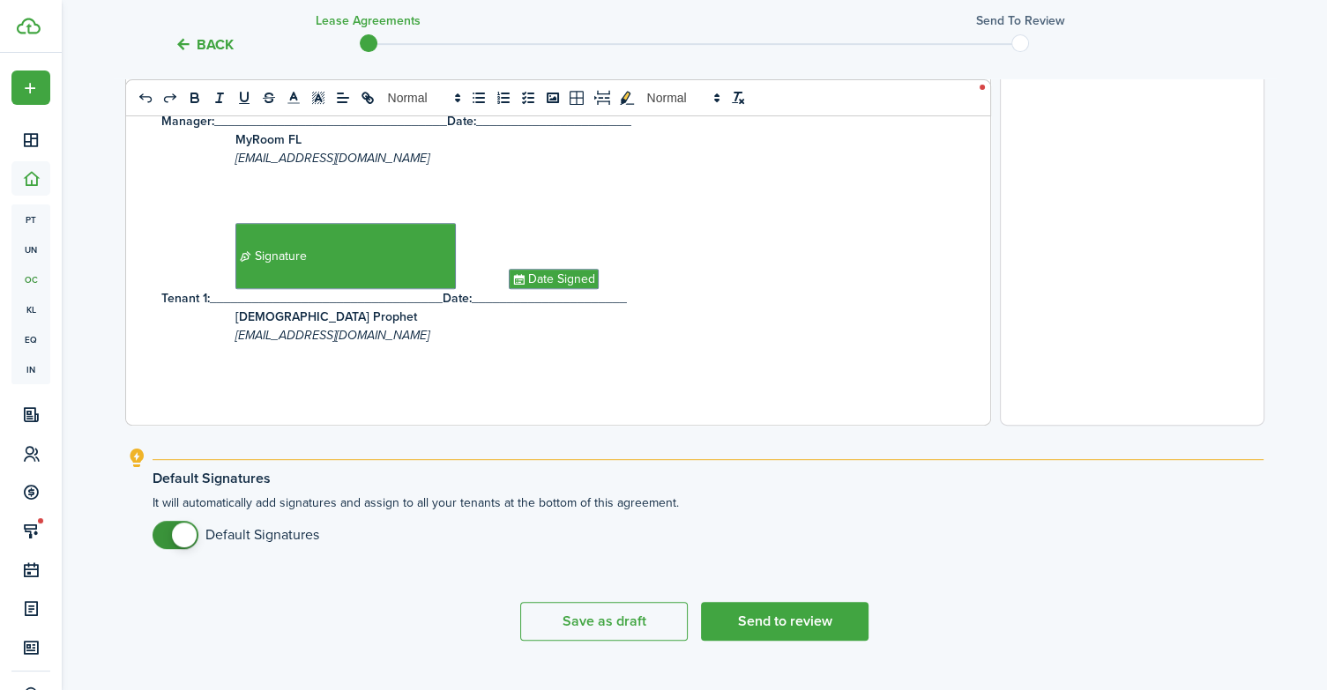
scroll to position [680, 0]
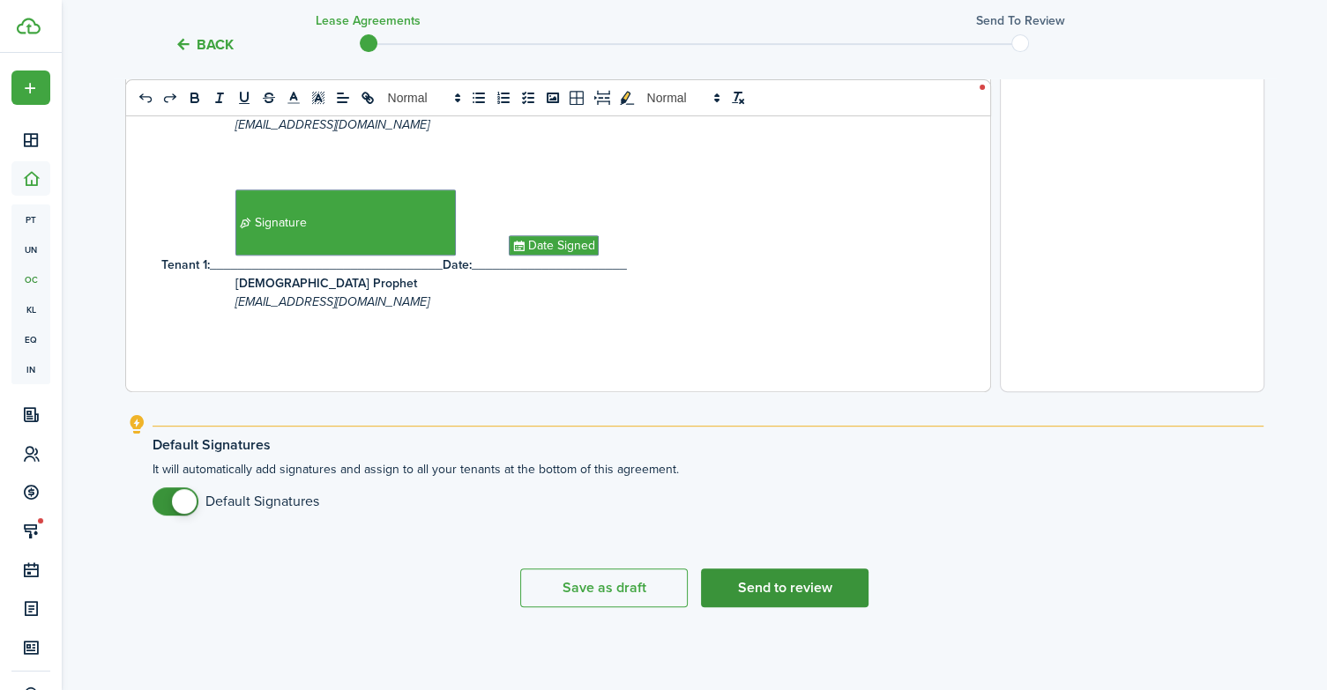
click at [771, 583] on button "Send to review" at bounding box center [785, 588] width 168 height 39
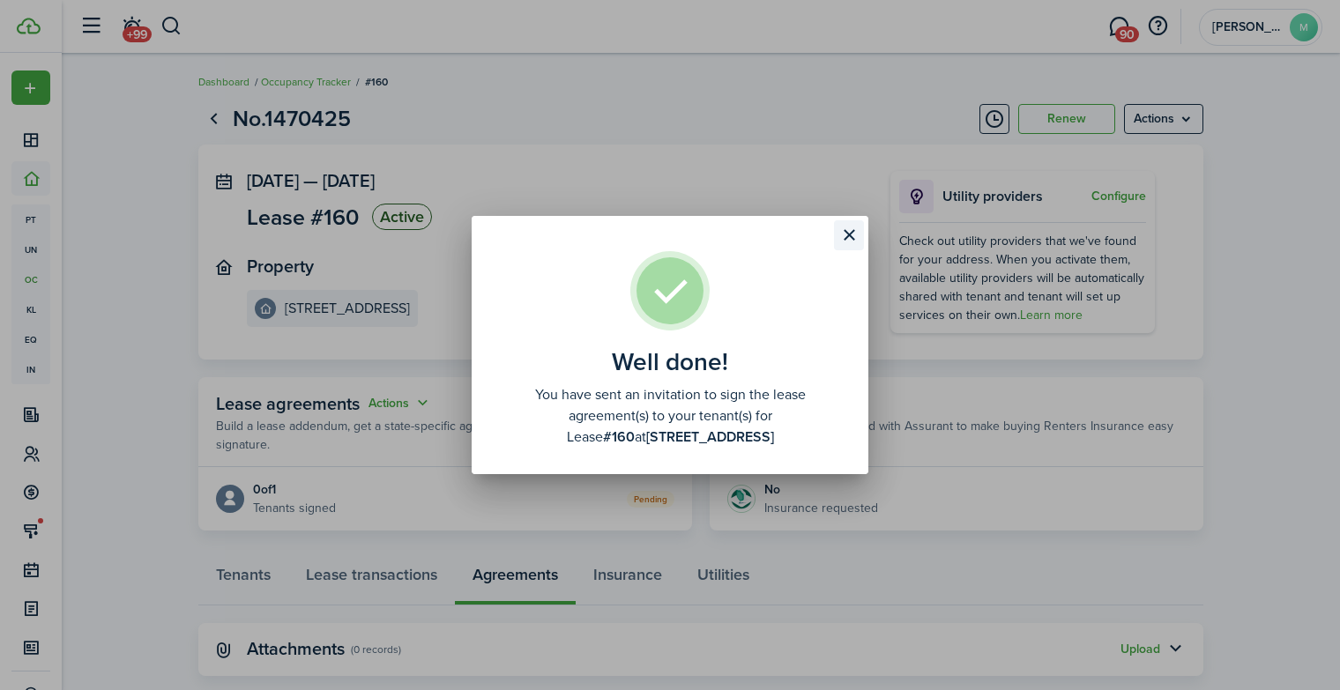
click at [843, 239] on button "Close modal" at bounding box center [849, 235] width 30 height 30
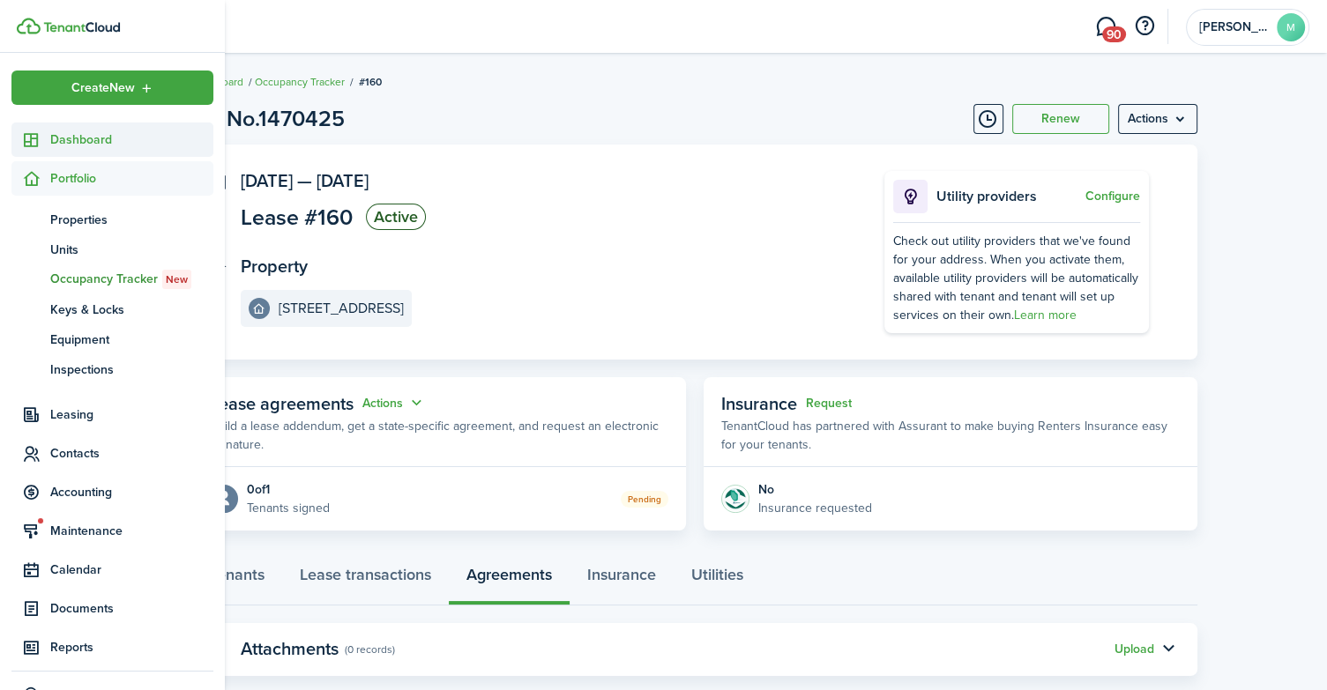
click at [108, 145] on span "Dashboard" at bounding box center [131, 140] width 163 height 19
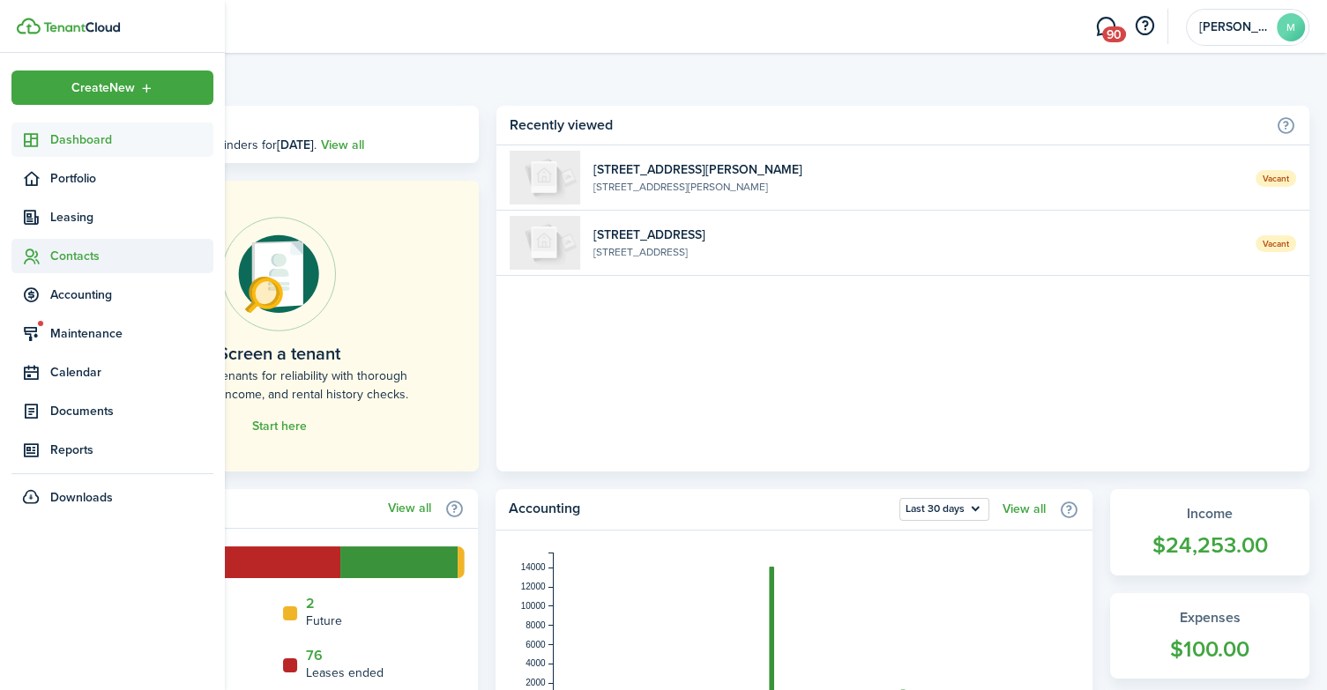
click at [116, 255] on span "Contacts" at bounding box center [131, 256] width 163 height 19
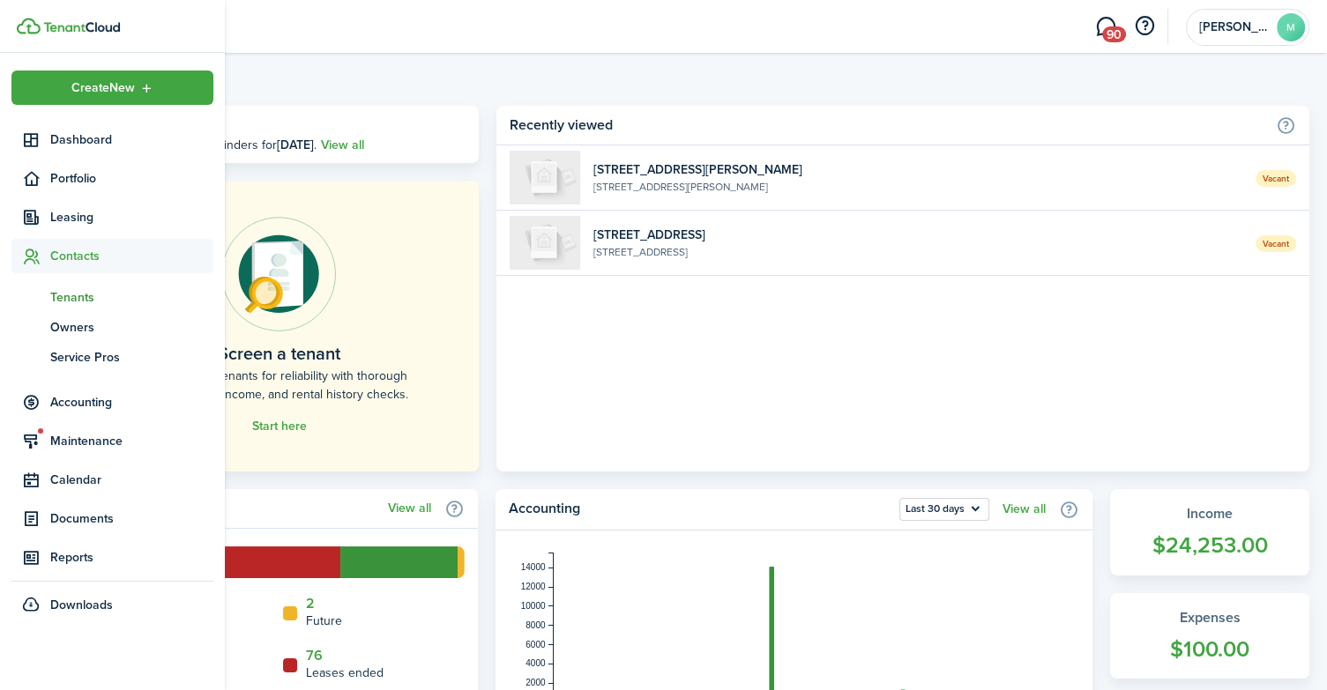
click at [106, 295] on span "Tenants" at bounding box center [131, 297] width 163 height 19
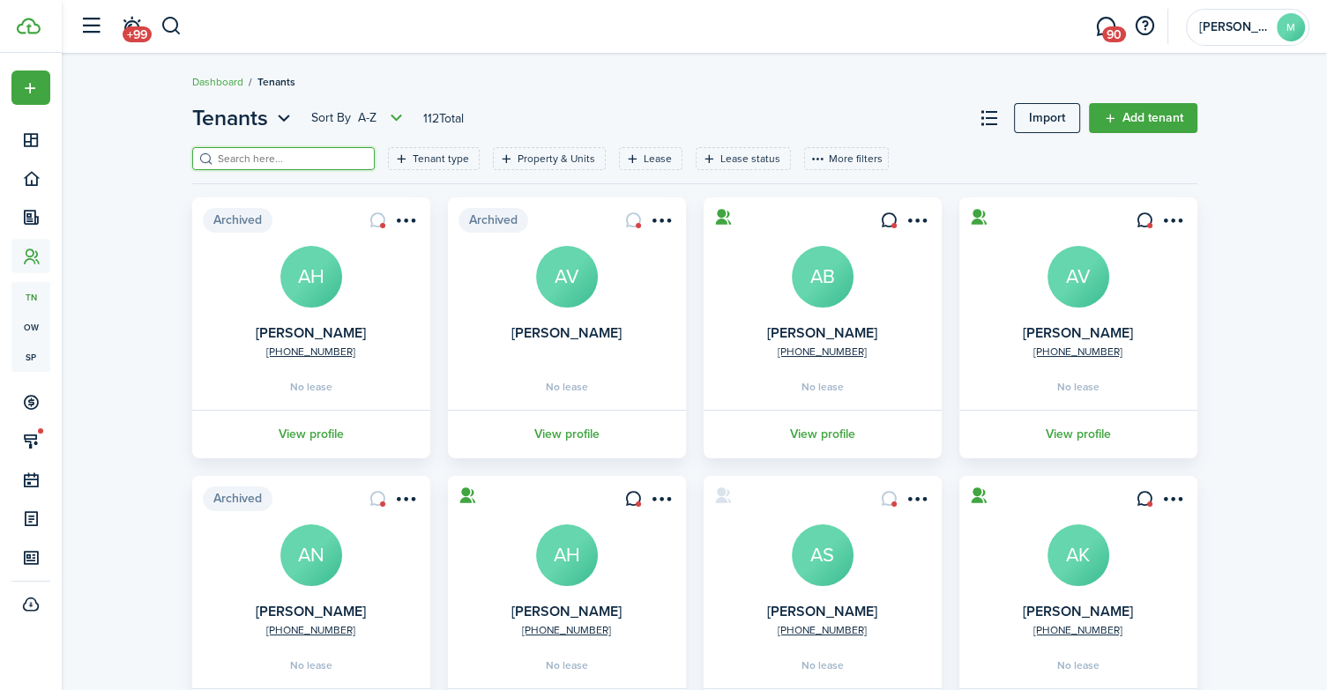
click at [289, 161] on input "search" at bounding box center [290, 159] width 155 height 17
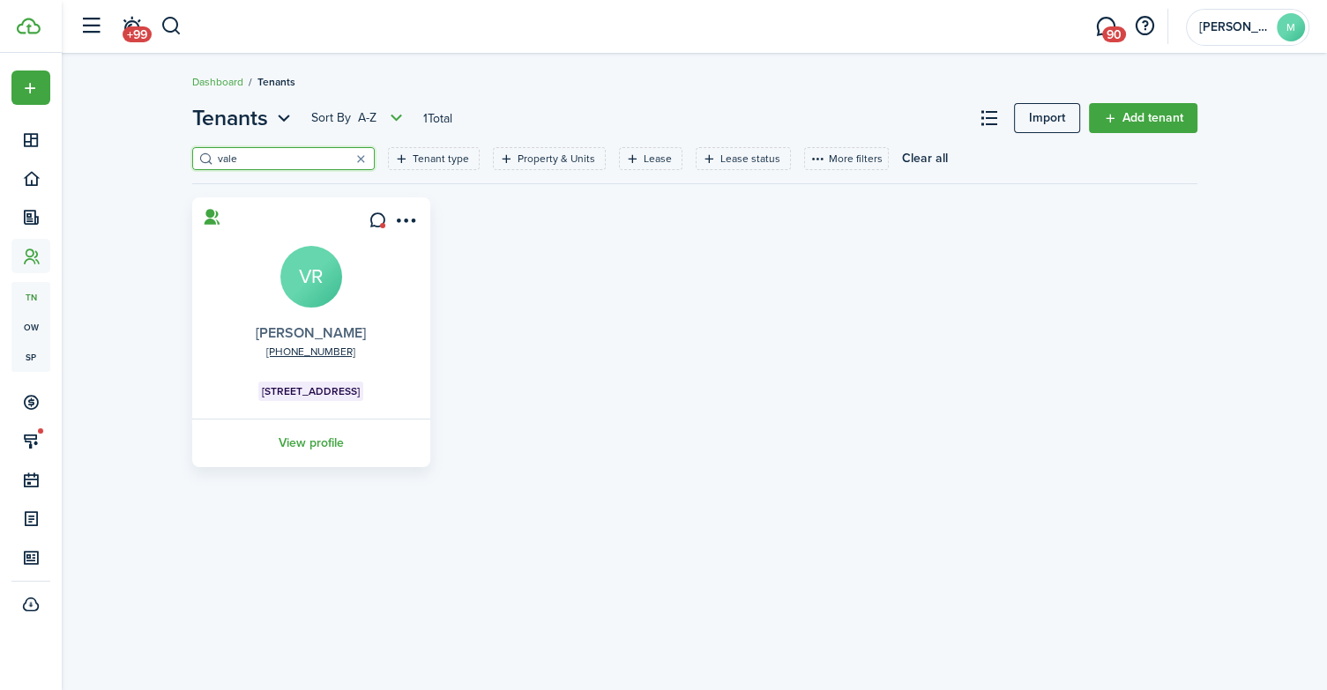
type input "vale"
click at [291, 335] on link "[PERSON_NAME]" at bounding box center [311, 333] width 110 height 20
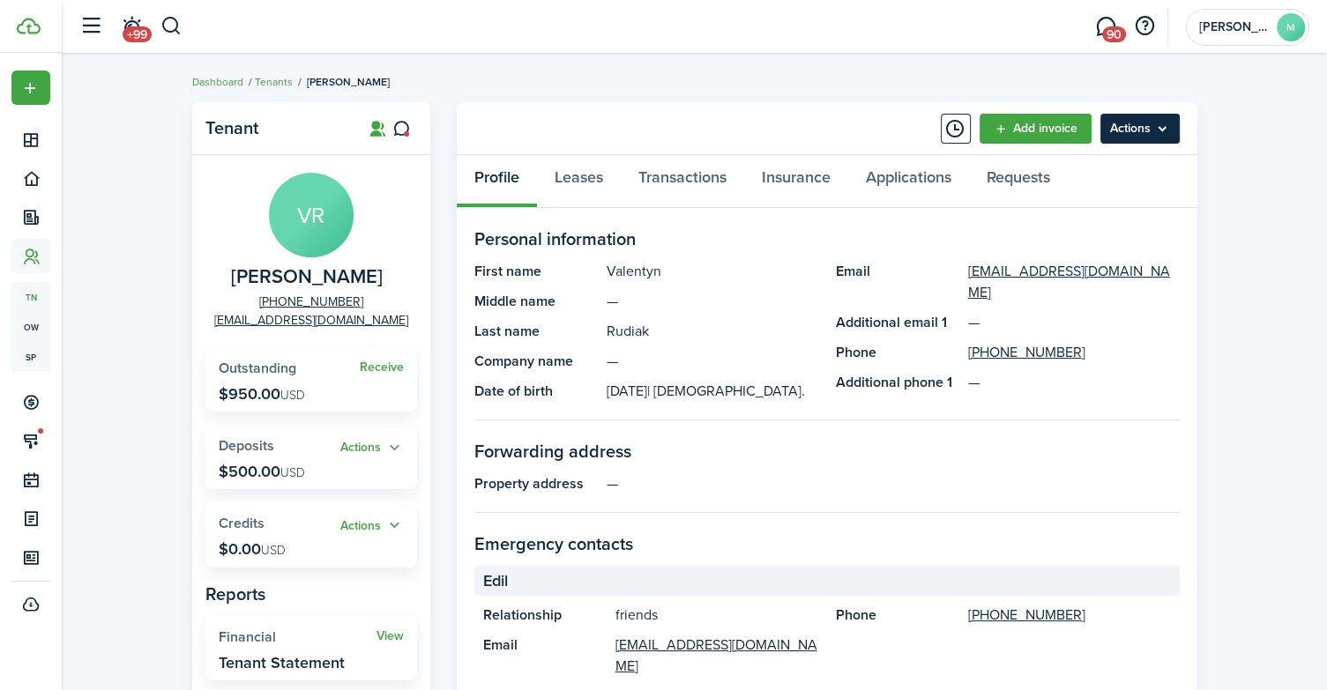
click at [1149, 137] on menu-btn "Actions" at bounding box center [1140, 129] width 79 height 30
click at [568, 175] on link "Leases" at bounding box center [579, 181] width 84 height 53
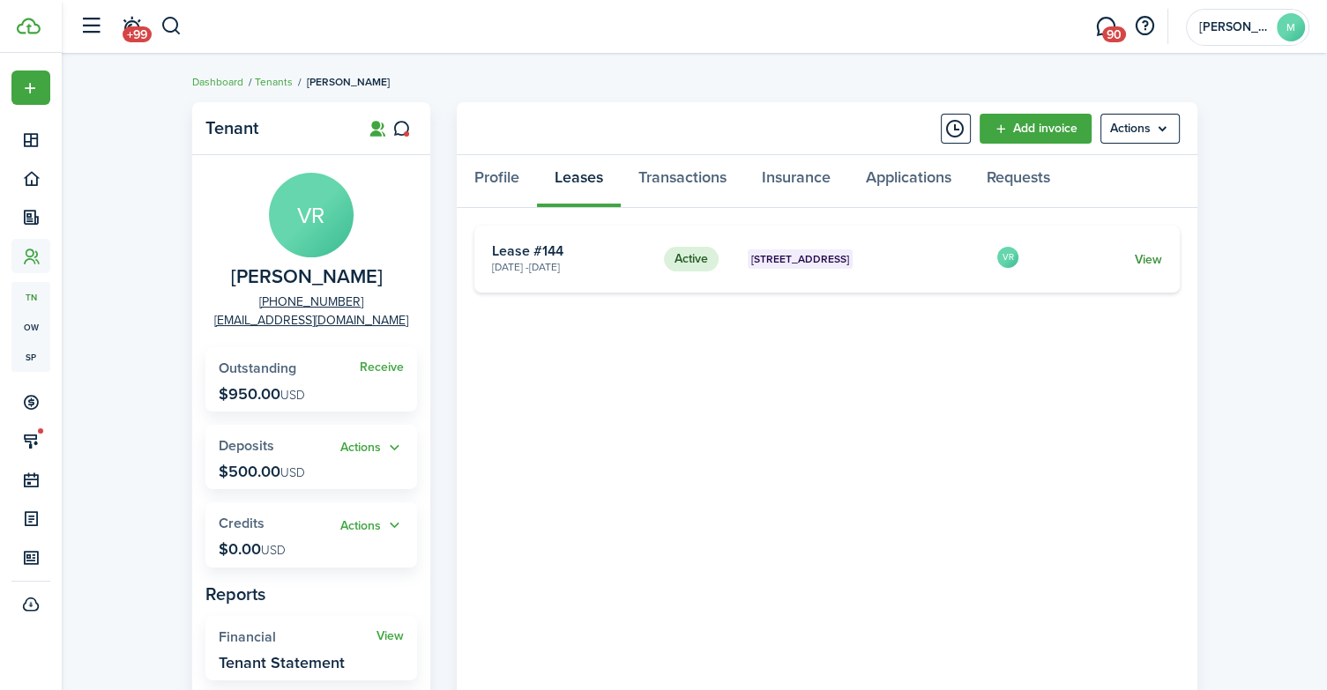
click at [1142, 258] on link "View" at bounding box center [1147, 259] width 27 height 19
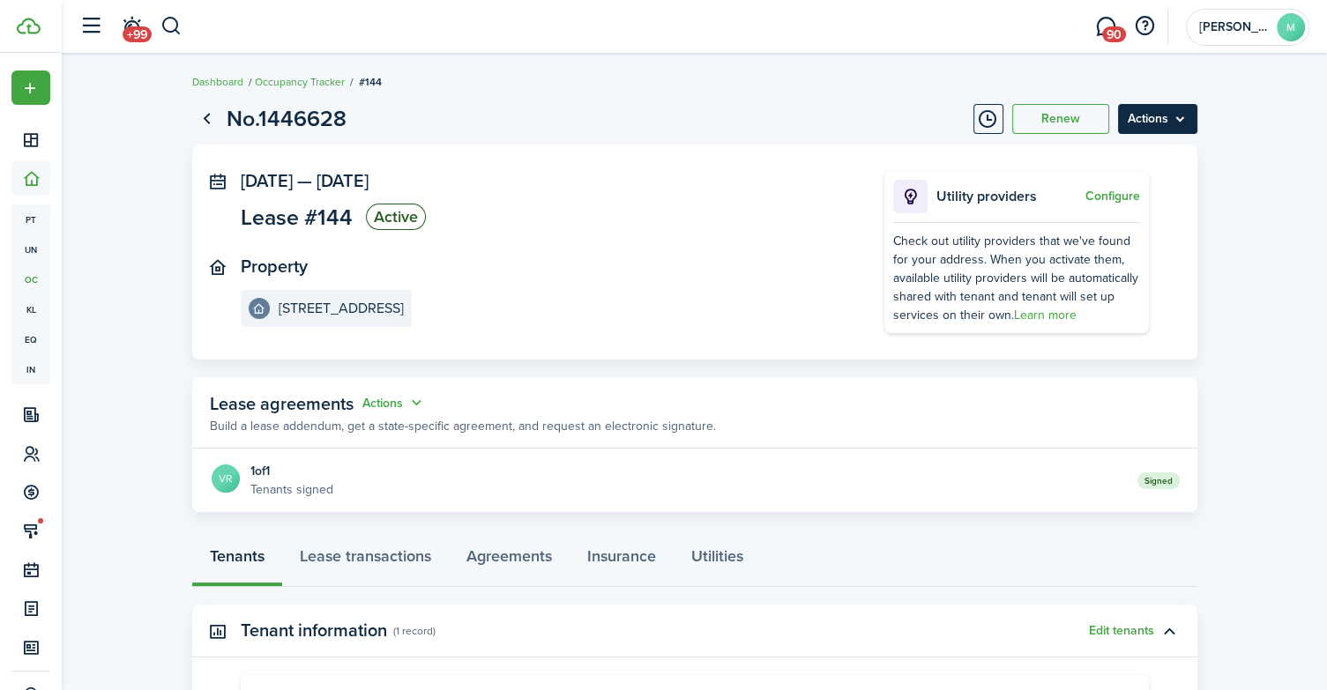
click at [1160, 123] on menu-btn "Actions" at bounding box center [1157, 119] width 79 height 30
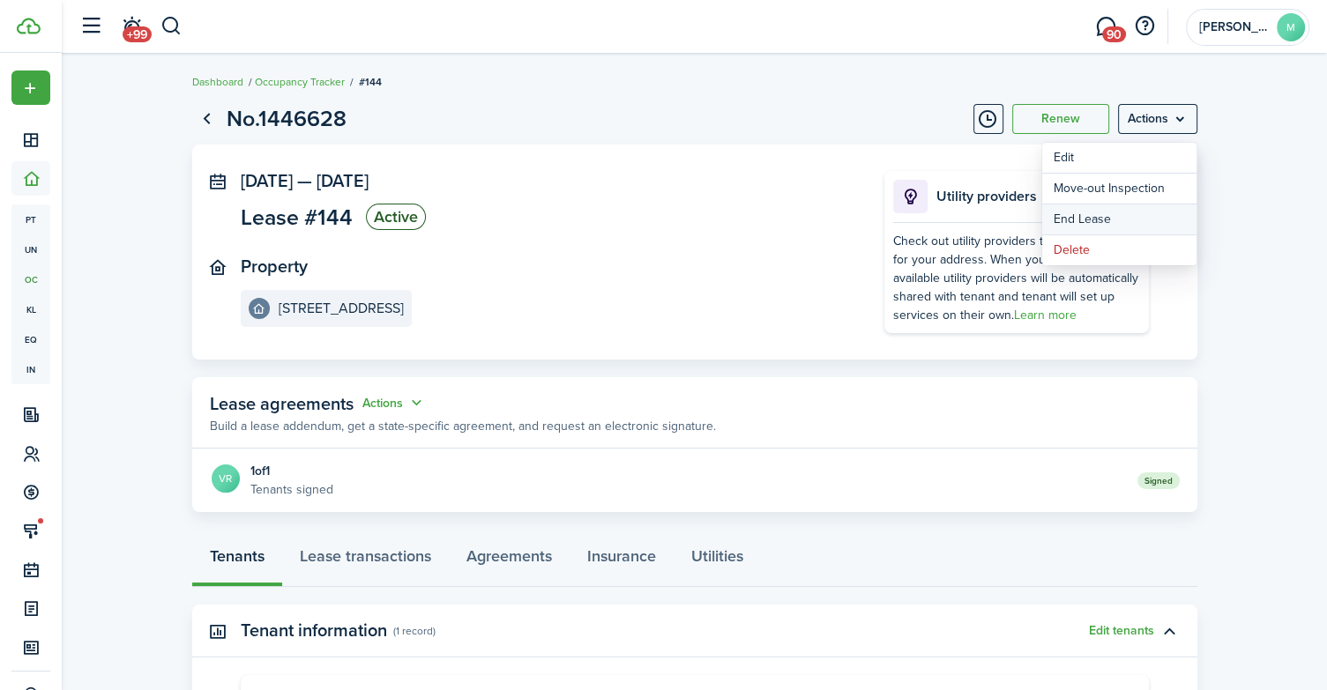
click at [1089, 218] on link "End Lease" at bounding box center [1119, 220] width 154 height 30
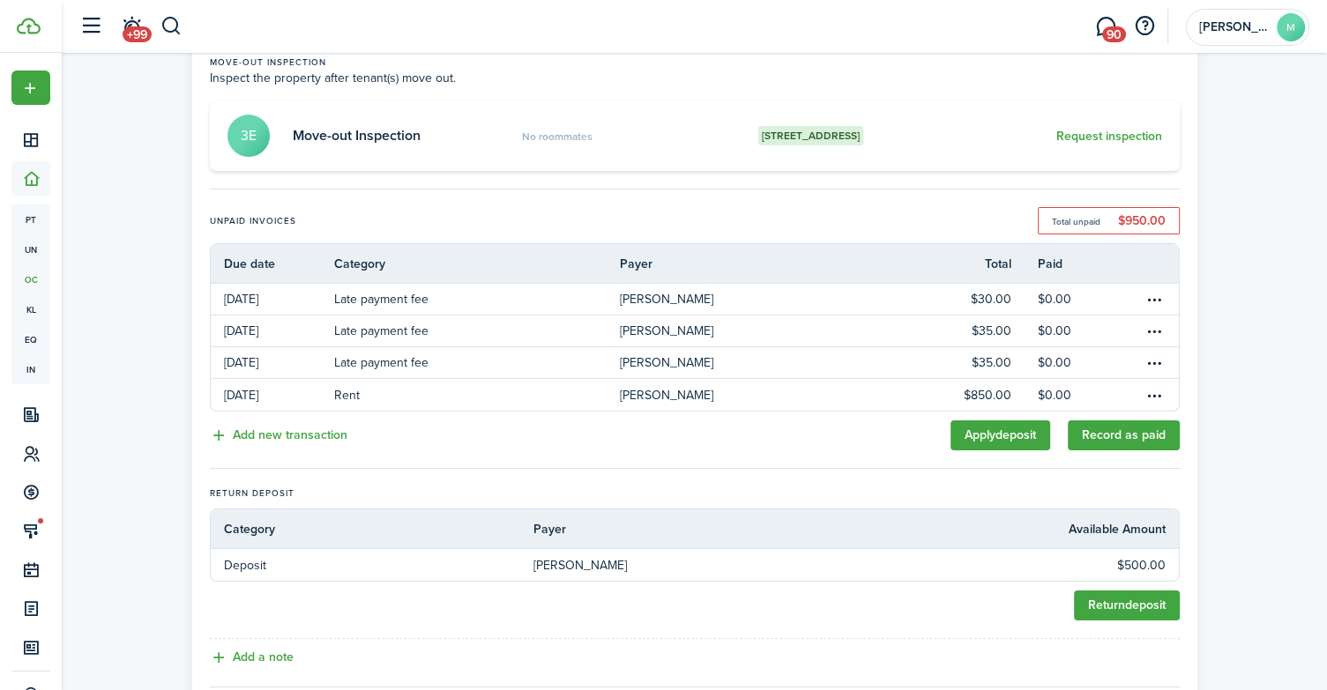
scroll to position [332, 0]
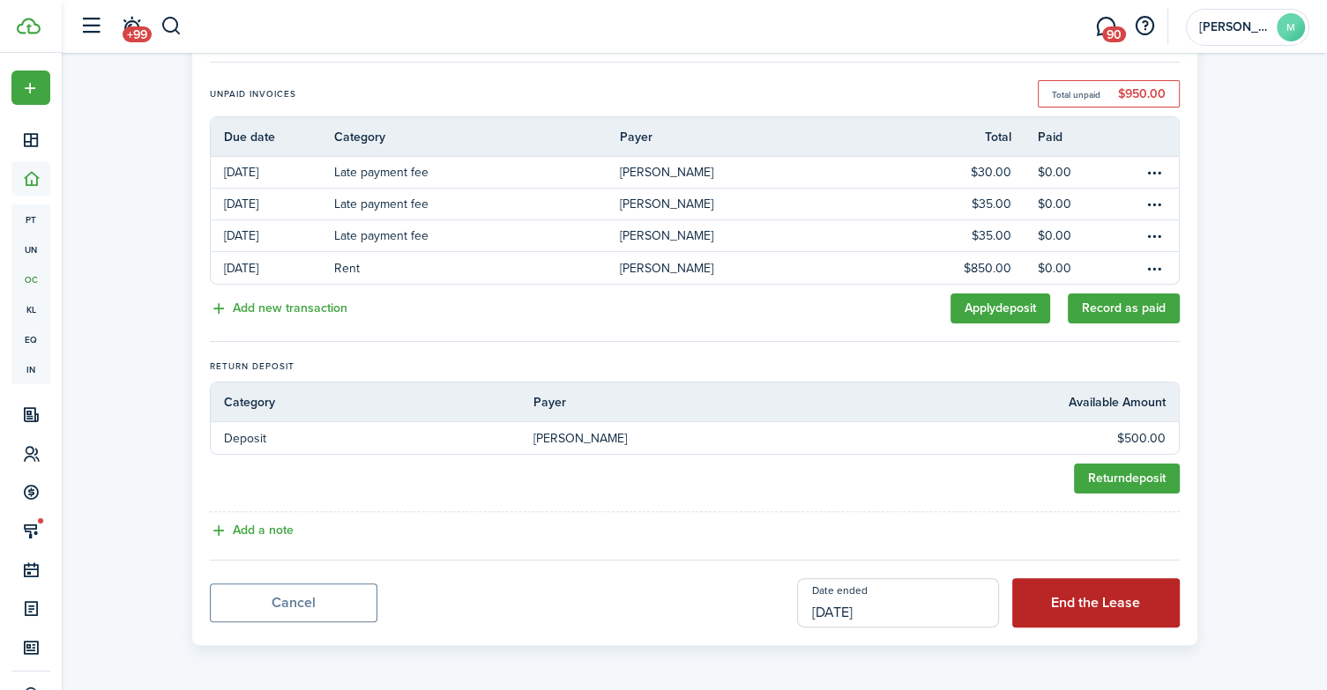
click at [1079, 605] on button "End the Lease" at bounding box center [1096, 602] width 168 height 49
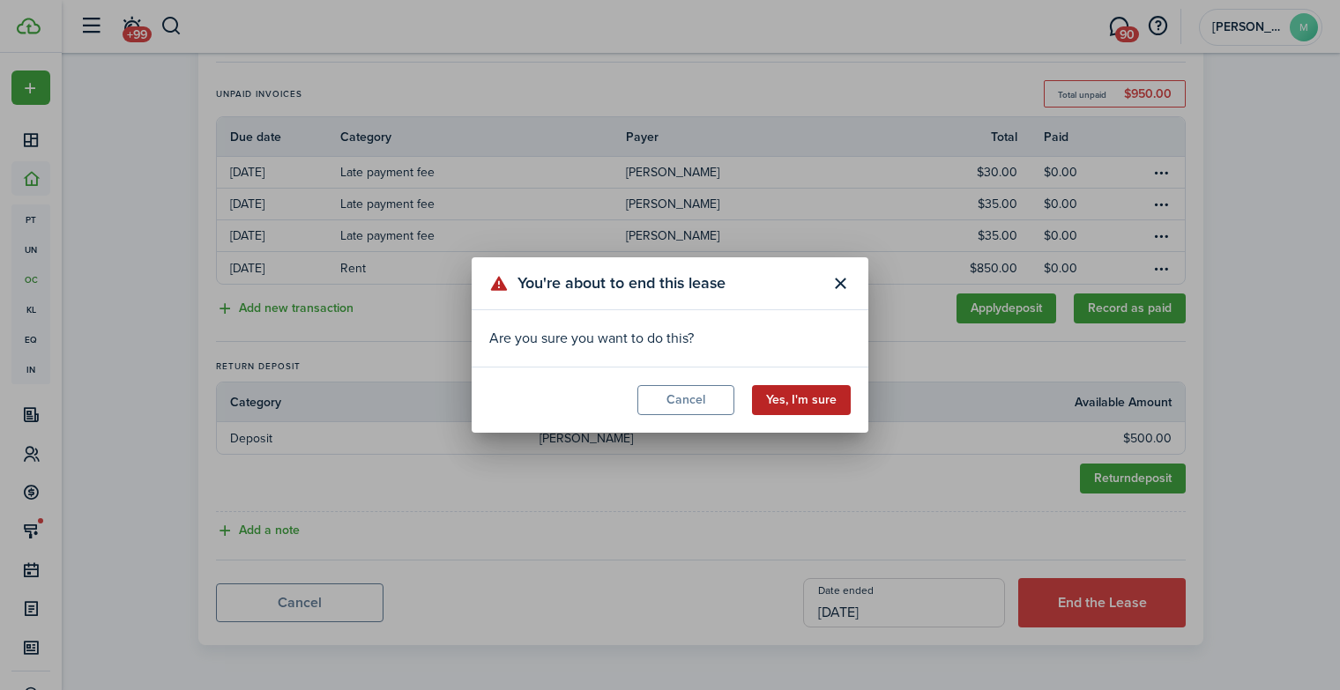
click at [767, 398] on button "Yes, I'm sure" at bounding box center [801, 400] width 99 height 30
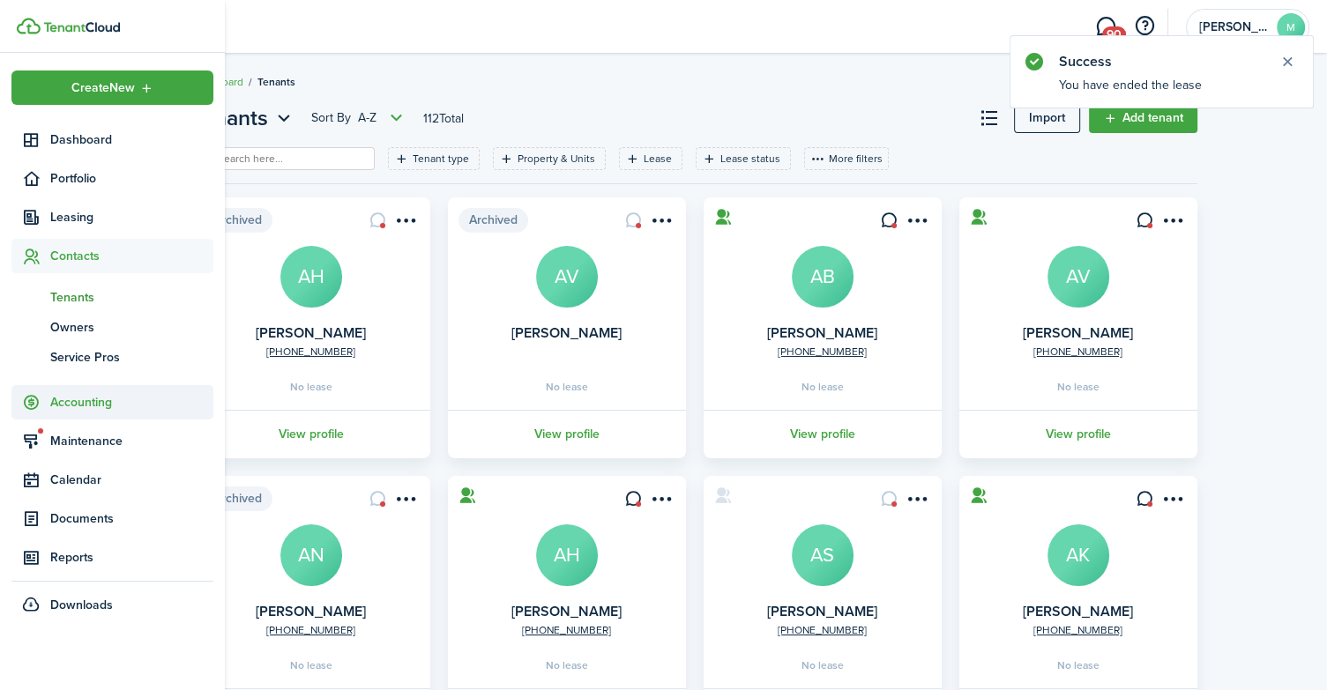
click at [99, 394] on span "Accounting" at bounding box center [131, 402] width 163 height 19
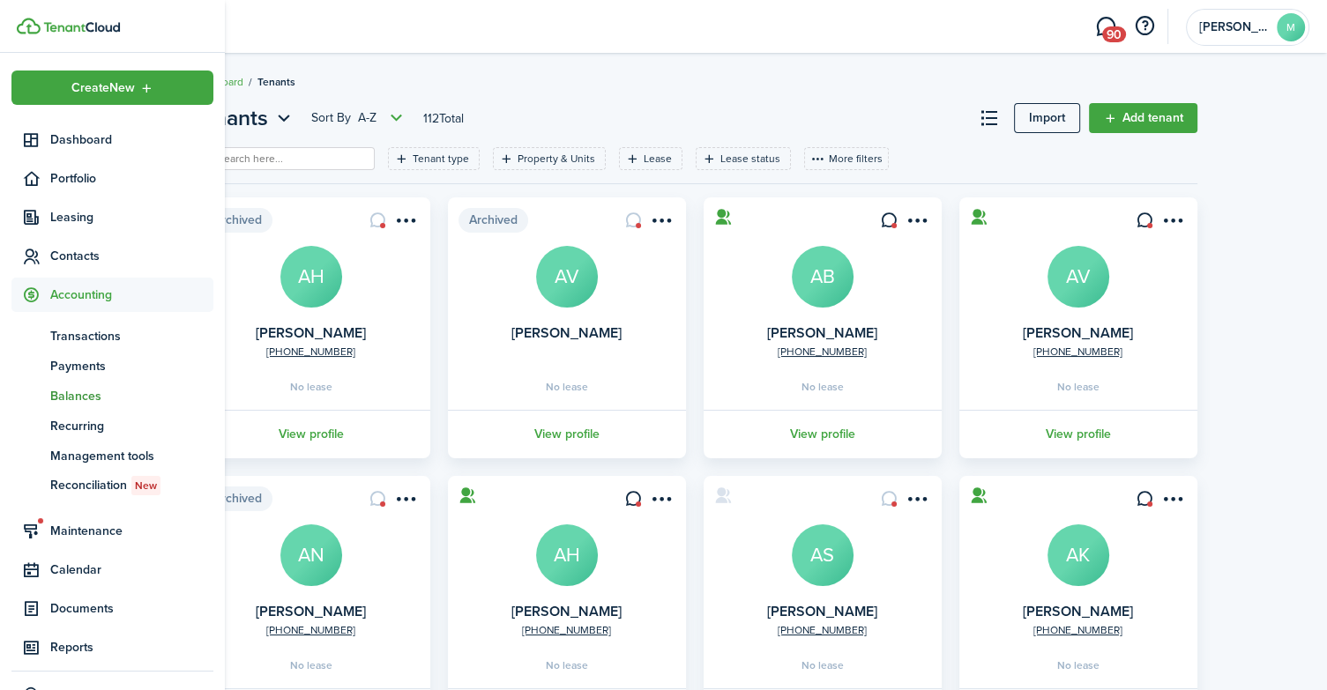
click at [92, 399] on span "Balances" at bounding box center [131, 396] width 163 height 19
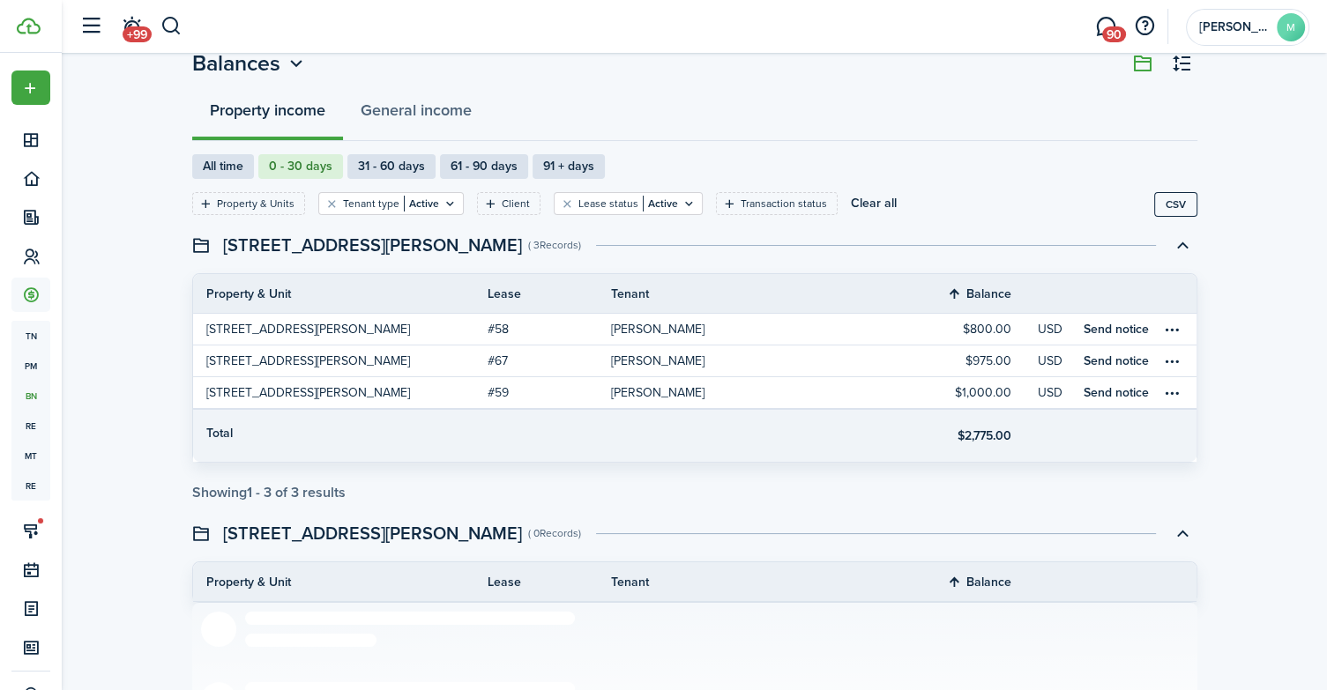
scroll to position [56, 0]
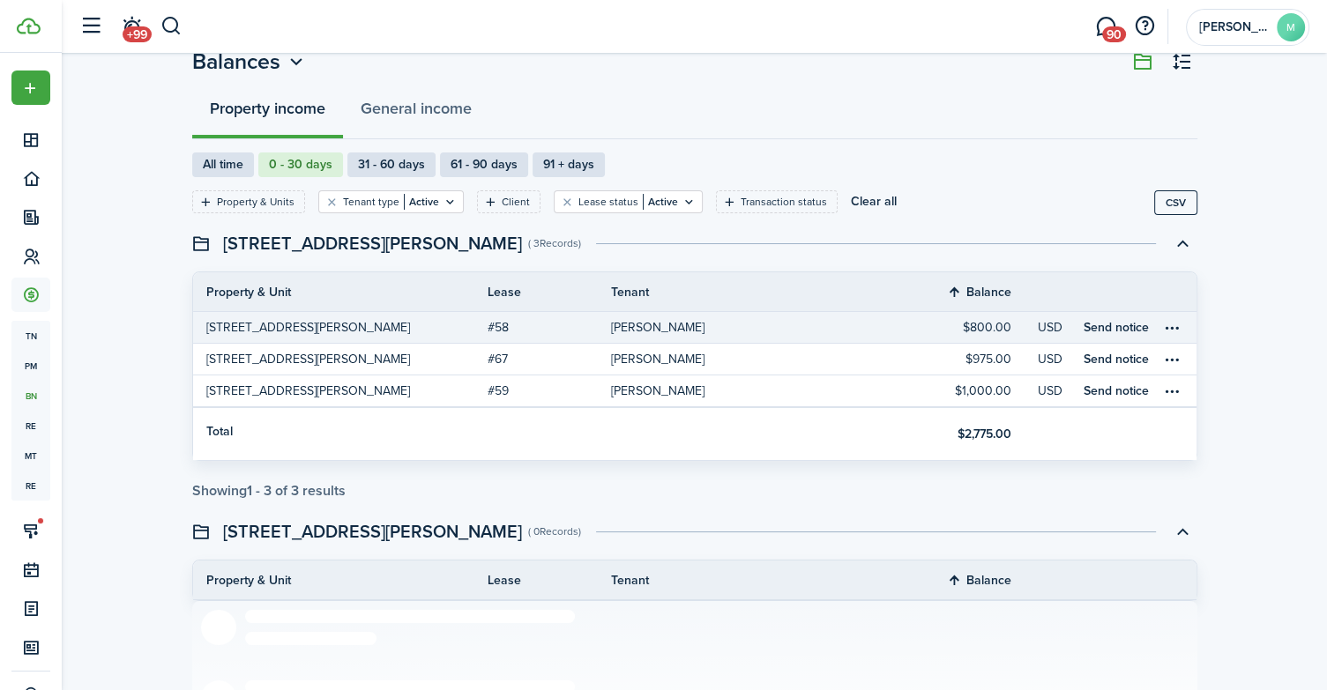
click at [853, 327] on link "[PERSON_NAME]" at bounding box center [758, 327] width 295 height 31
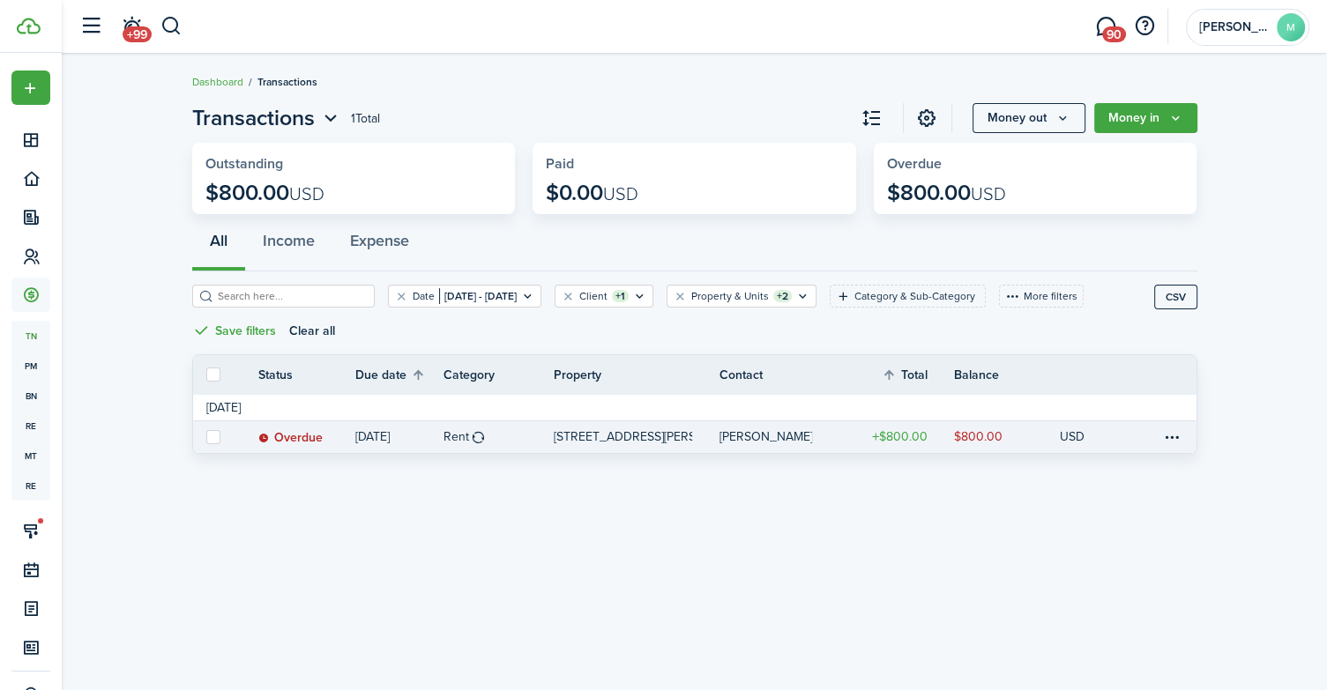
click at [214, 433] on label at bounding box center [213, 437] width 14 height 14
click at [206, 437] on input "checkbox" at bounding box center [205, 437] width 1 height 1
checkbox input "true"
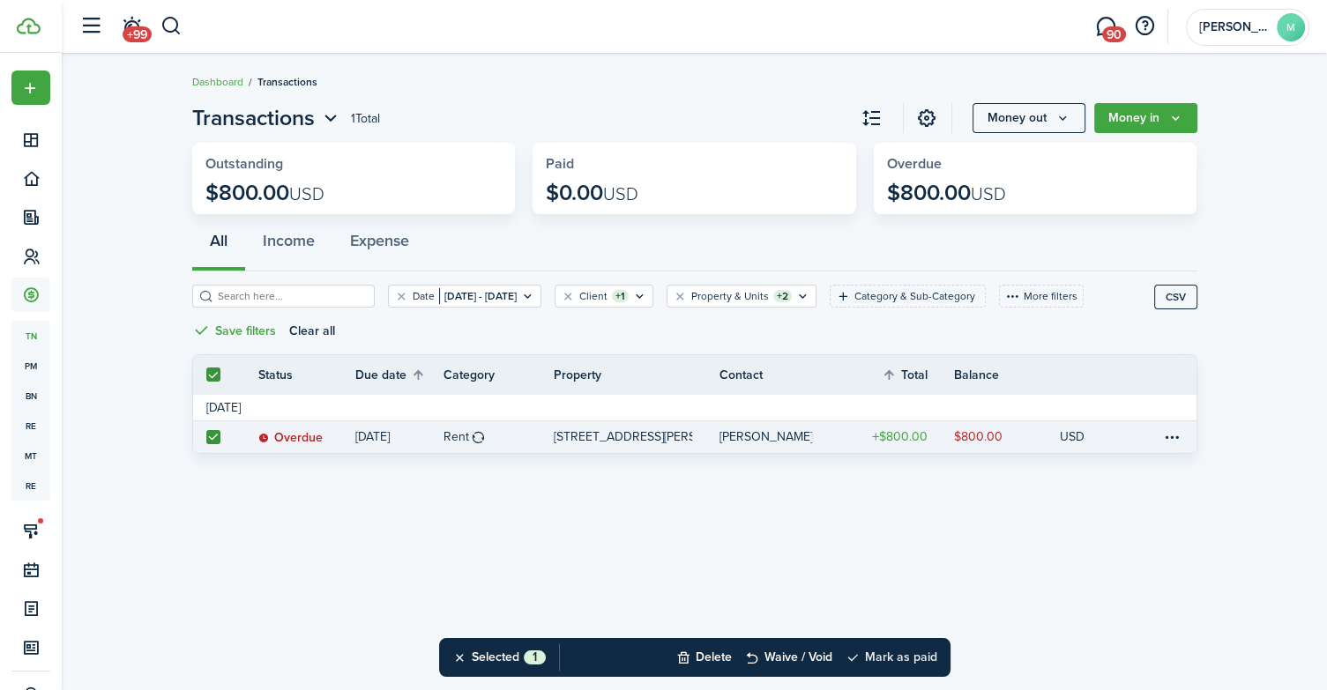
click at [911, 650] on button "Mark as paid" at bounding box center [892, 657] width 92 height 39
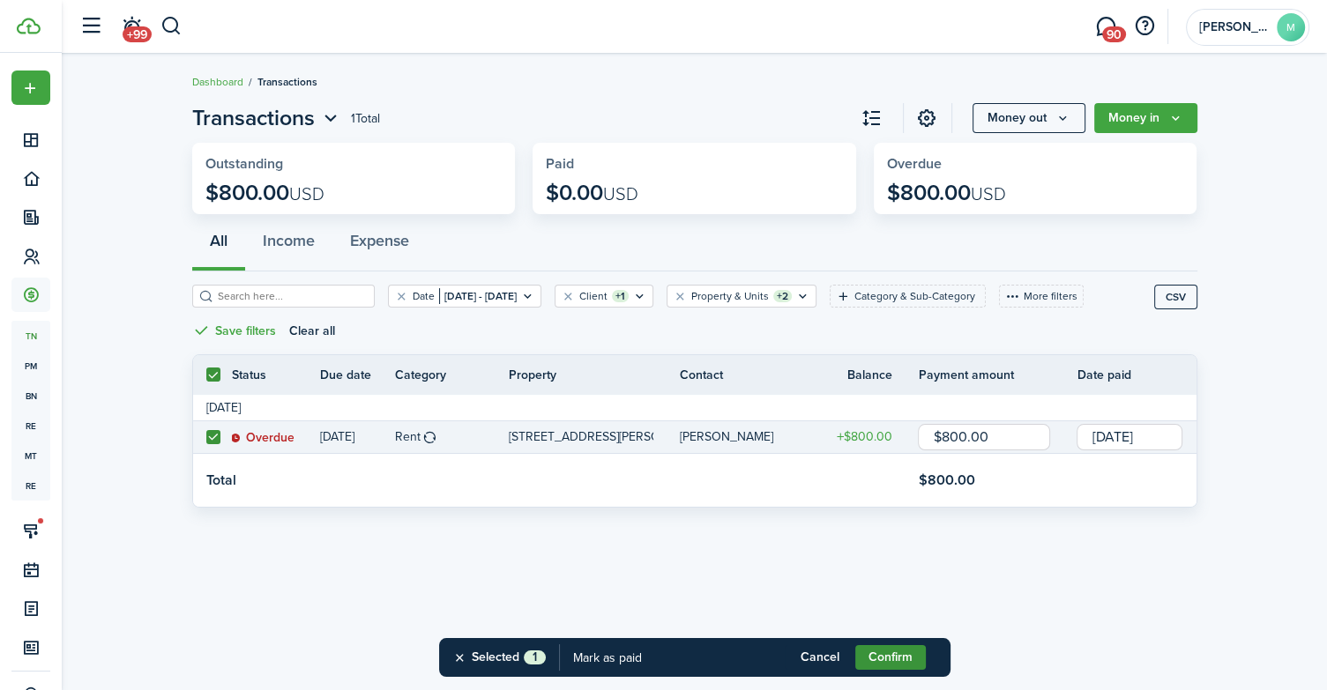
click at [896, 653] on button "Confirm" at bounding box center [890, 657] width 71 height 25
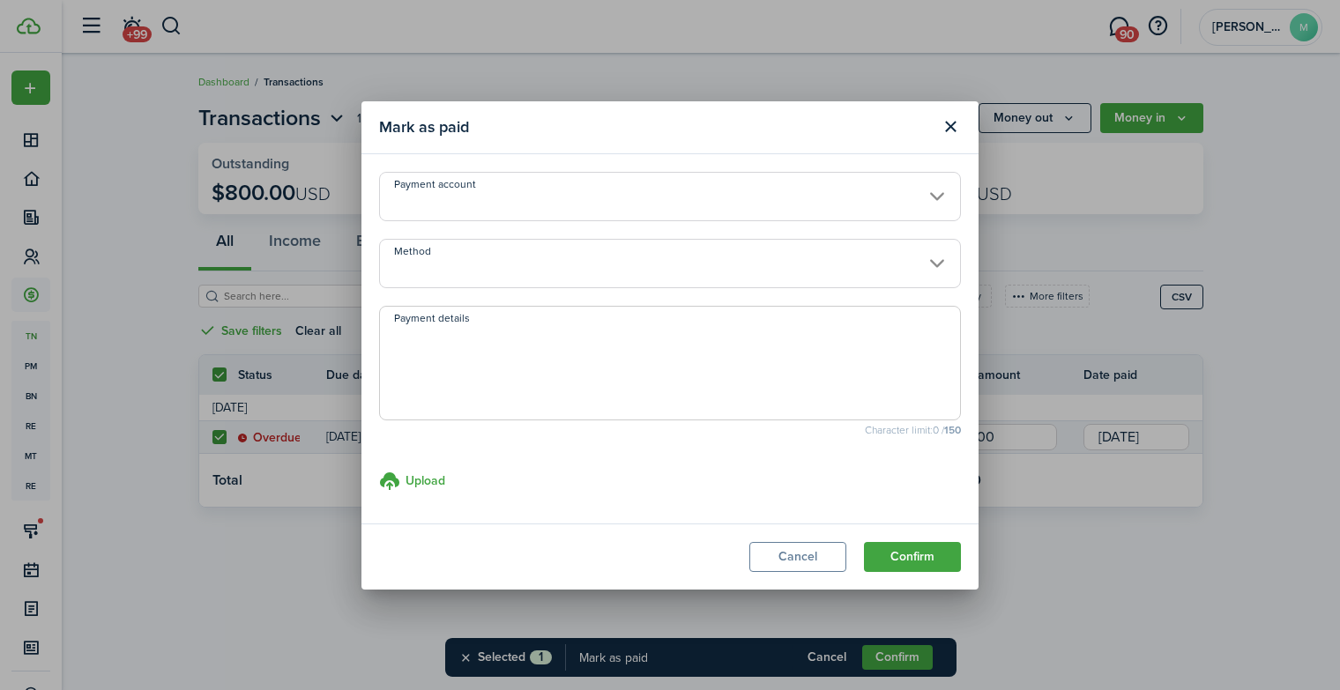
click at [561, 196] on input "Payment account" at bounding box center [670, 196] width 582 height 49
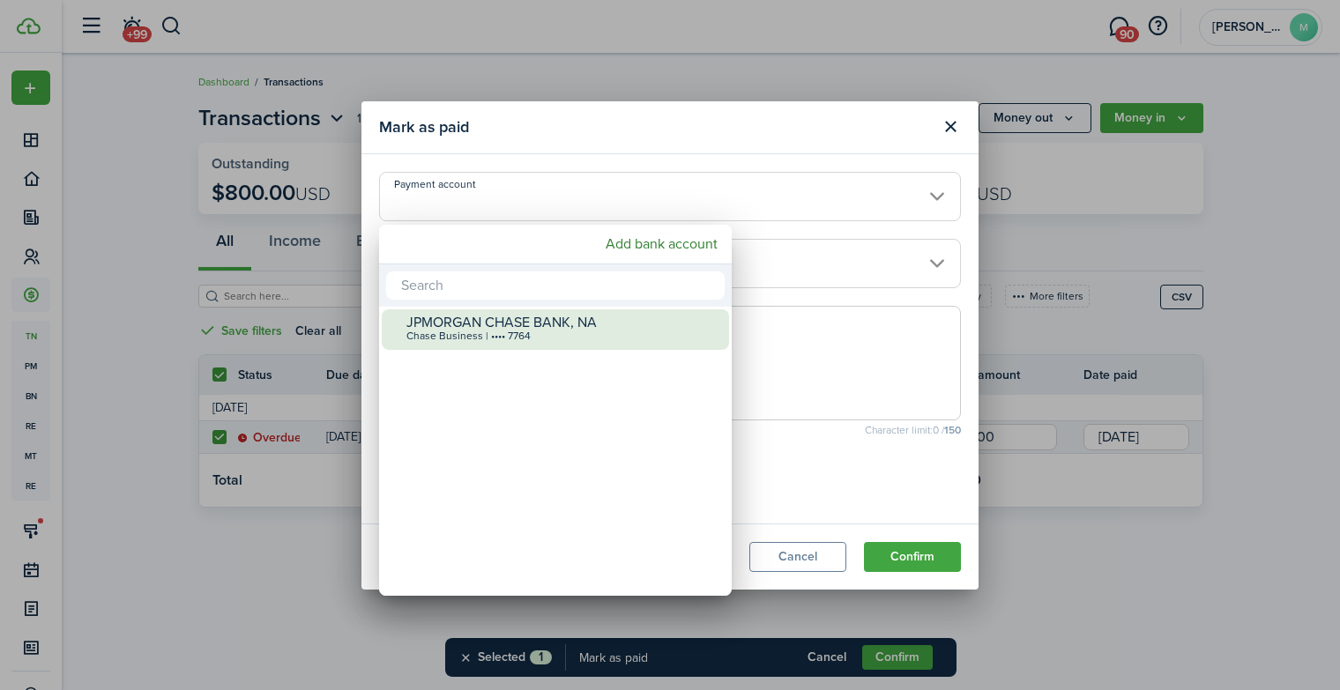
click at [542, 327] on div "JPMORGAN CHASE BANK, NA" at bounding box center [563, 323] width 312 height 16
type input "•••• •••• •••• 7764"
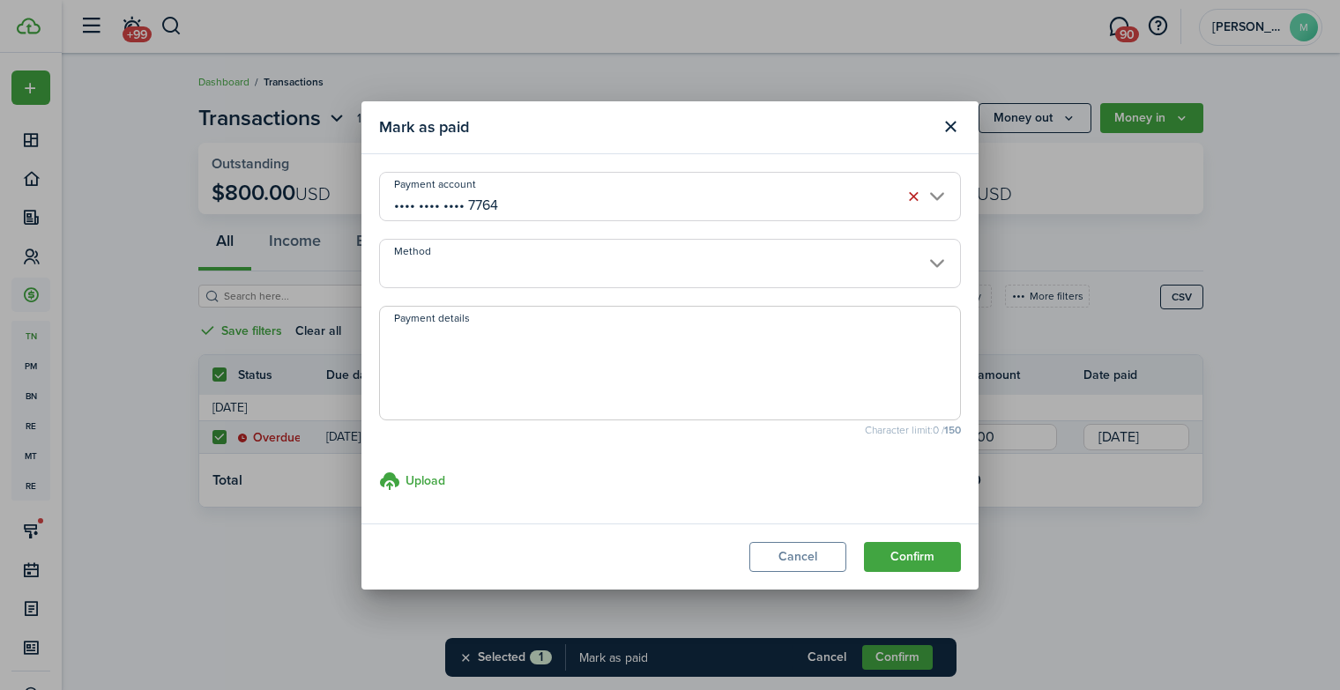
click at [537, 260] on input "Method" at bounding box center [670, 263] width 582 height 49
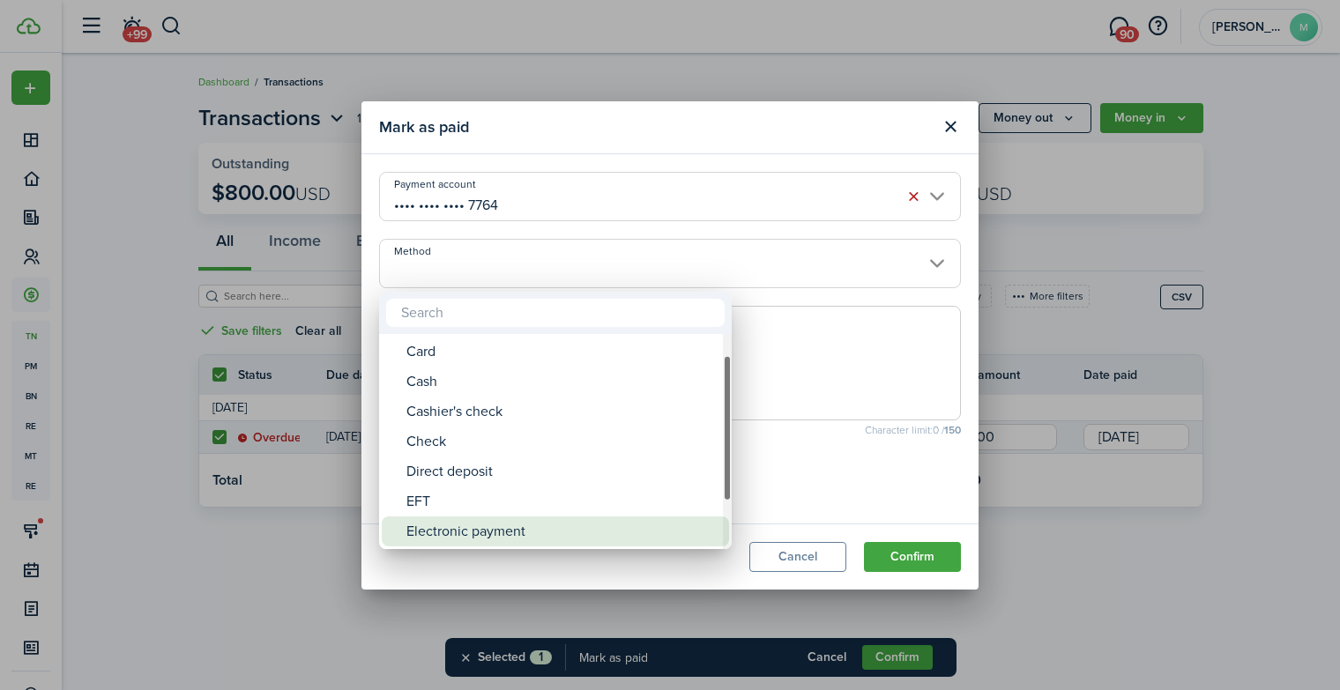
click at [485, 533] on div "Electronic payment" at bounding box center [563, 532] width 312 height 30
type input "Electronic payment"
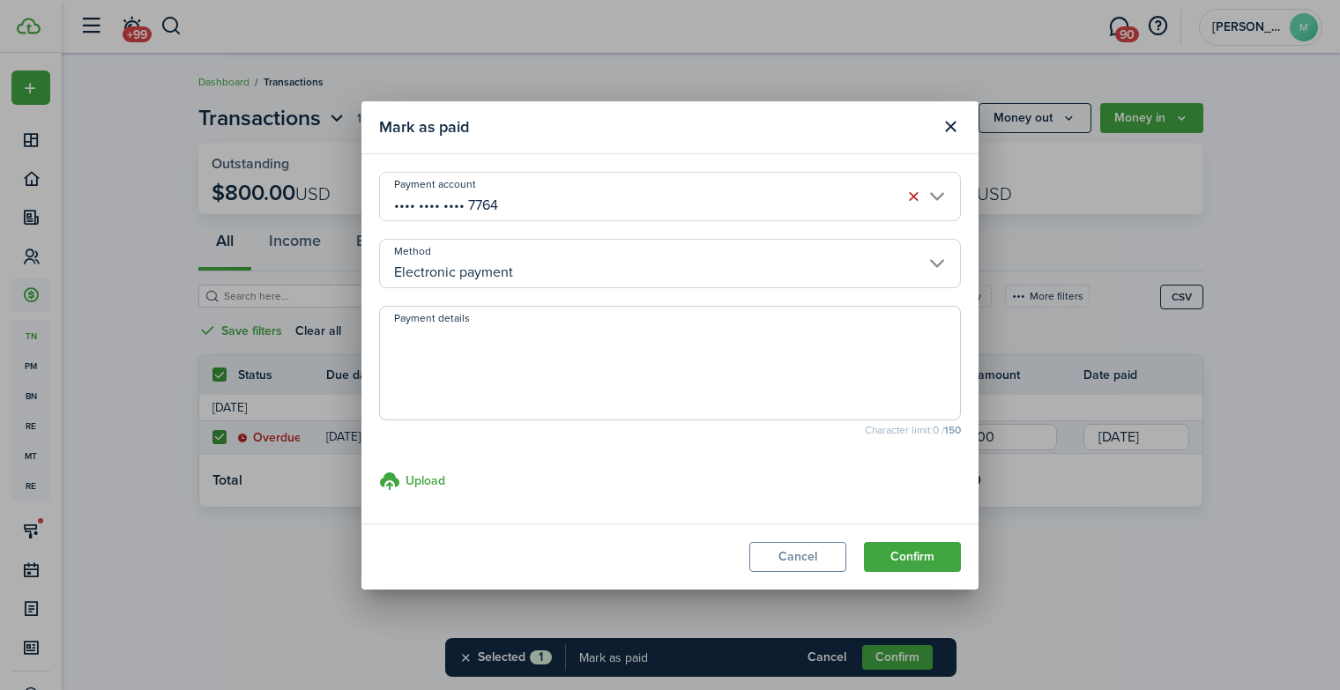
click at [475, 357] on textarea "Payment details" at bounding box center [670, 368] width 580 height 85
type textarea "zelle"
click at [914, 553] on button "Confirm" at bounding box center [912, 557] width 97 height 30
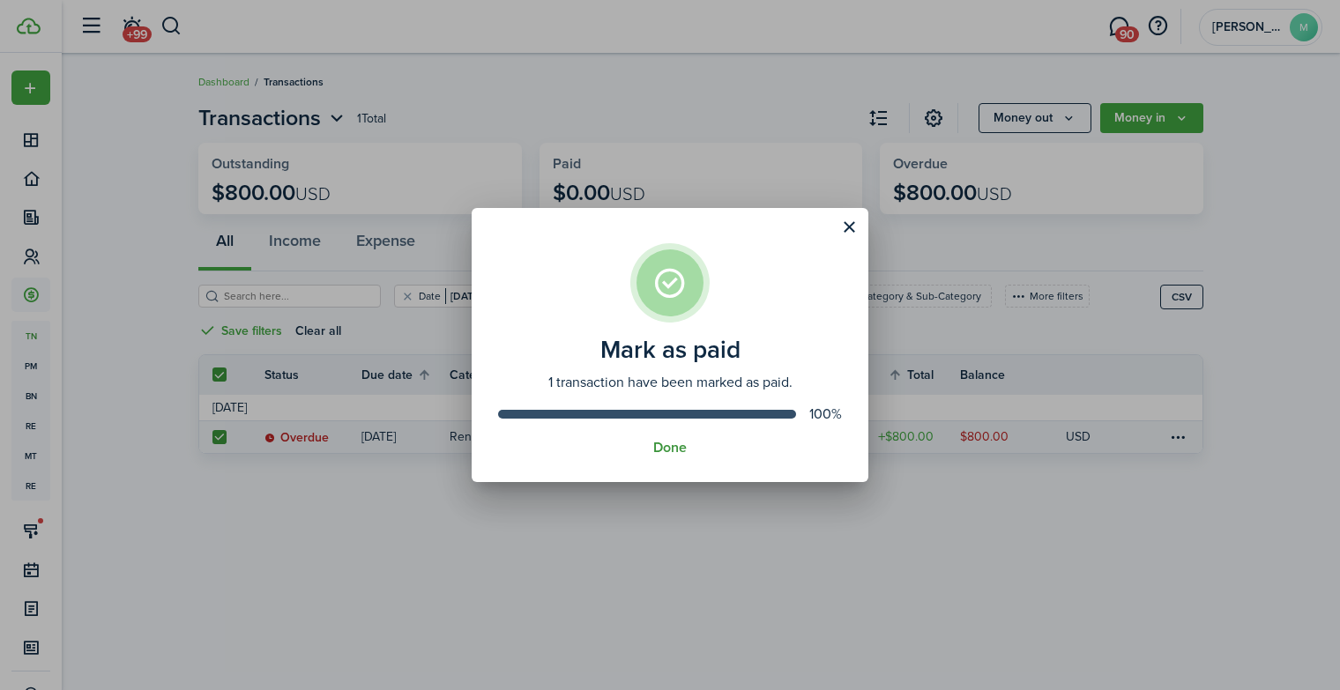
click at [677, 444] on button "Done" at bounding box center [670, 448] width 34 height 16
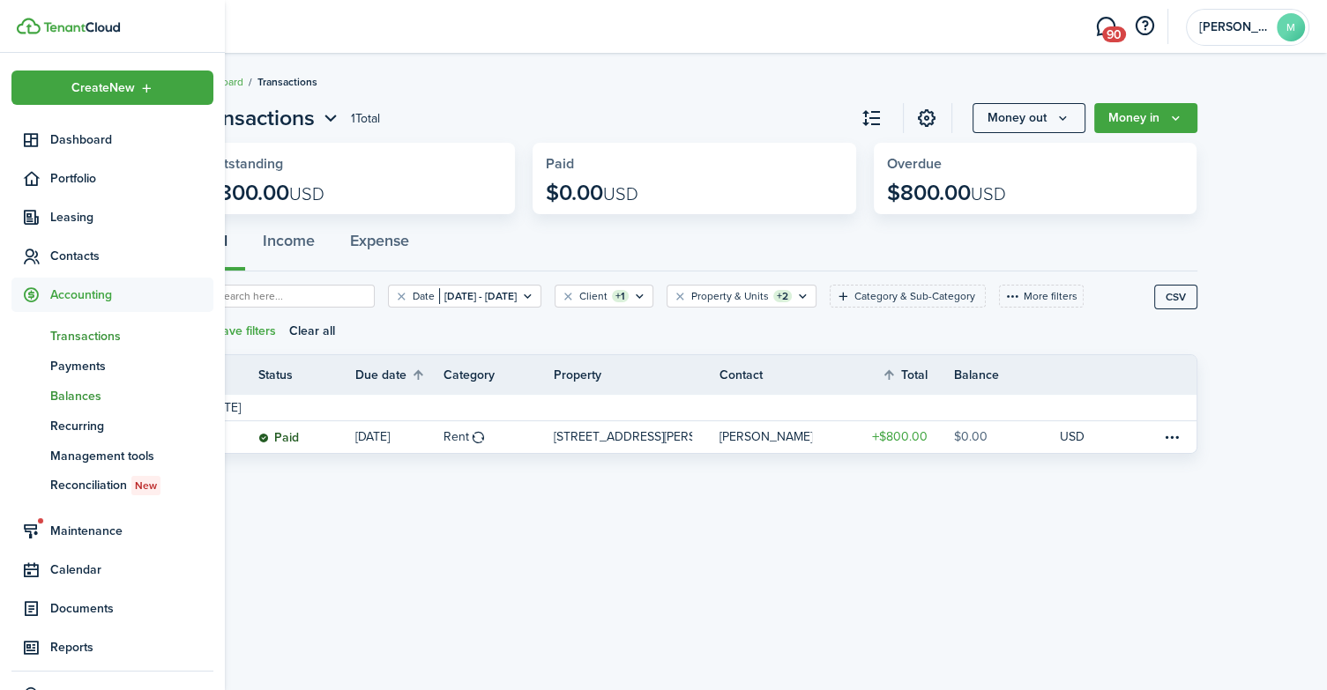
click at [87, 391] on span "Balances" at bounding box center [131, 396] width 163 height 19
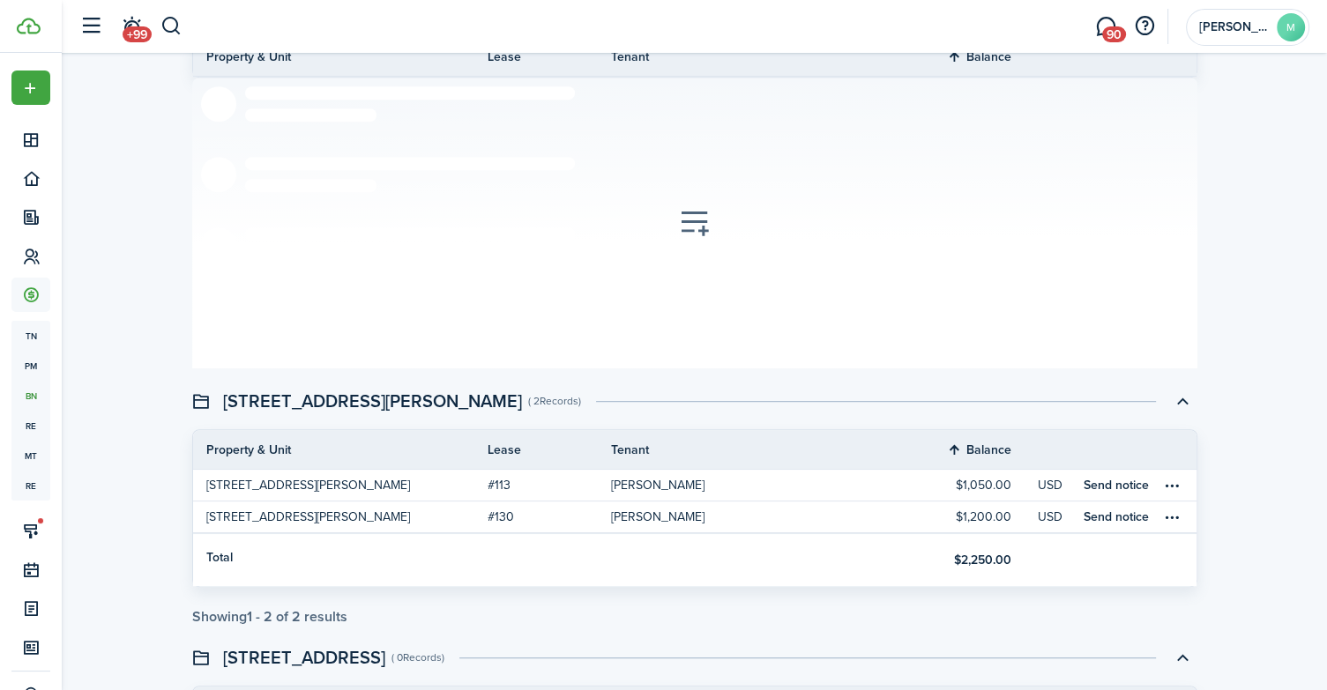
scroll to position [947, 0]
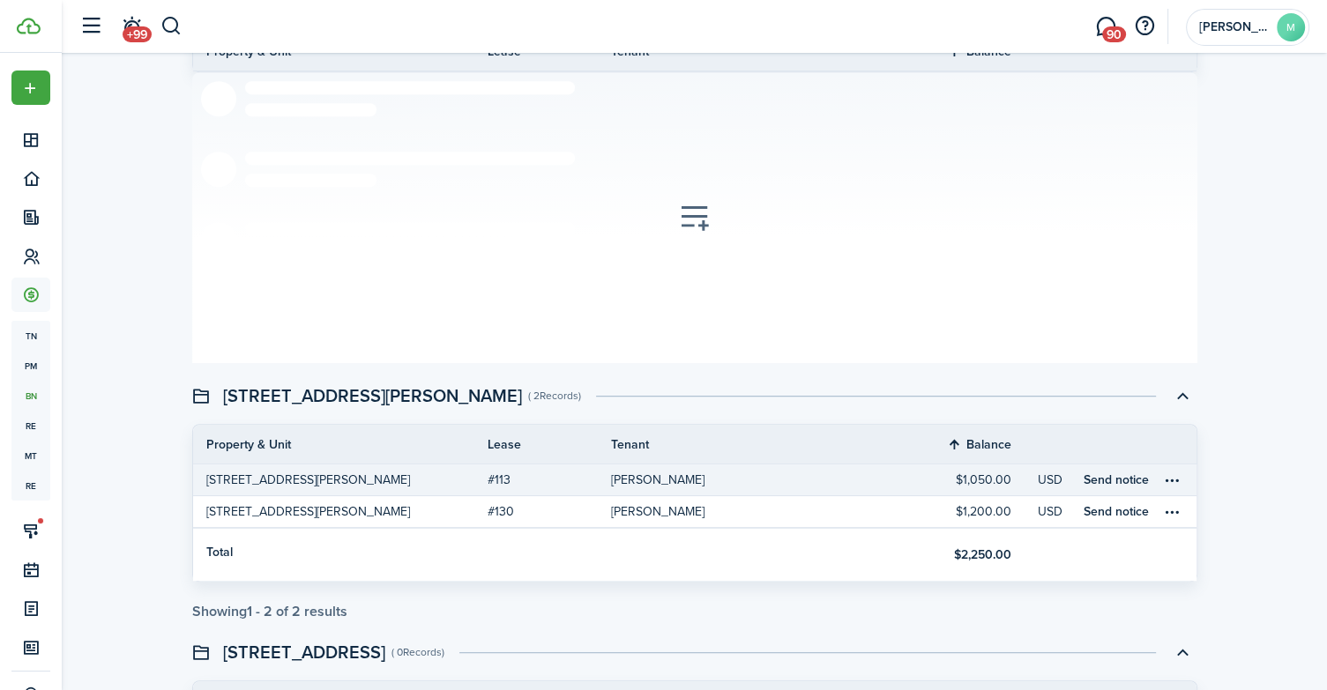
click at [998, 475] on table-info "$1,050.00" at bounding box center [984, 481] width 56 height 14
click at [667, 479] on table-profile-info-text "[PERSON_NAME]" at bounding box center [657, 481] width 93 height 14
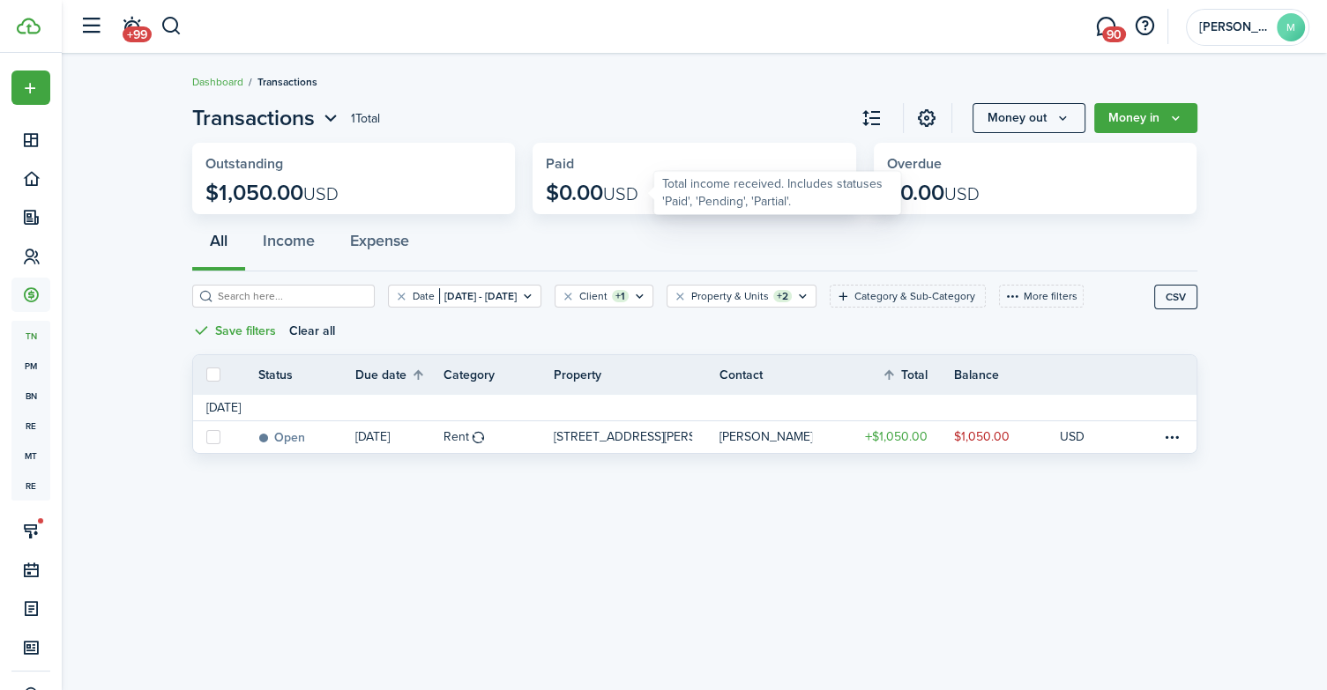
click at [568, 190] on p "$0.00 USD" at bounding box center [592, 193] width 93 height 25
click at [654, 188] on div at bounding box center [661, 193] width 14 height 14
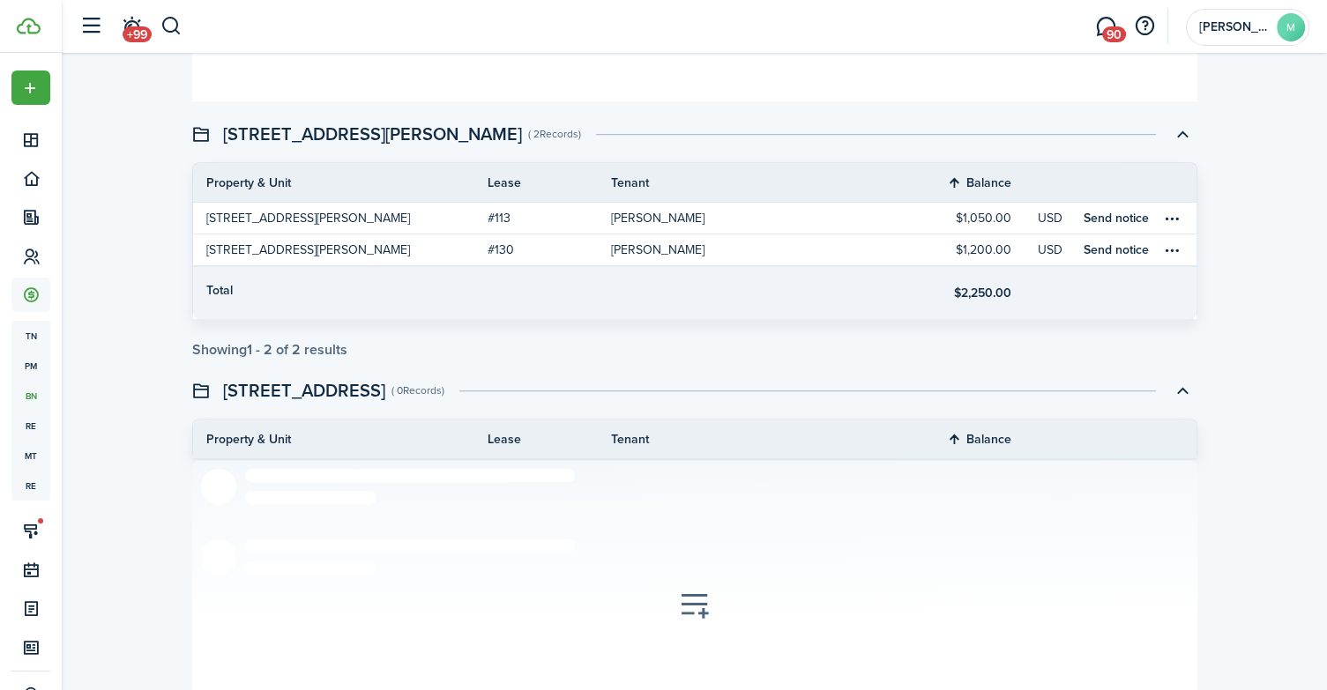
scroll to position [1126, 0]
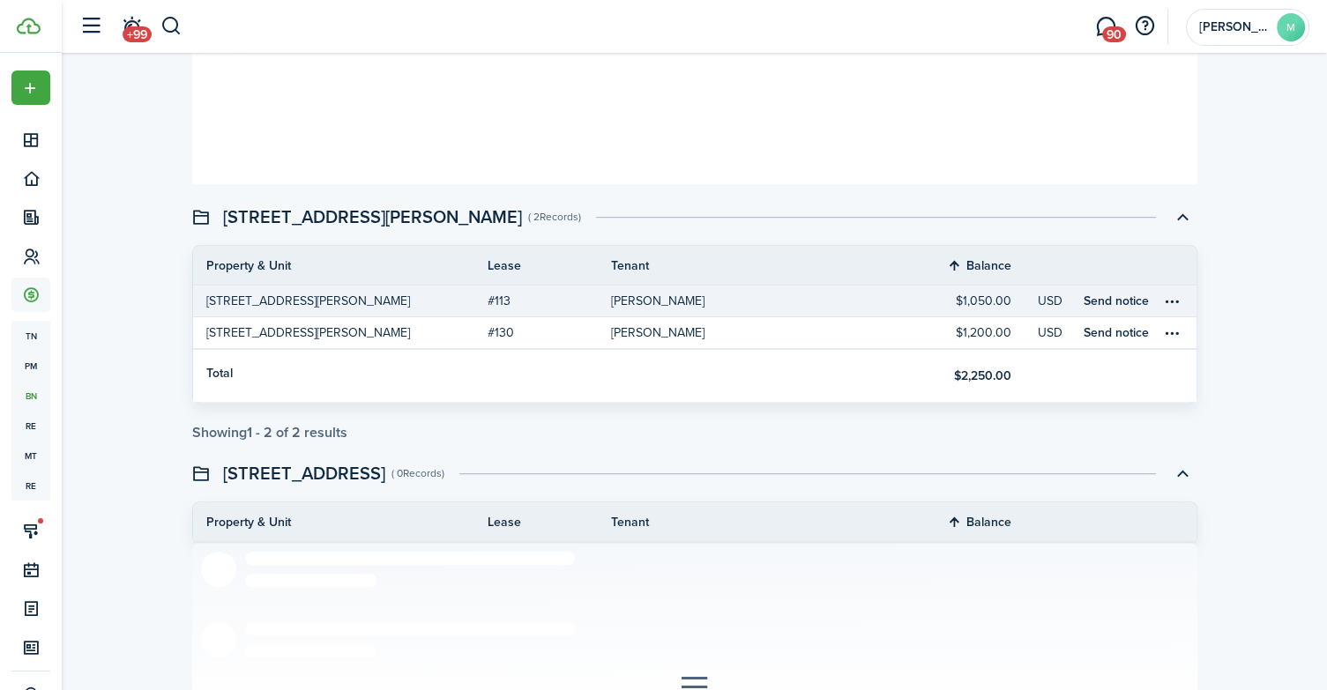
click at [762, 288] on link "[PERSON_NAME]" at bounding box center [758, 301] width 295 height 31
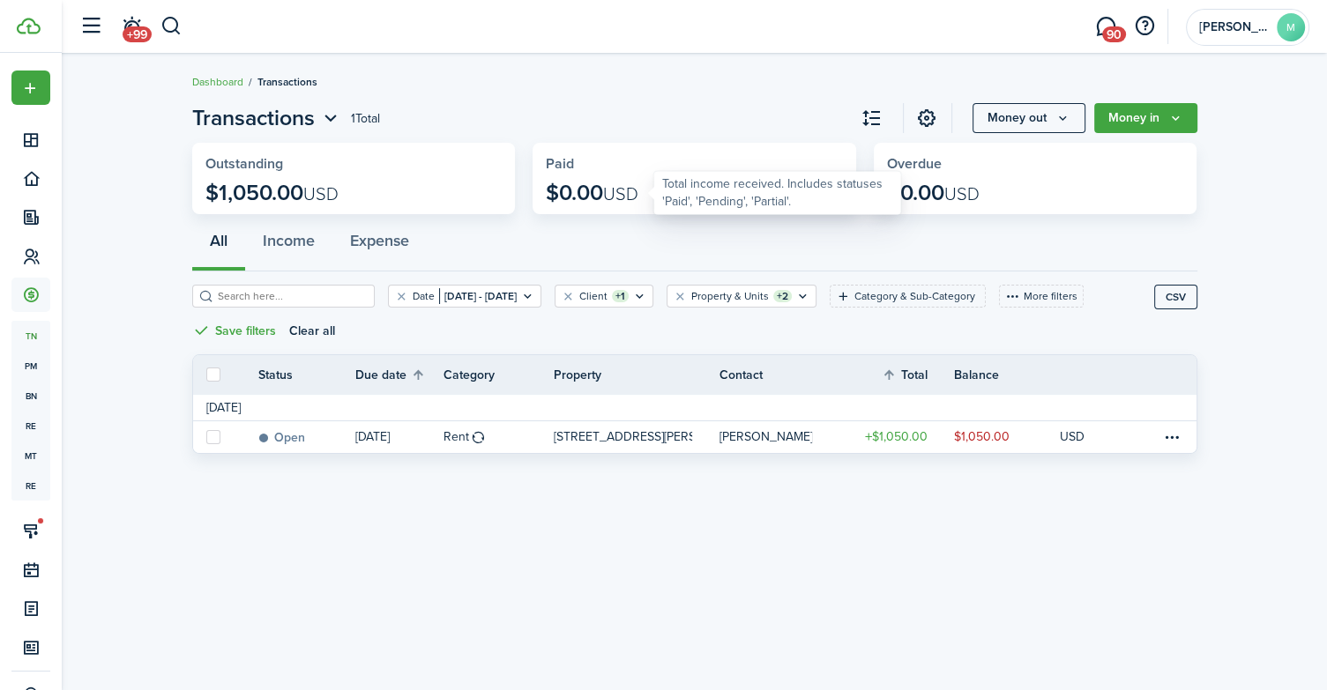
click at [596, 198] on p "$0.00 USD" at bounding box center [592, 193] width 93 height 25
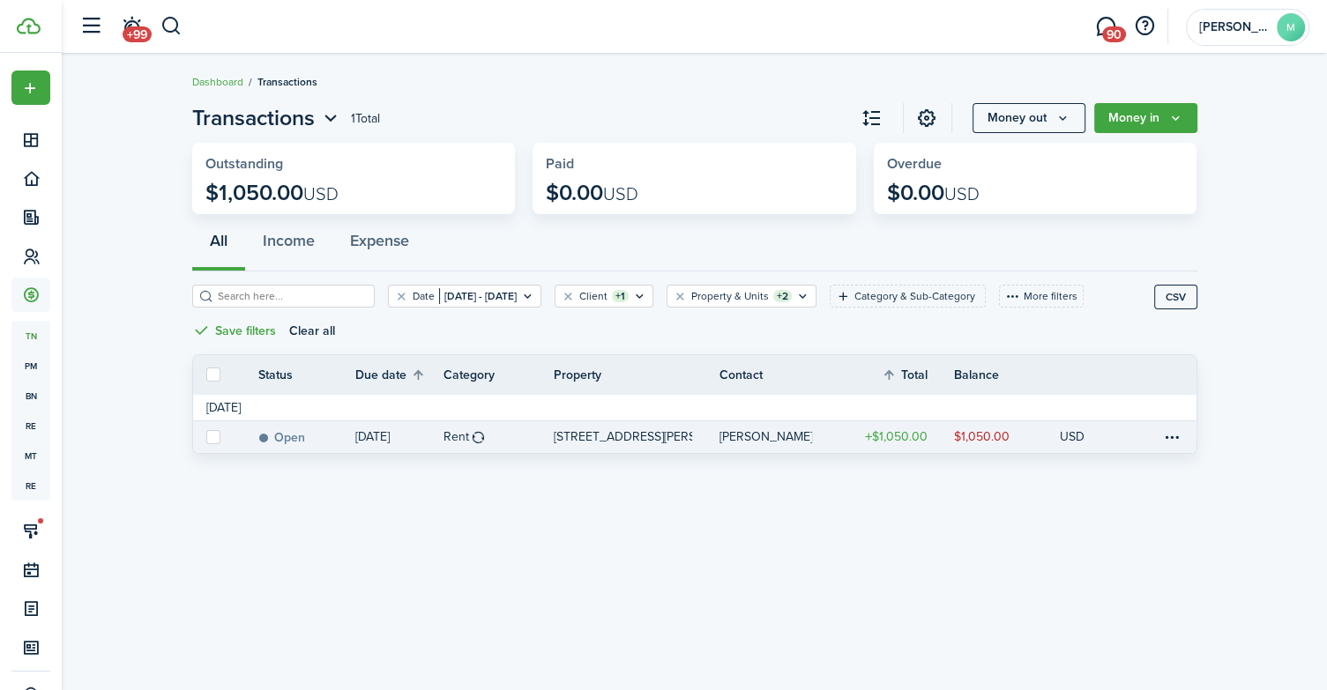
click at [741, 444] on table-profile-info-text "[PERSON_NAME]" at bounding box center [765, 437] width 93 height 14
